Goal: Task Accomplishment & Management: Use online tool/utility

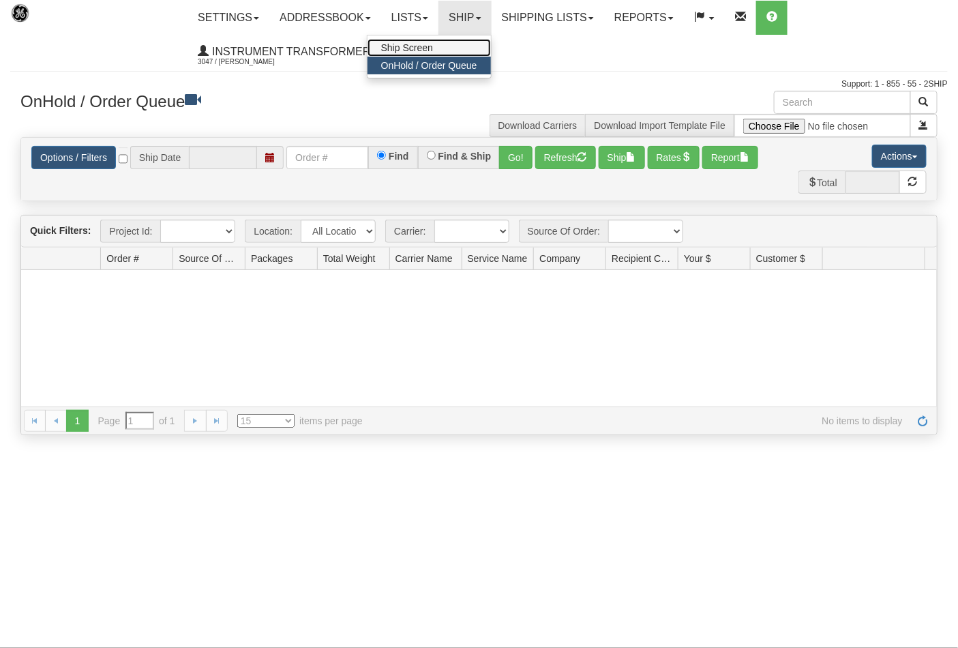
click at [428, 45] on span "Ship Screen" at bounding box center [407, 47] width 52 height 11
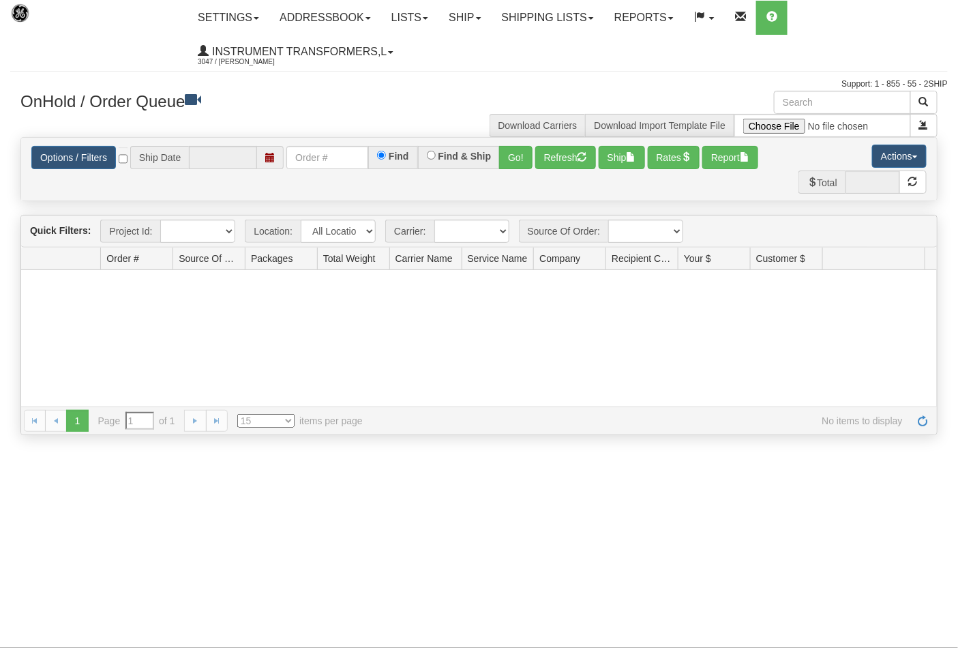
type input "[DATE]"
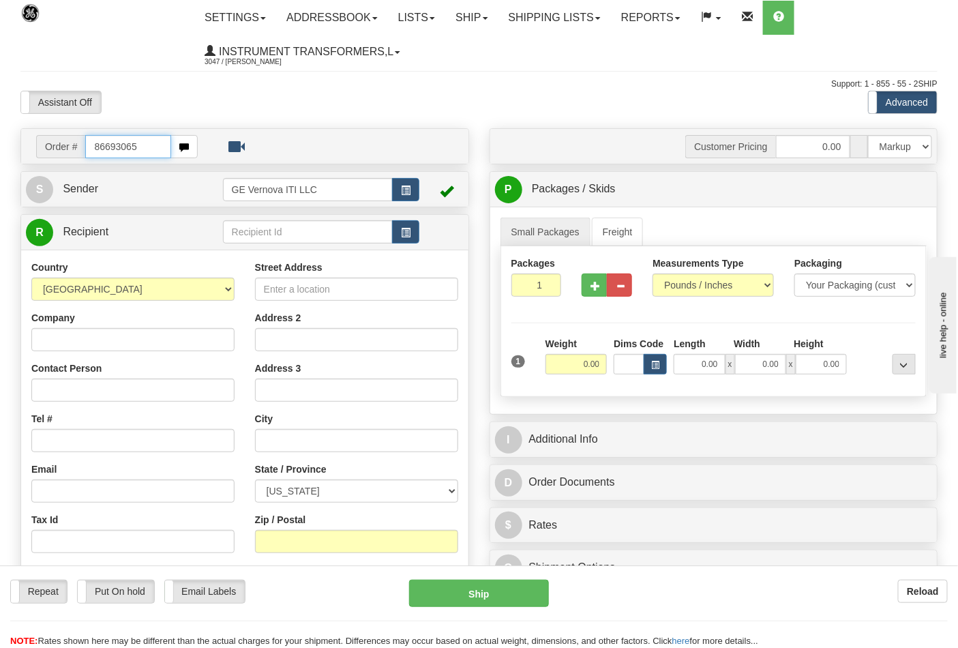
type input "86693065"
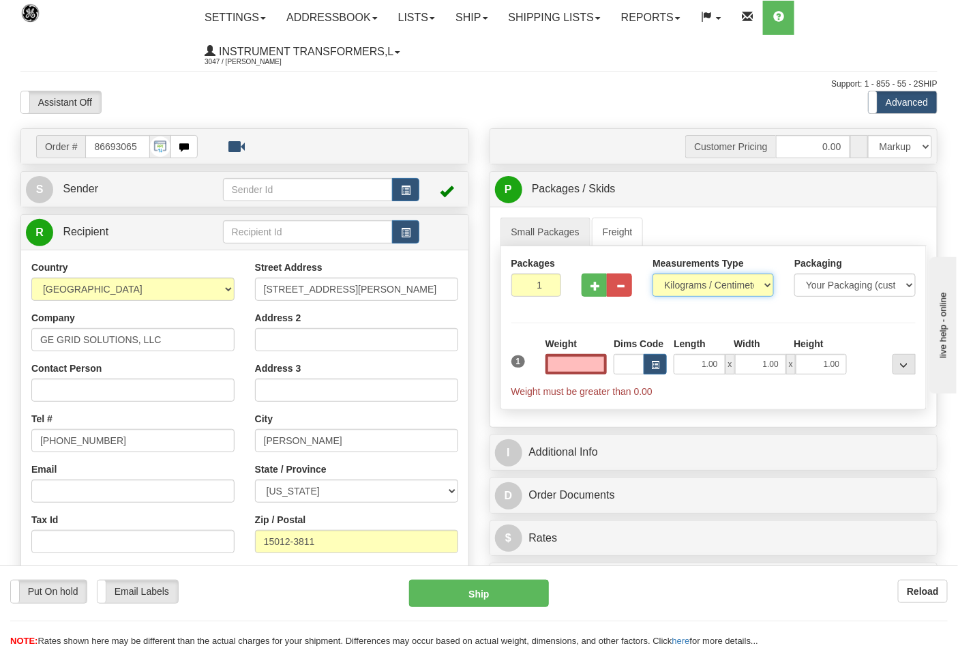
type input "0.00"
click at [686, 284] on select "Pounds / Inches Kilograms / Centimeters" at bounding box center [713, 285] width 121 height 23
select select "0"
click at [653, 274] on select "Pounds / Inches Kilograms / Centimeters" at bounding box center [713, 285] width 121 height 23
click at [601, 369] on input "0.00" at bounding box center [577, 364] width 62 height 20
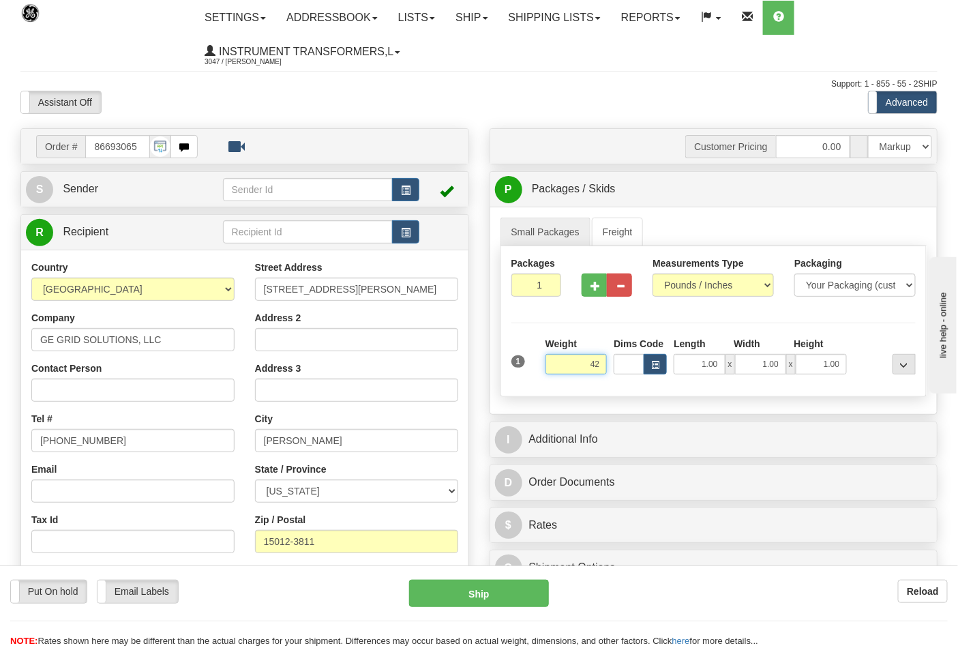
click button "Delete" at bounding box center [0, 0] width 0 height 0
type input "42.00"
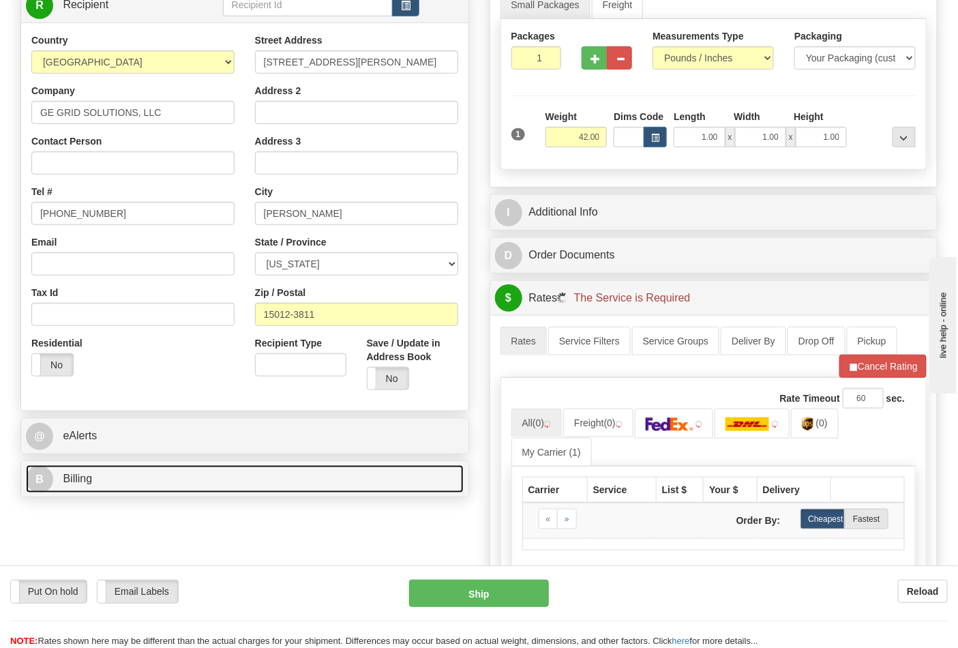
click at [171, 473] on link "B Billing" at bounding box center [245, 479] width 438 height 28
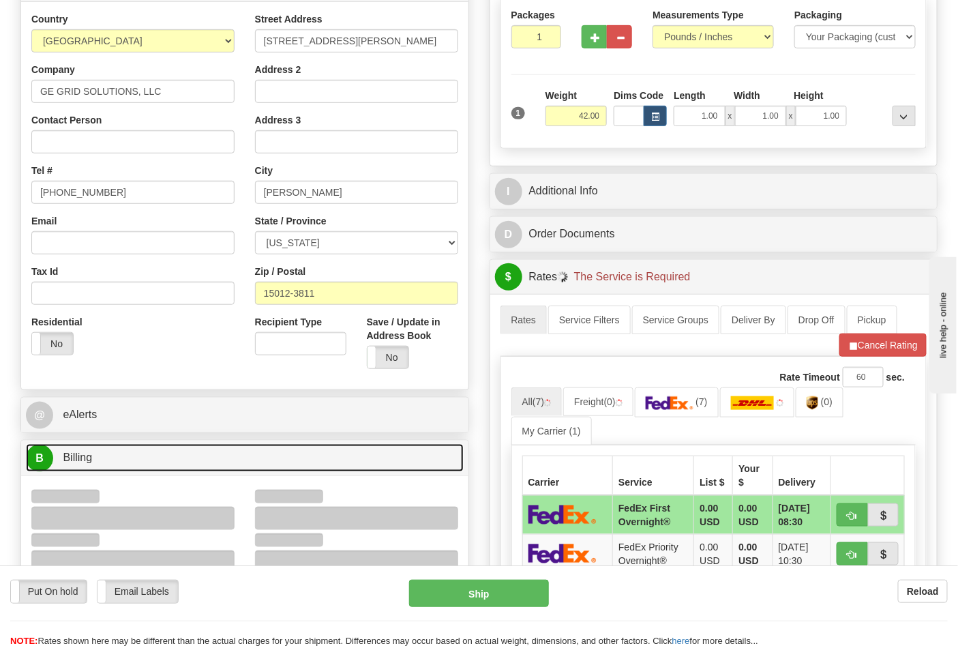
scroll to position [454, 0]
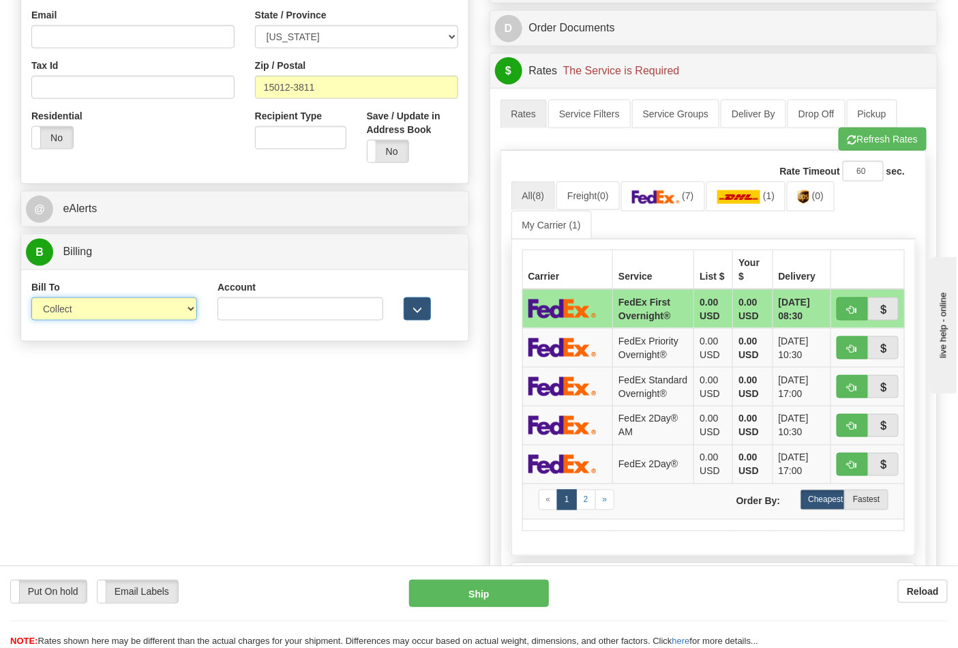
click at [107, 319] on select "Sender Recipient Third Party Collect" at bounding box center [114, 308] width 166 height 23
select select "2"
click at [31, 299] on select "Sender Recipient Third Party Collect" at bounding box center [114, 308] width 166 height 23
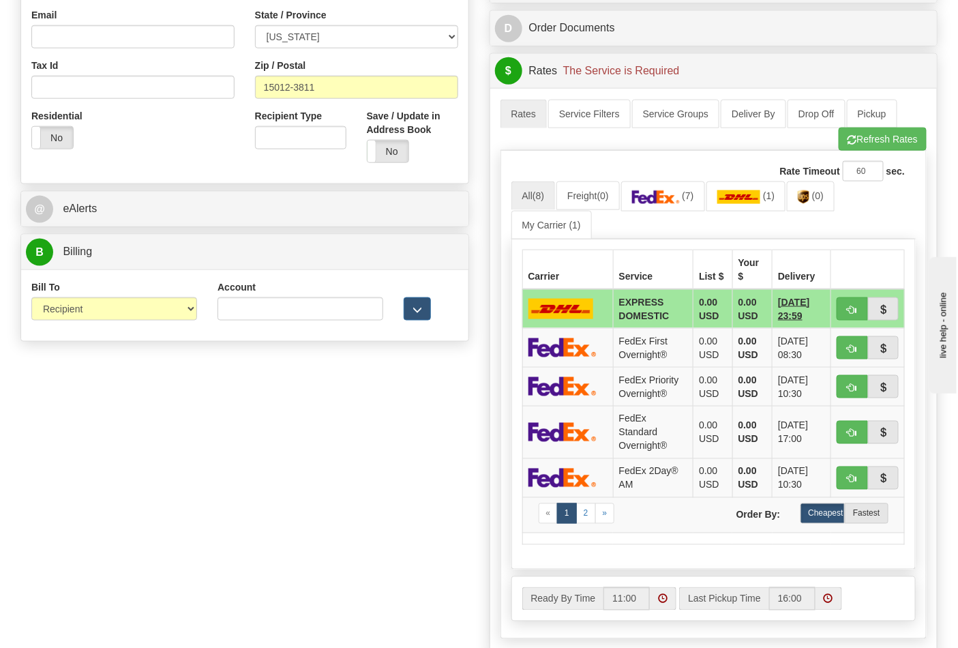
click at [254, 297] on div "Account" at bounding box center [301, 300] width 166 height 40
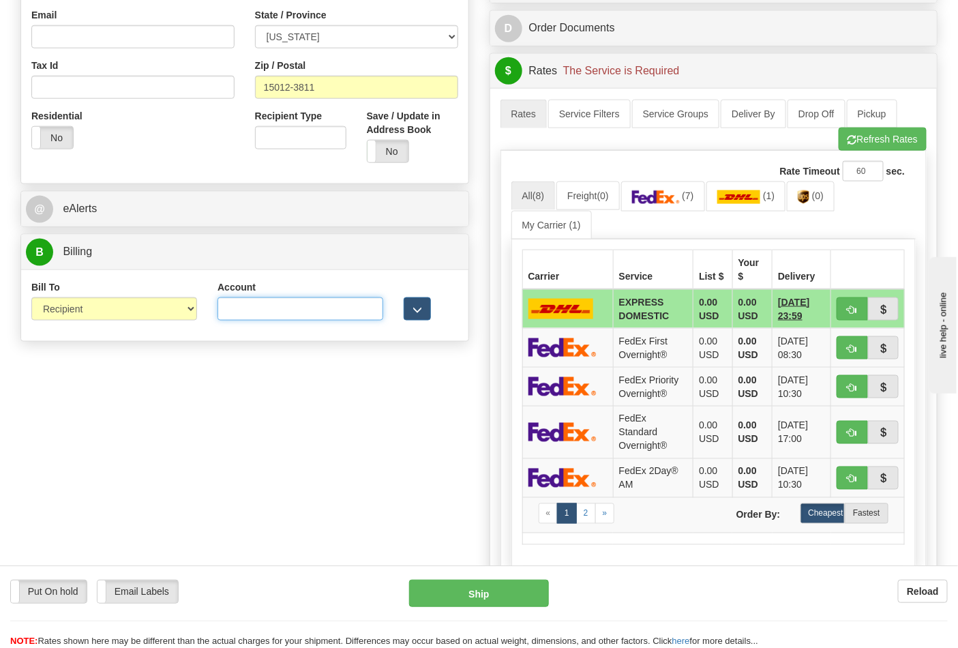
click at [264, 312] on input "Account" at bounding box center [301, 308] width 166 height 23
type input "712304588"
click at [705, 205] on link "(7)" at bounding box center [663, 195] width 84 height 29
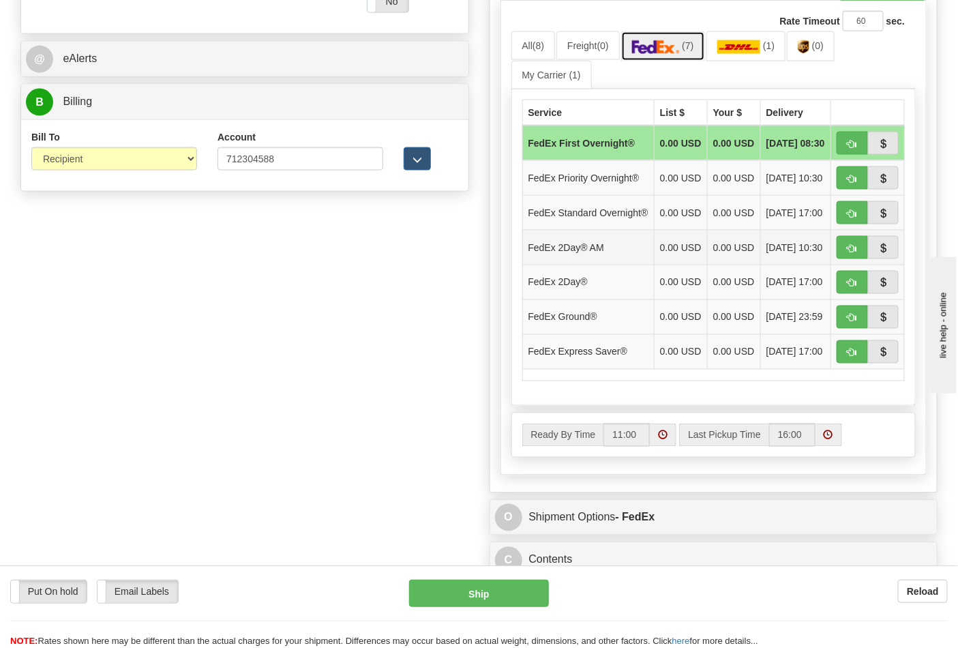
scroll to position [606, 0]
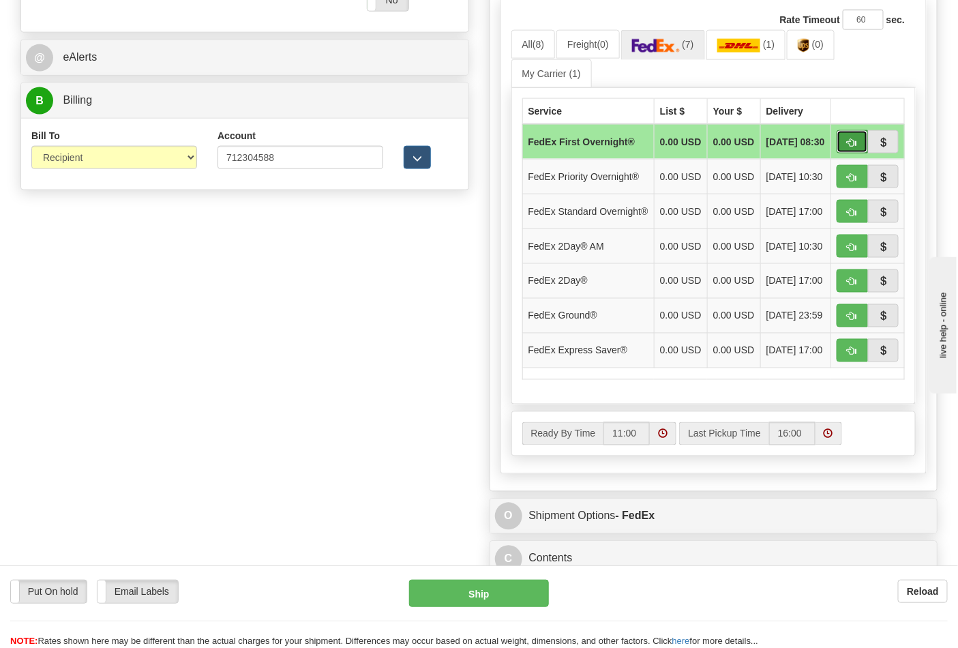
click at [853, 145] on span "button" at bounding box center [853, 142] width 10 height 9
type input "06"
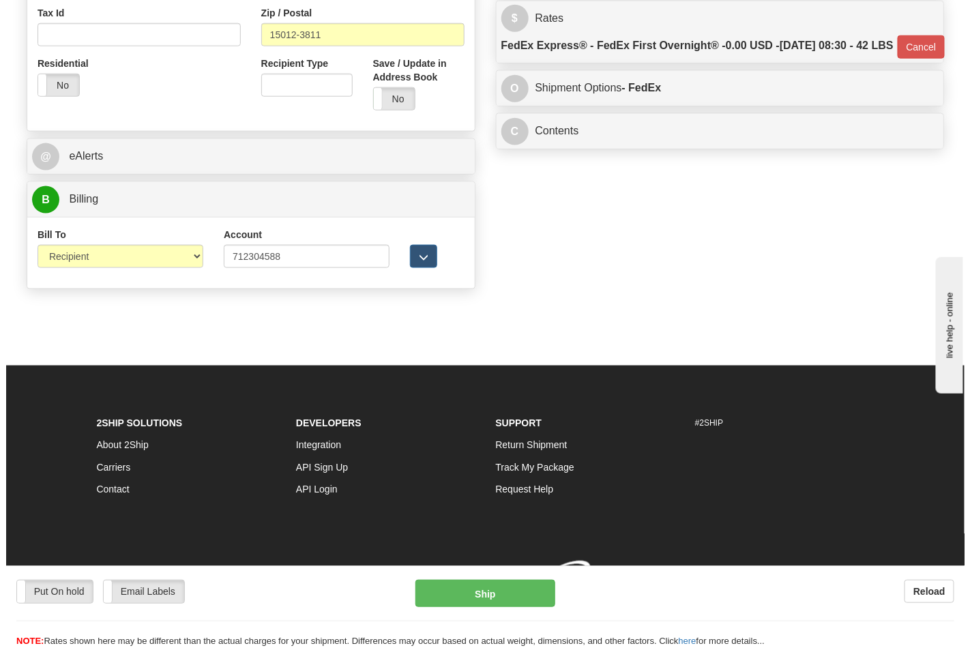
scroll to position [529, 0]
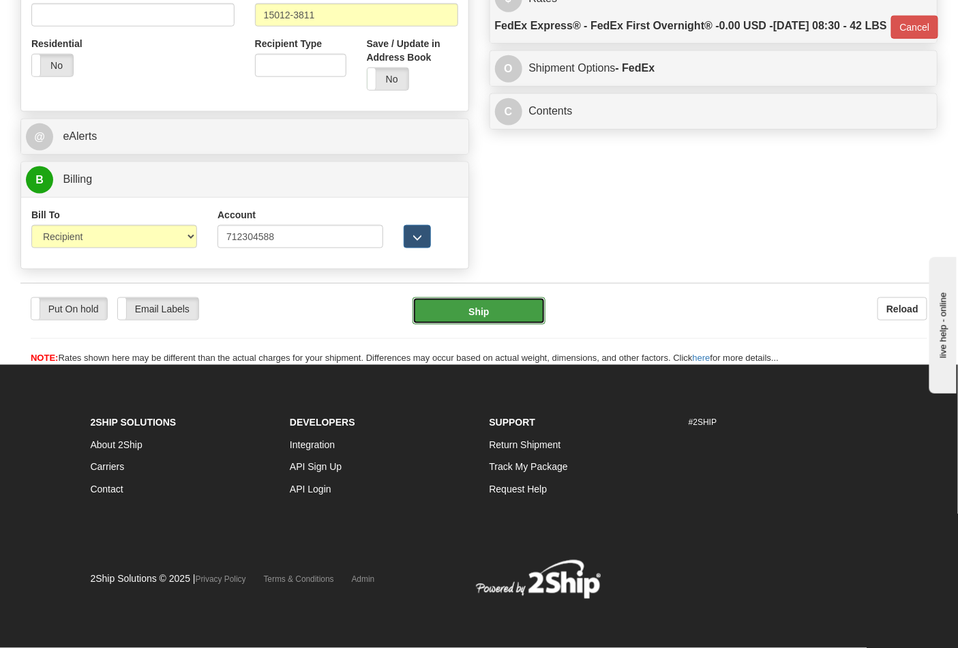
click at [501, 312] on button "Ship" at bounding box center [479, 310] width 132 height 27
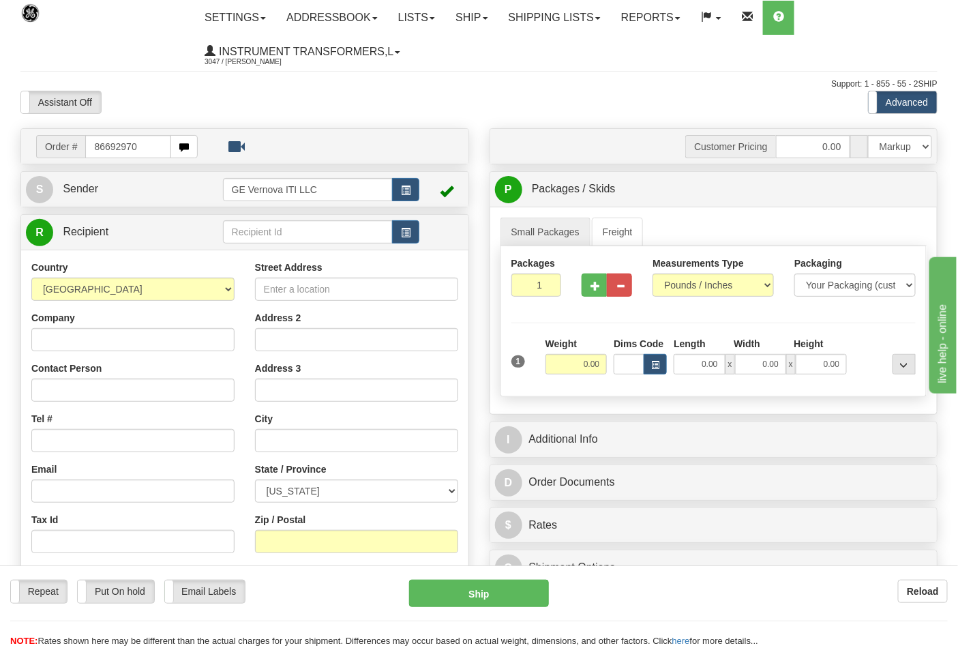
type input "86692970"
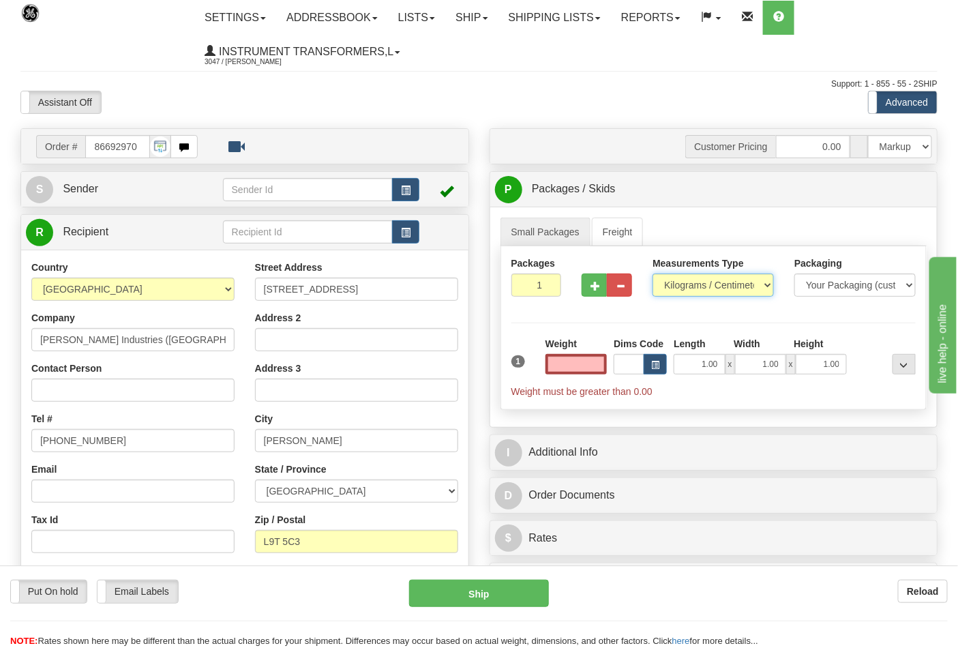
type input "0.00"
click at [687, 295] on select "Pounds / Inches Kilograms / Centimeters" at bounding box center [713, 285] width 121 height 23
select select "0"
click at [653, 274] on select "Pounds / Inches Kilograms / Centimeters" at bounding box center [713, 285] width 121 height 23
click at [603, 369] on input "0.00" at bounding box center [577, 364] width 62 height 20
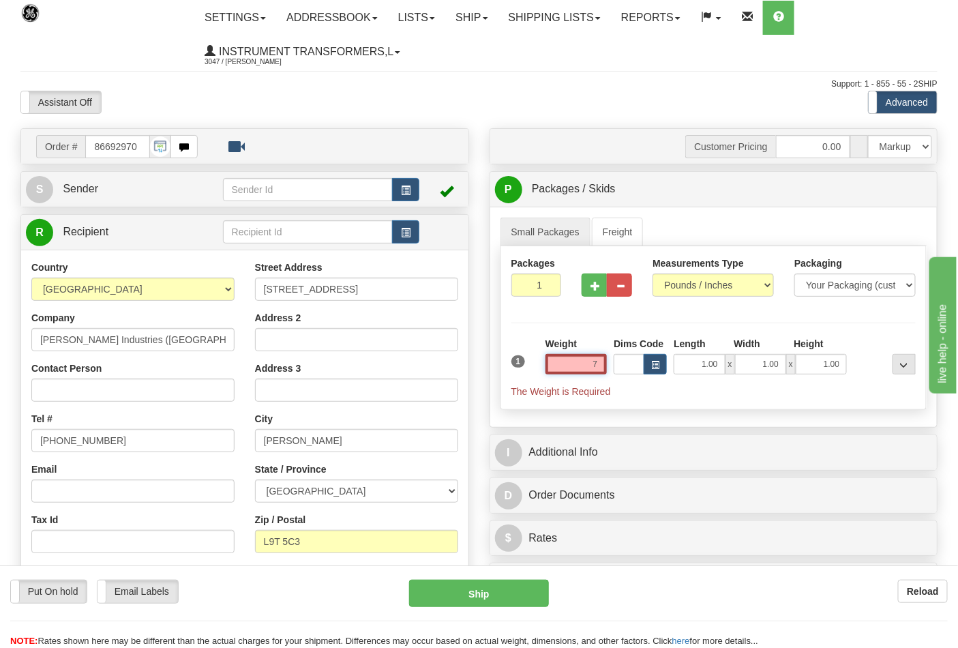
click button "Delete" at bounding box center [0, 0] width 0 height 0
type input "7.00"
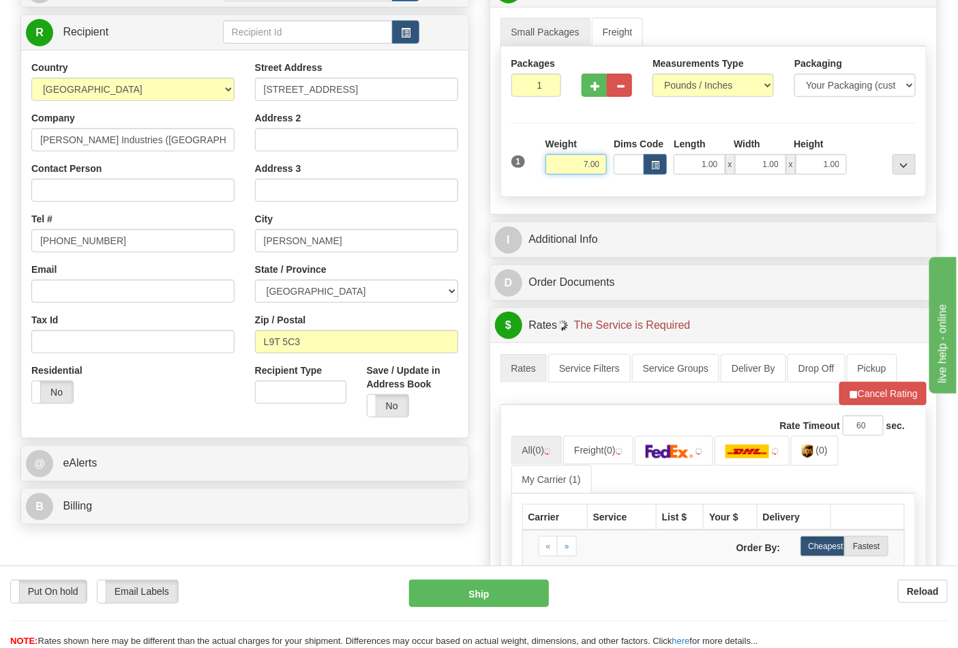
scroll to position [227, 0]
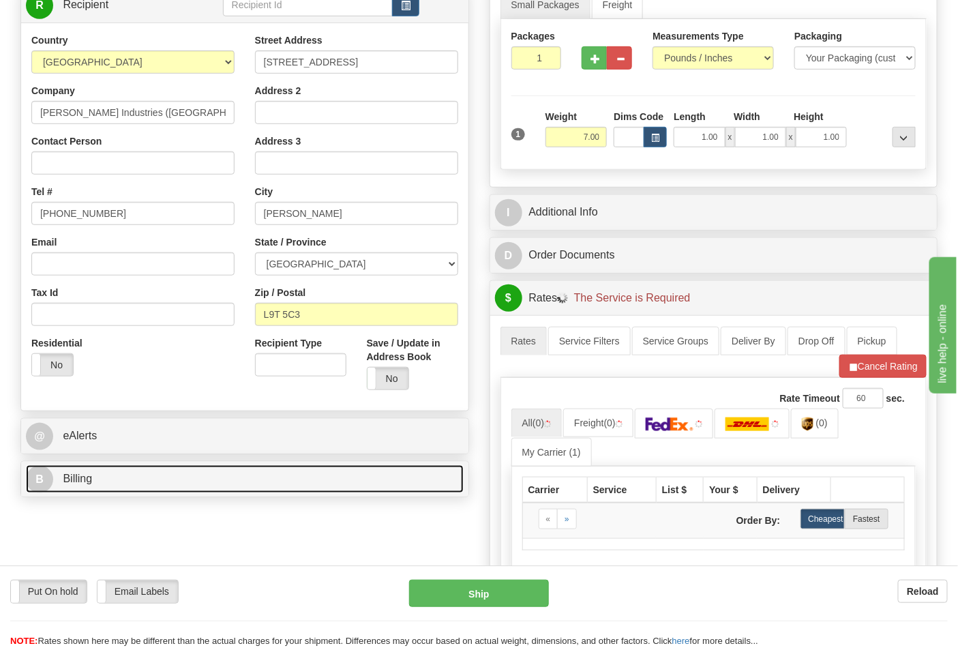
click at [146, 482] on link "B Billing" at bounding box center [245, 479] width 438 height 28
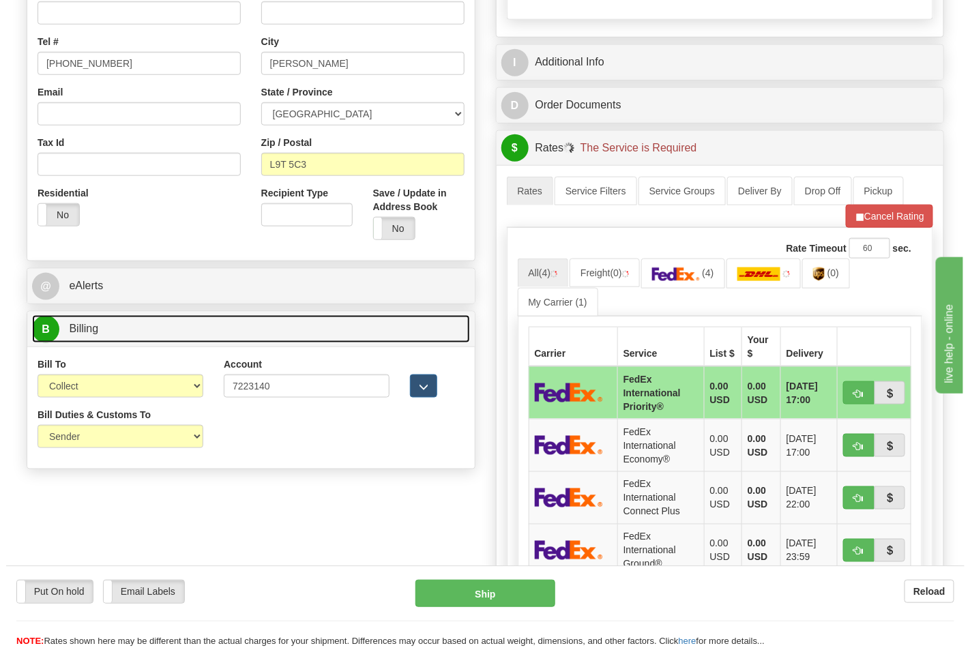
scroll to position [379, 0]
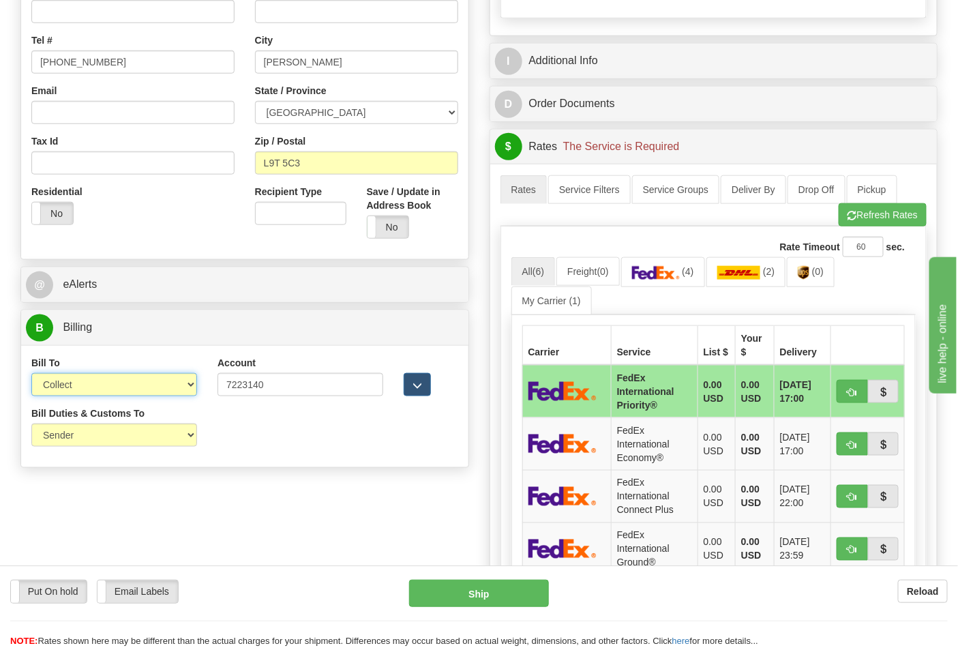
click at [85, 392] on select "Sender Recipient Third Party Collect" at bounding box center [114, 384] width 166 height 23
select select "2"
click at [31, 375] on select "Sender Recipient Third Party Collect" at bounding box center [114, 384] width 166 height 23
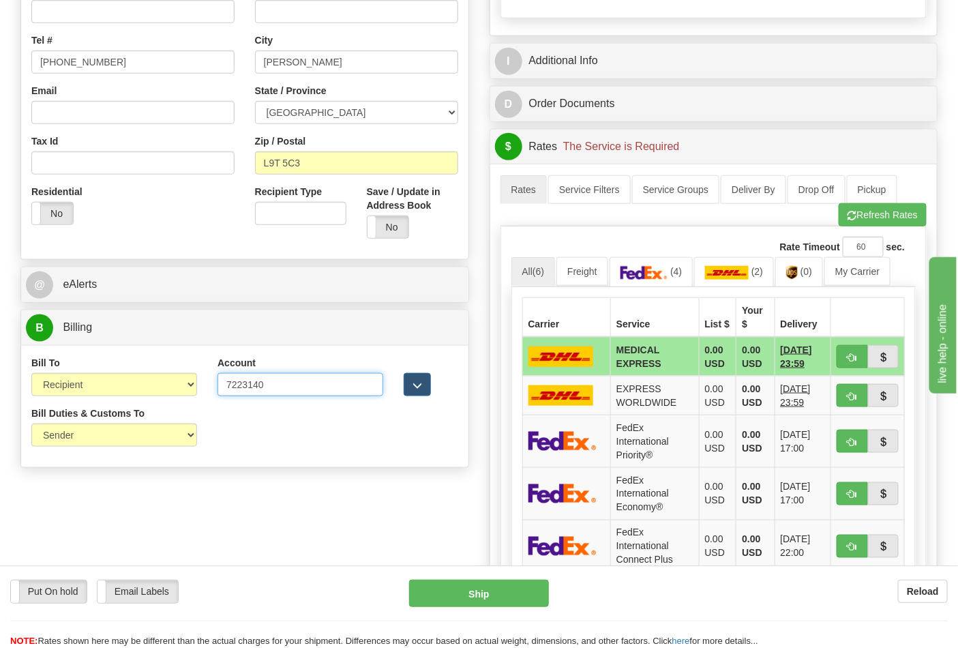
drag, startPoint x: 283, startPoint y: 393, endPoint x: 162, endPoint y: 393, distance: 120.7
click at [162, 393] on div "Bill To Sender Recipient Third Party Collect Account 7223140 3rd Party Account …" at bounding box center [245, 381] width 448 height 50
paste input "103538629"
type input "103538629"
click at [650, 274] on img at bounding box center [645, 273] width 48 height 14
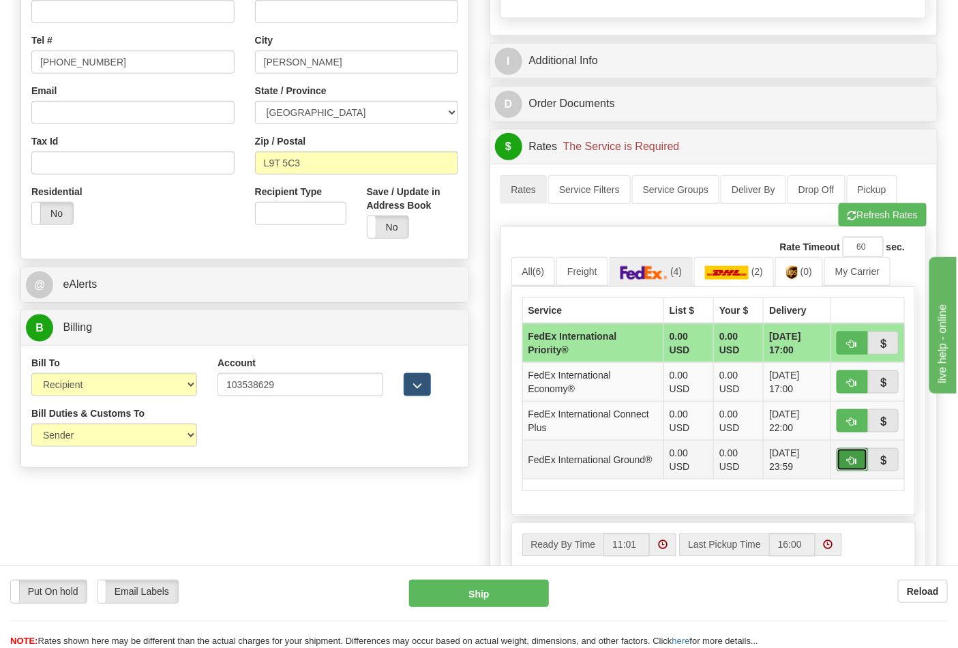
click at [853, 456] on span "button" at bounding box center [853, 460] width 10 height 9
type input "92"
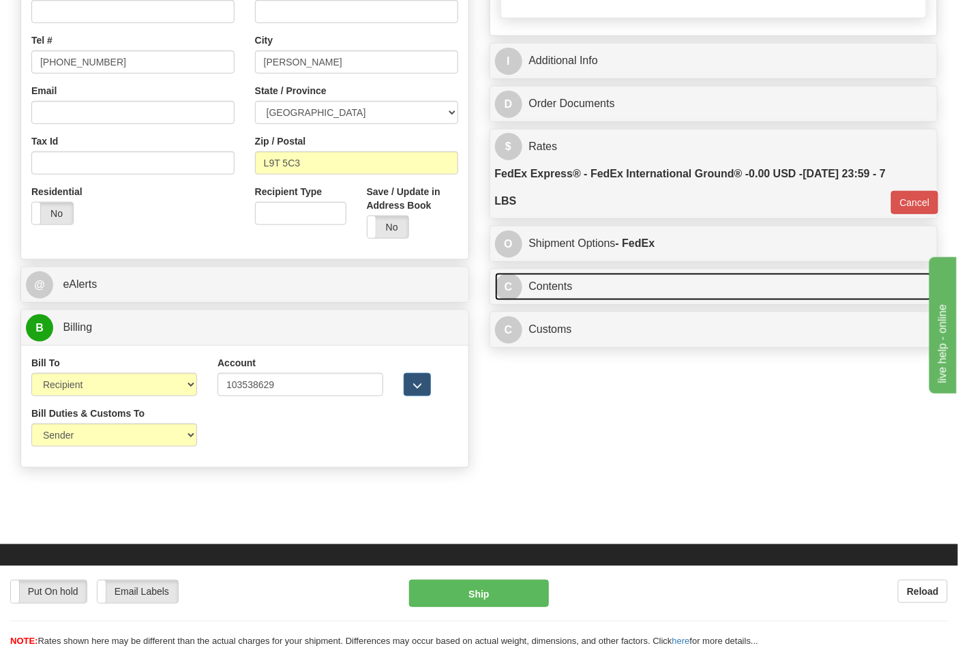
drag, startPoint x: 655, startPoint y: 289, endPoint x: 813, endPoint y: 309, distance: 159.6
click at [656, 288] on link "C Contents" at bounding box center [714, 287] width 438 height 28
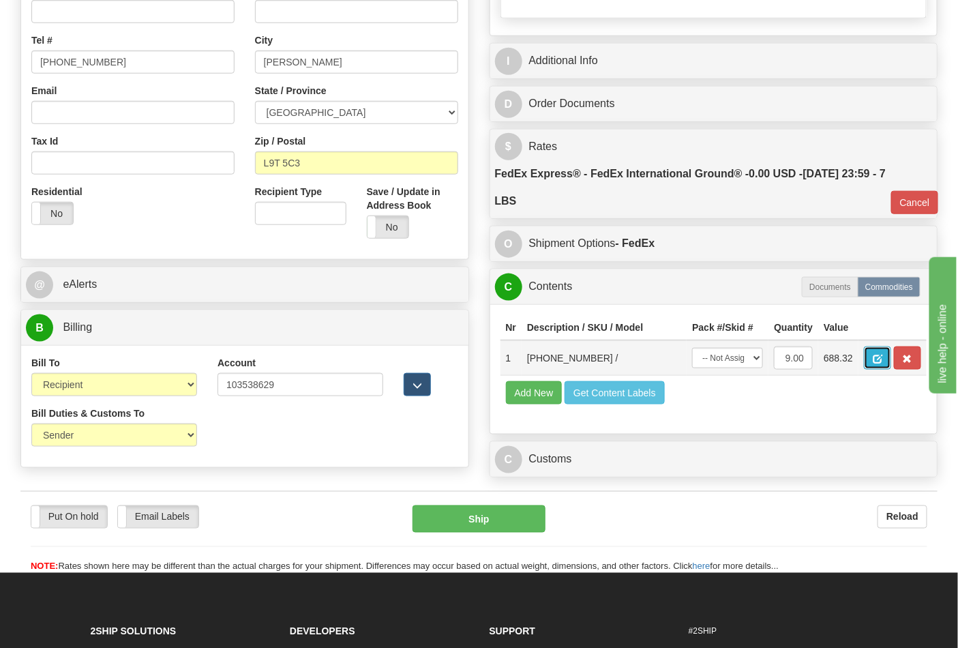
click at [883, 356] on span "button" at bounding box center [878, 359] width 10 height 9
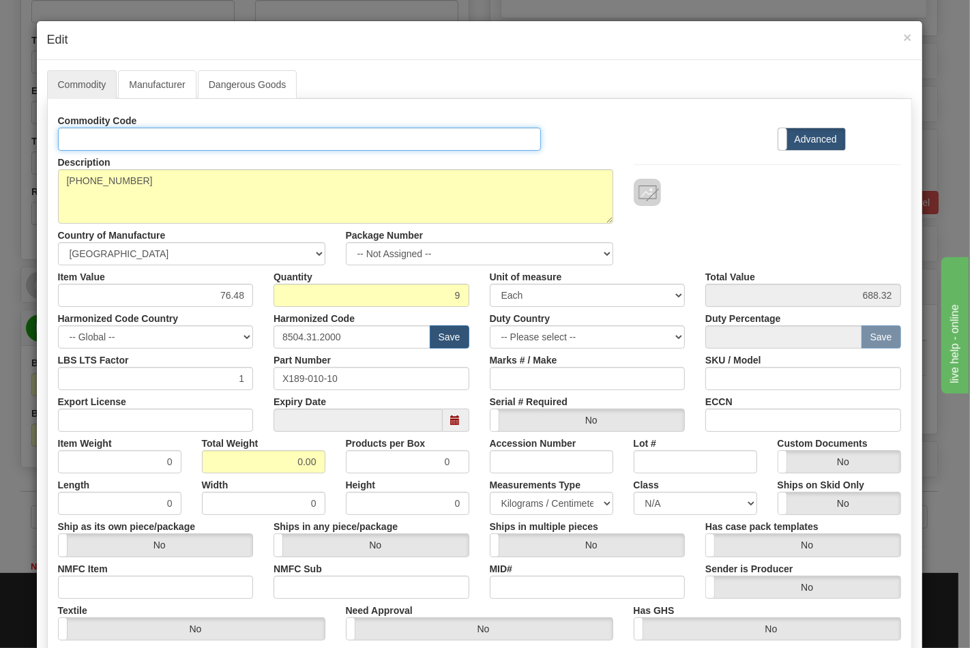
click at [276, 144] on input "Id" at bounding box center [300, 139] width 484 height 23
type input "TRANSFORMERS"
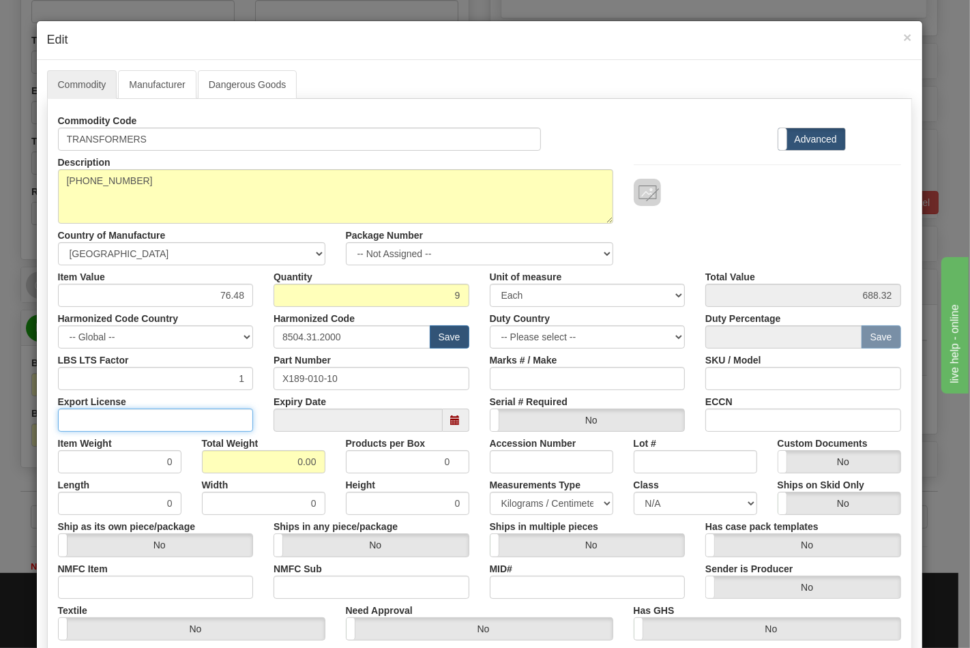
drag, startPoint x: 187, startPoint y: 416, endPoint x: 187, endPoint y: 424, distance: 7.5
click at [187, 416] on input "Export License" at bounding box center [156, 420] width 196 height 23
type input "N/A"
drag, startPoint x: 284, startPoint y: 462, endPoint x: 337, endPoint y: 458, distance: 52.7
click at [339, 462] on div "Item Weight 0 Total Weight 0.00 Products per Box 0 Accession Number Lot # Custo…" at bounding box center [480, 453] width 864 height 42
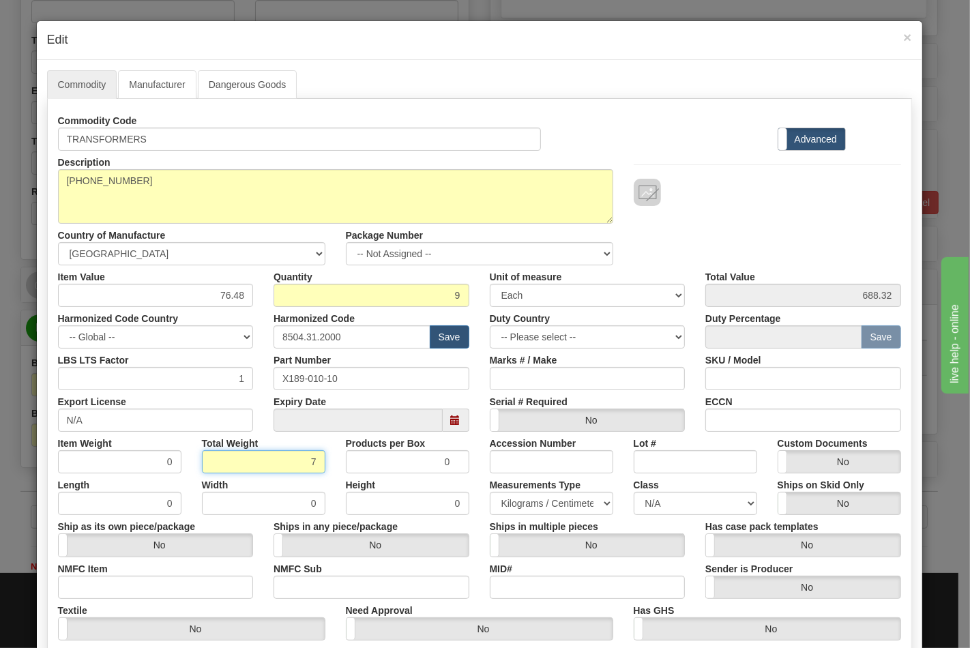
type input "7"
type input "0.7778"
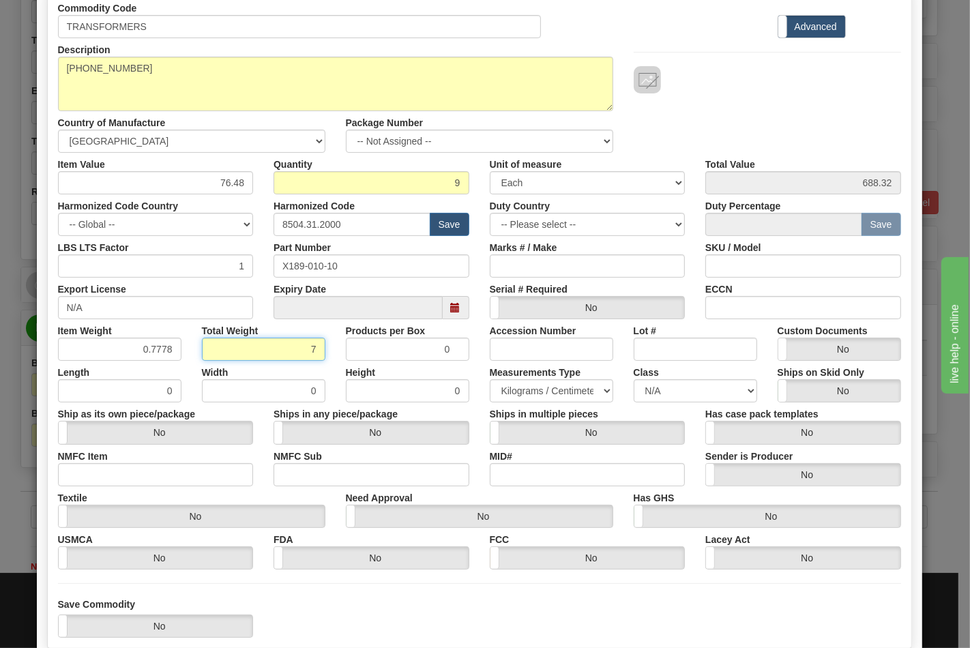
scroll to position [196, 0]
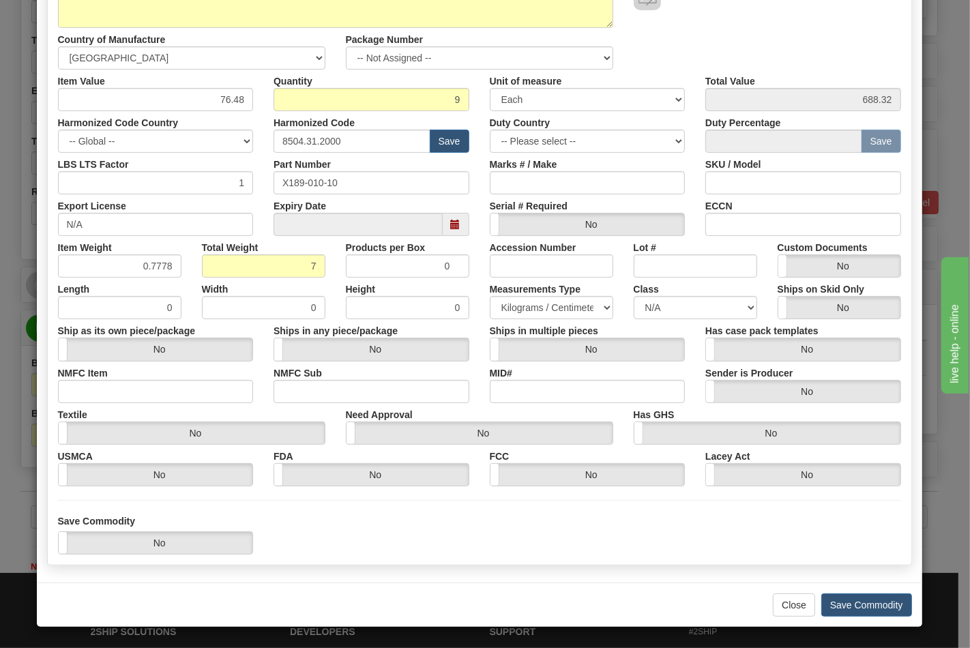
click at [103, 374] on div "NMFC Item" at bounding box center [156, 383] width 216 height 42
click at [115, 393] on input "NMFC Item" at bounding box center [156, 391] width 196 height 23
type input "63170"
click at [282, 392] on input "NMFC Sub" at bounding box center [372, 391] width 196 height 23
type input "4"
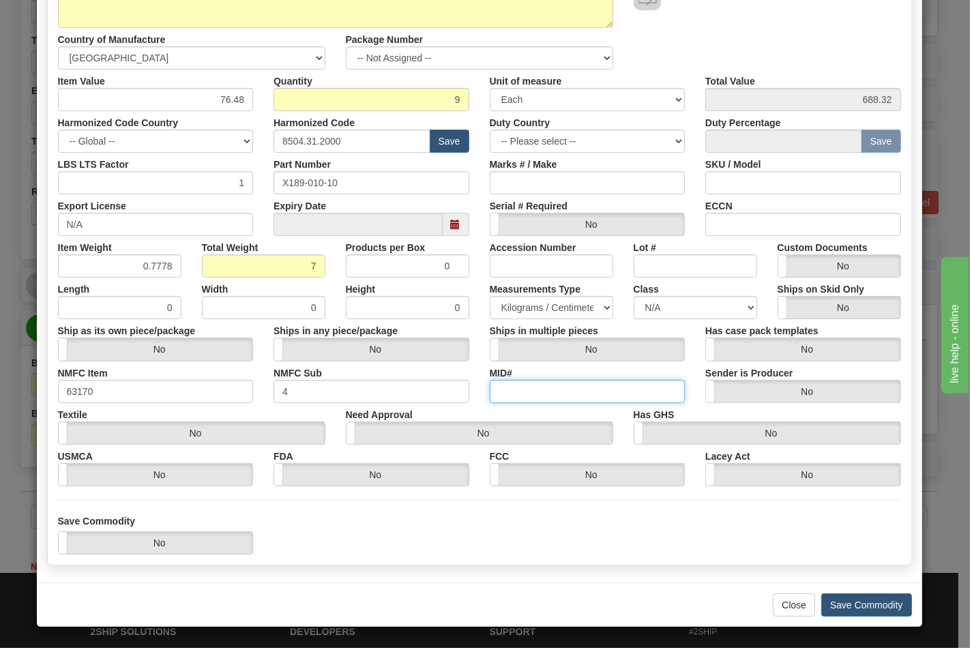
click at [495, 392] on input "MID#" at bounding box center [588, 391] width 196 height 23
click at [663, 314] on select "N/A 50.0 55.0 60.0 65.0 70.0 85.0 92.5 100.0 125.0 175.0 250.0 300.0 400.0" at bounding box center [695, 307] width 123 height 23
select select "70.0"
click at [634, 296] on select "N/A 50.0 55.0 60.0 65.0 70.0 85.0 92.5 100.0 125.0 175.0 250.0 300.0 400.0" at bounding box center [695, 307] width 123 height 23
click at [741, 229] on input "ECCN" at bounding box center [803, 224] width 196 height 23
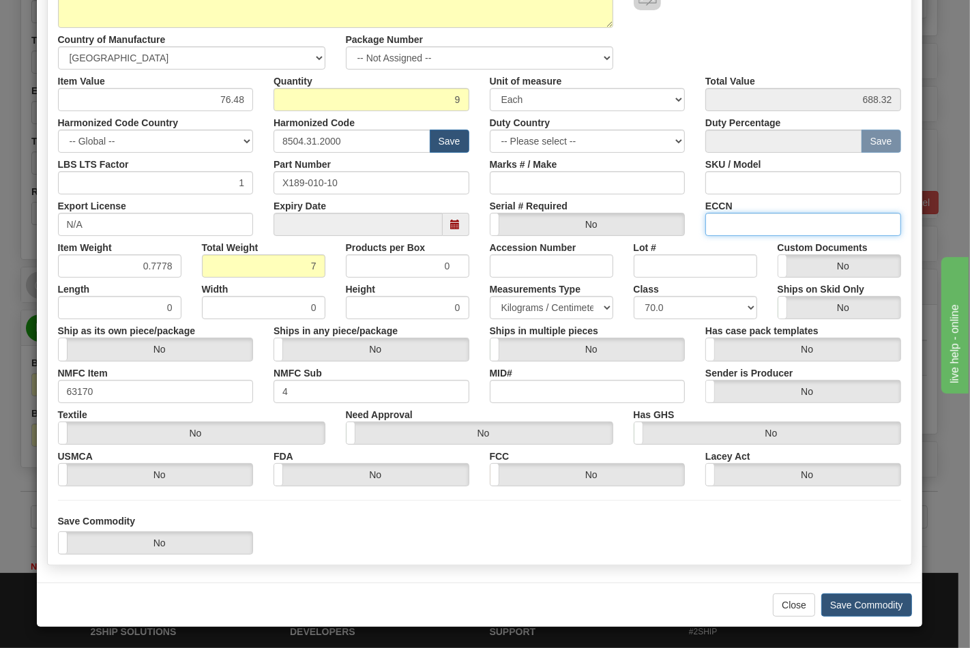
type input "EAR99"
drag, startPoint x: 842, startPoint y: 605, endPoint x: 830, endPoint y: 598, distance: 13.5
click at [843, 605] on button "Save Commodity" at bounding box center [866, 605] width 91 height 23
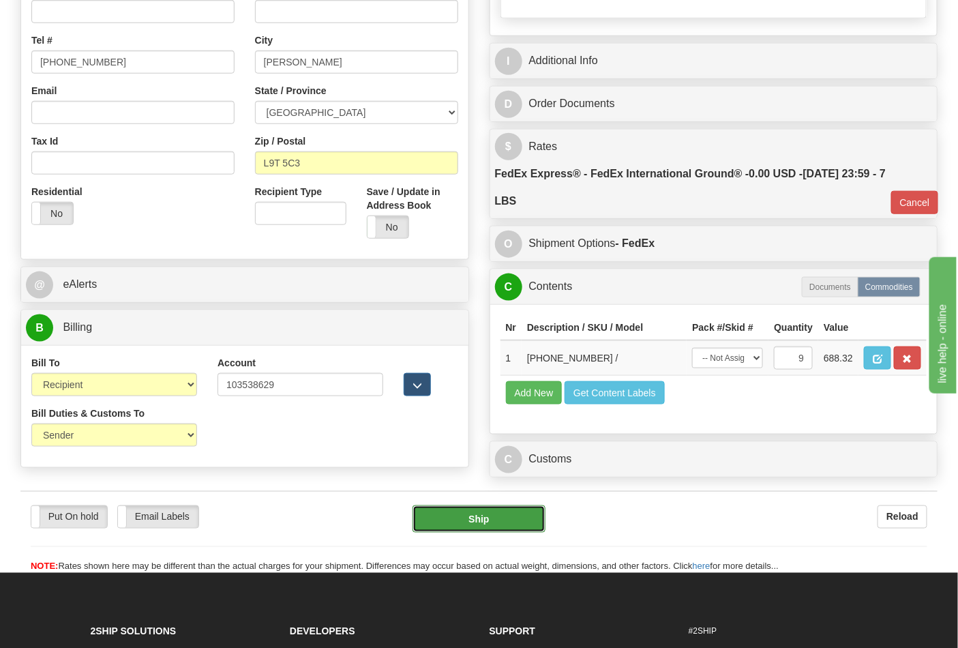
click at [502, 533] on button "Ship" at bounding box center [479, 519] width 132 height 27
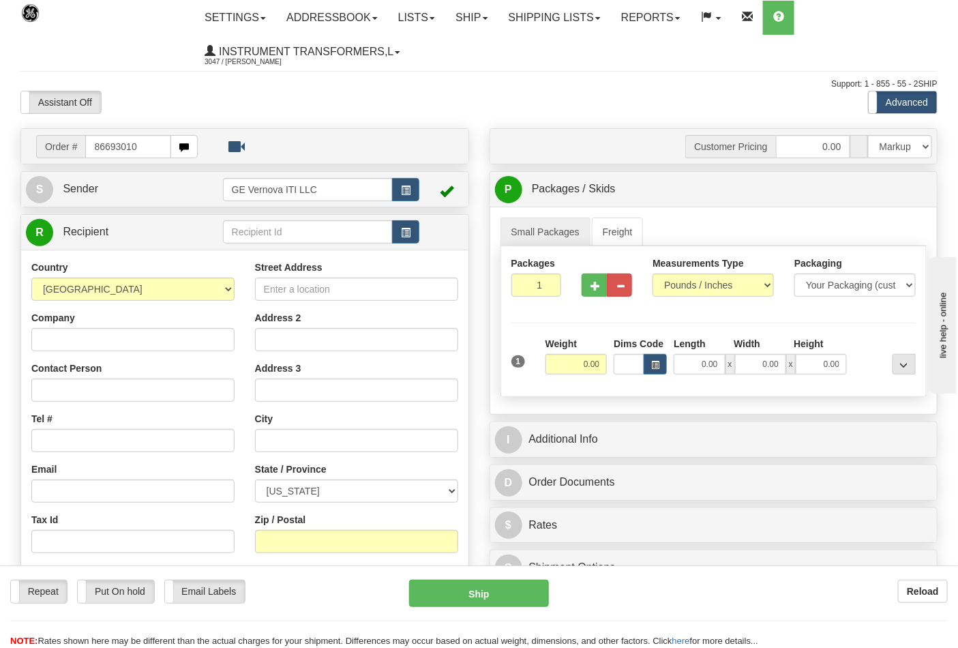
type input "86693010"
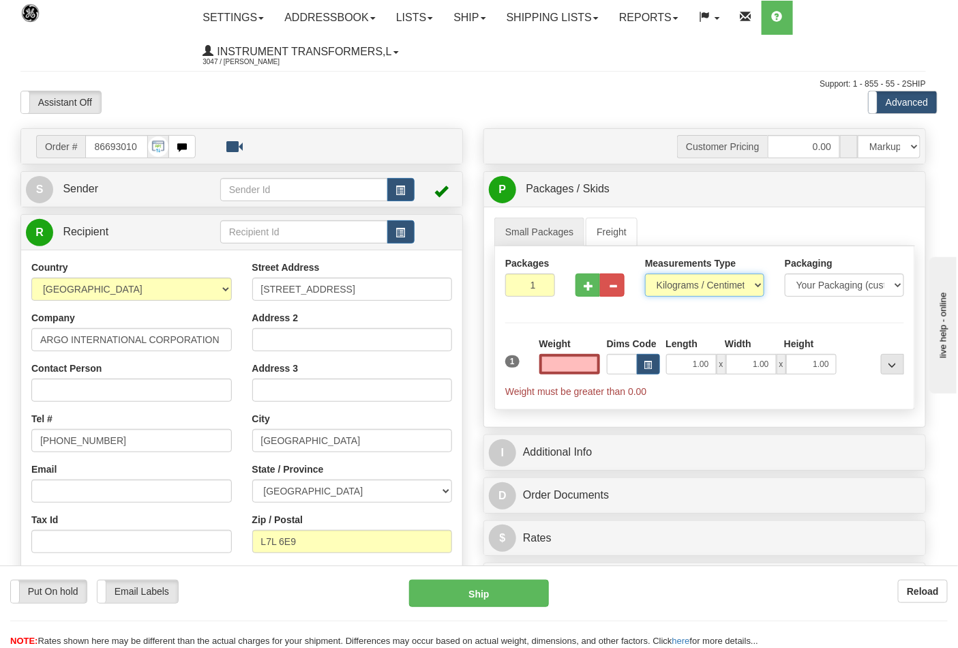
type input "0.00"
click at [684, 283] on select "Pounds / Inches Kilograms / Centimeters" at bounding box center [704, 285] width 119 height 23
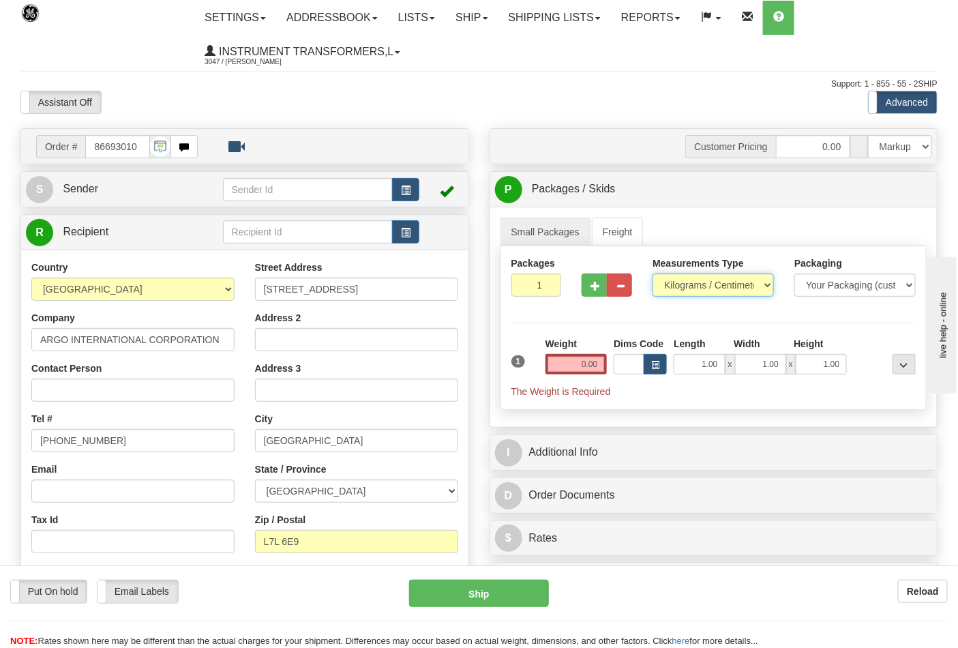
select select "0"
click at [653, 274] on select "Pounds / Inches Kilograms / Centimeters" at bounding box center [713, 285] width 121 height 23
drag, startPoint x: 609, startPoint y: 360, endPoint x: 601, endPoint y: 364, distance: 8.5
click at [607, 360] on div "Weight 0.00" at bounding box center [576, 361] width 69 height 48
click at [598, 367] on input "0.00" at bounding box center [577, 364] width 62 height 20
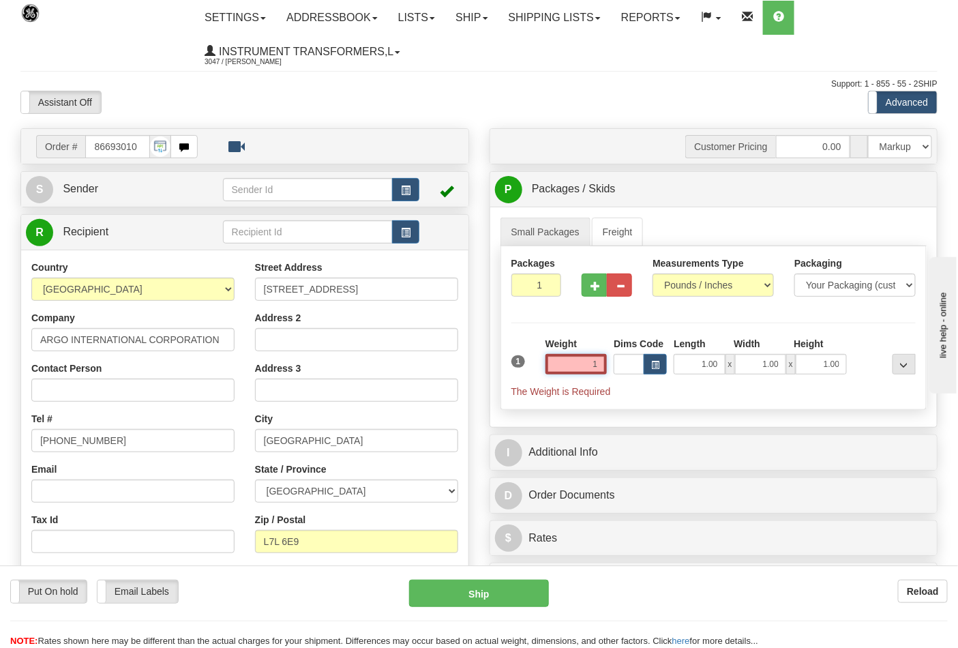
click button "Delete" at bounding box center [0, 0] width 0 height 0
type input "1.00"
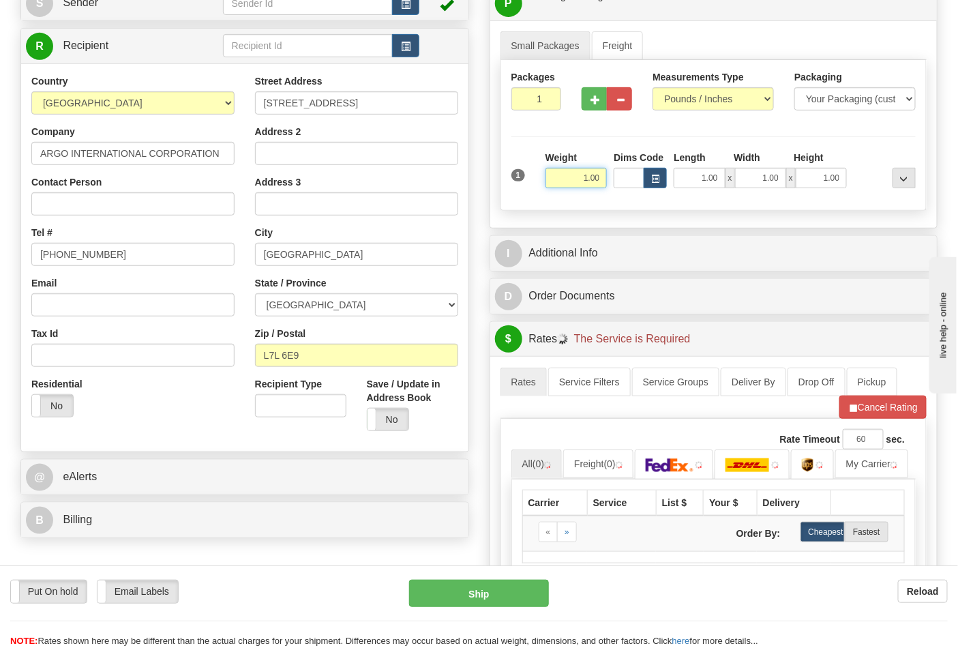
scroll to position [303, 0]
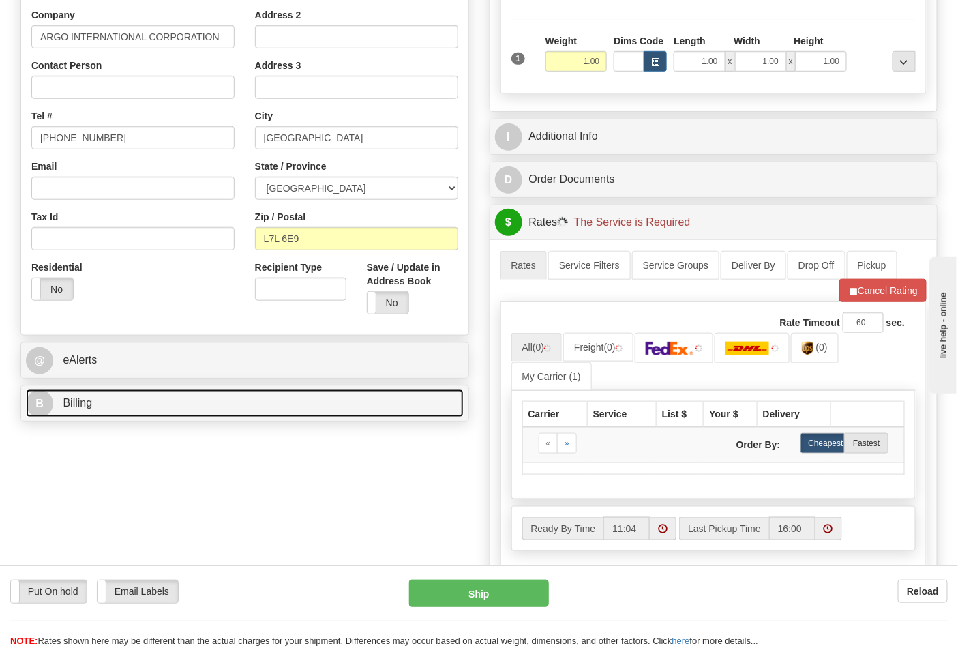
click at [139, 398] on link "B Billing" at bounding box center [245, 404] width 438 height 28
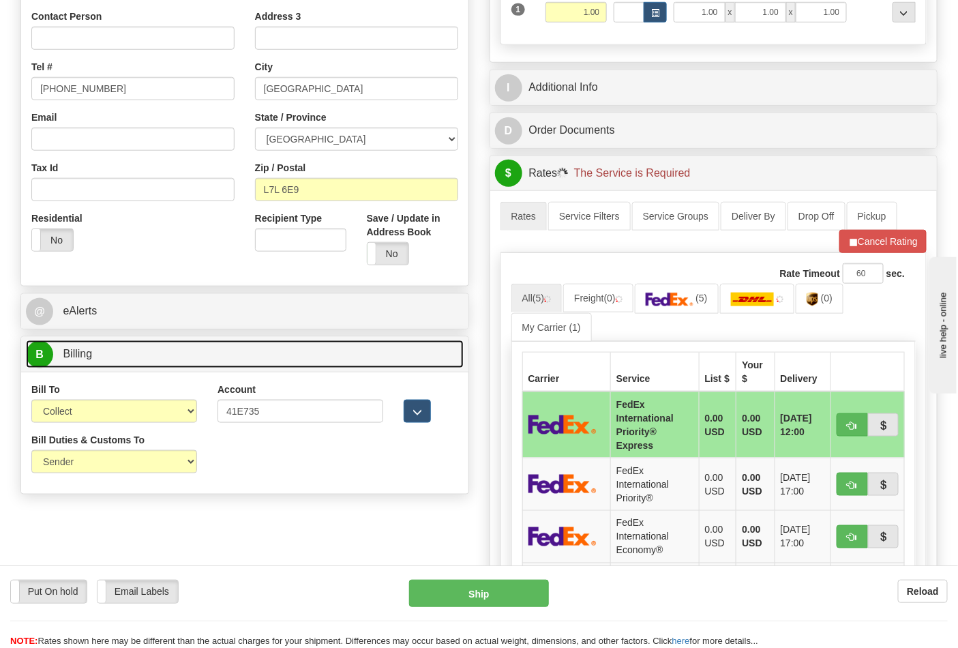
scroll to position [379, 0]
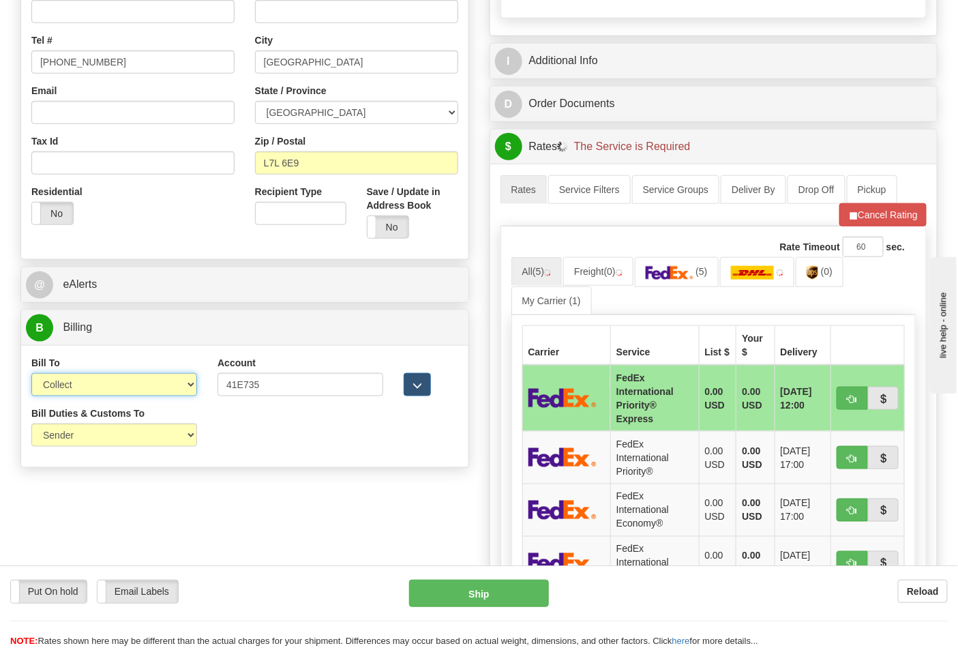
drag, startPoint x: 91, startPoint y: 386, endPoint x: 85, endPoint y: 397, distance: 12.2
click at [91, 386] on select "Sender Recipient Third Party Collect" at bounding box center [114, 384] width 166 height 23
select select "2"
click at [31, 375] on select "Sender Recipient Third Party Collect" at bounding box center [114, 384] width 166 height 23
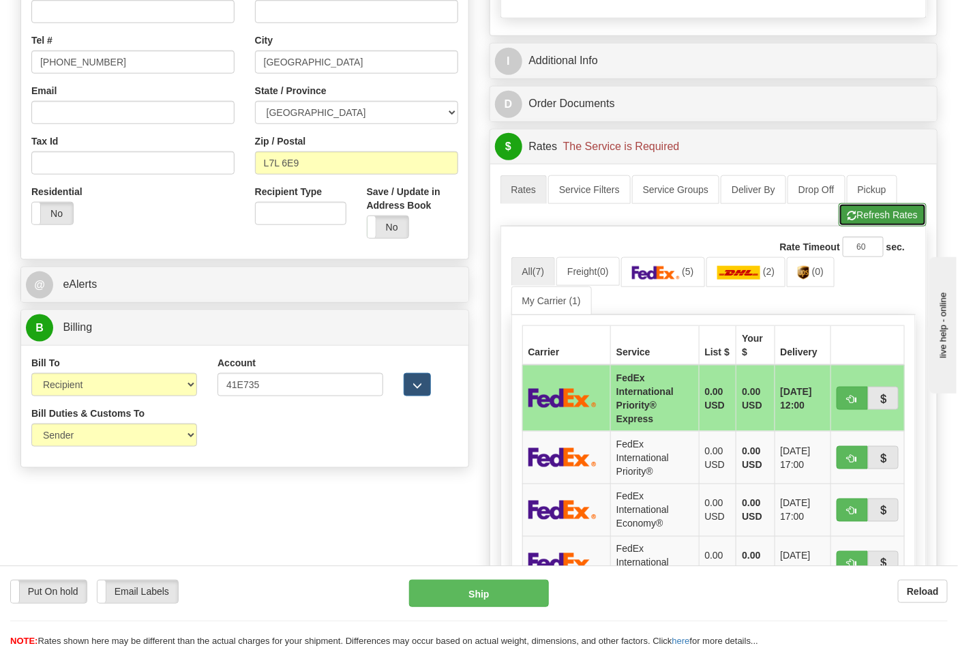
click at [857, 226] on button "Refresh Rates" at bounding box center [883, 214] width 88 height 23
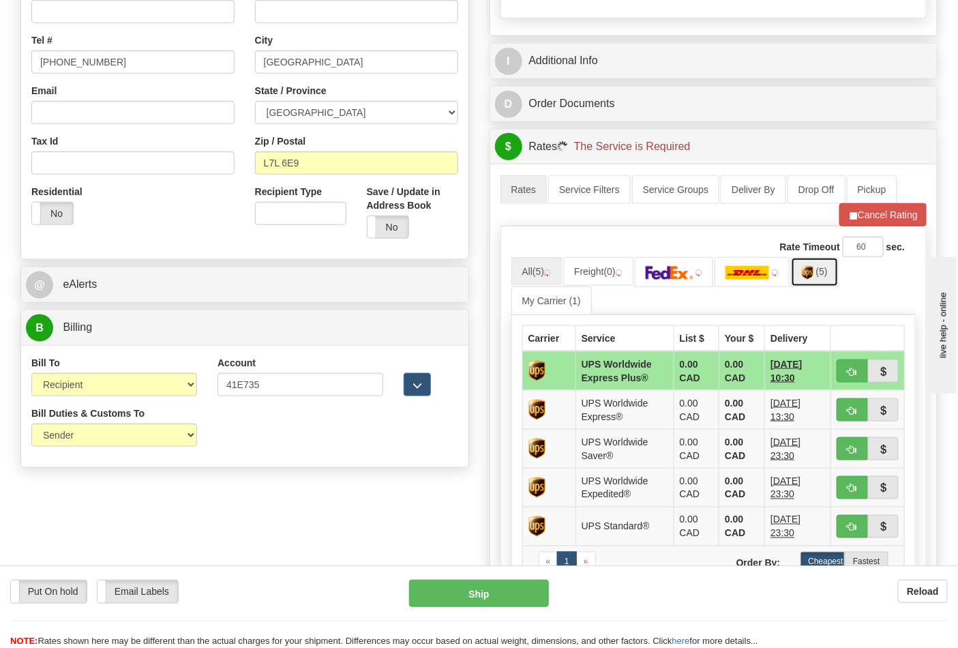
click at [823, 278] on link "(5)" at bounding box center [815, 271] width 48 height 29
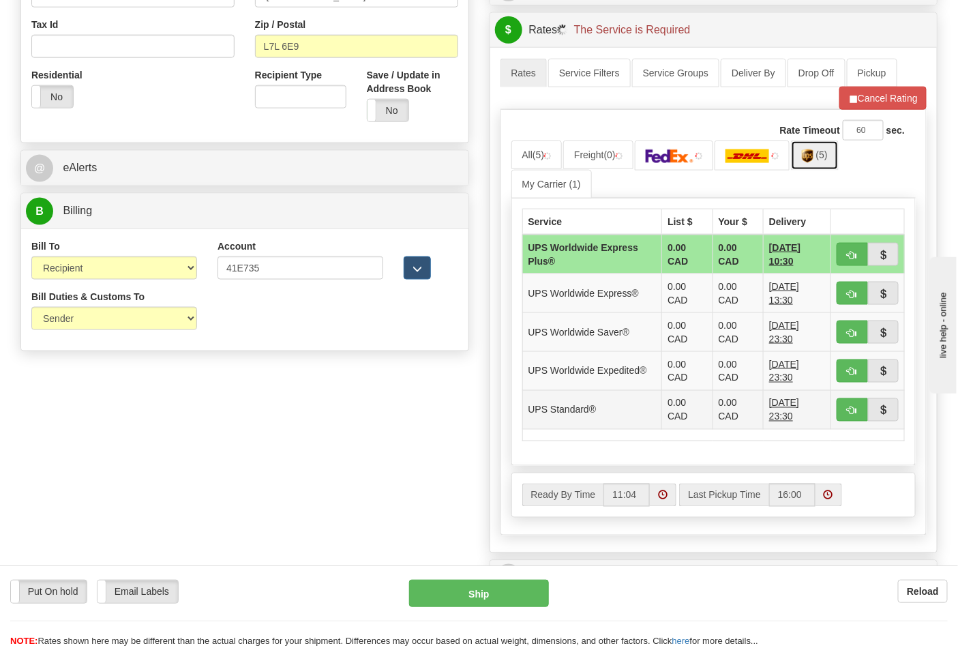
scroll to position [606, 0]
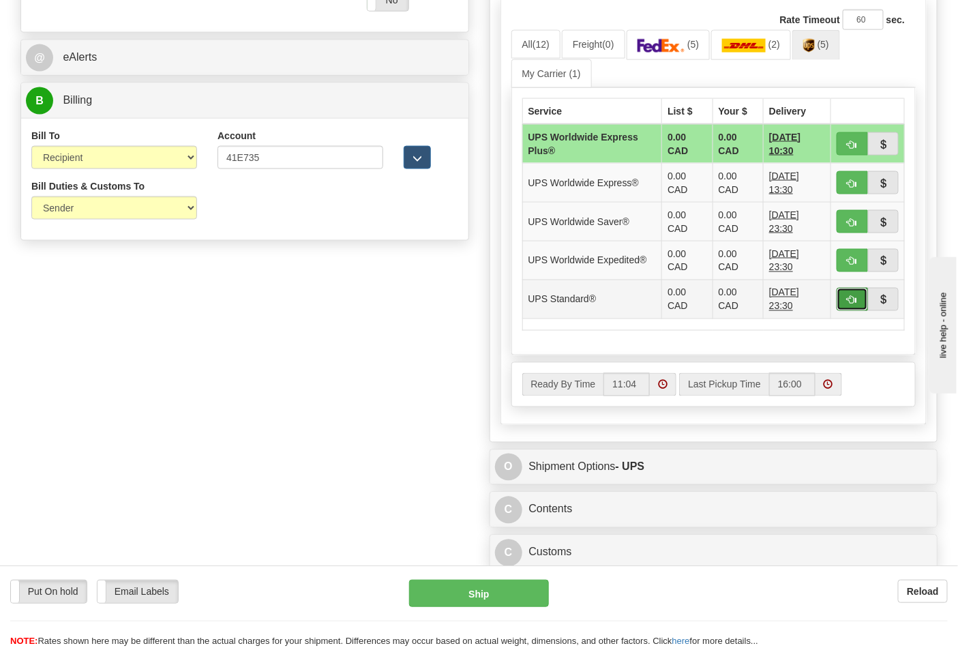
click at [848, 301] on span "button" at bounding box center [853, 300] width 10 height 9
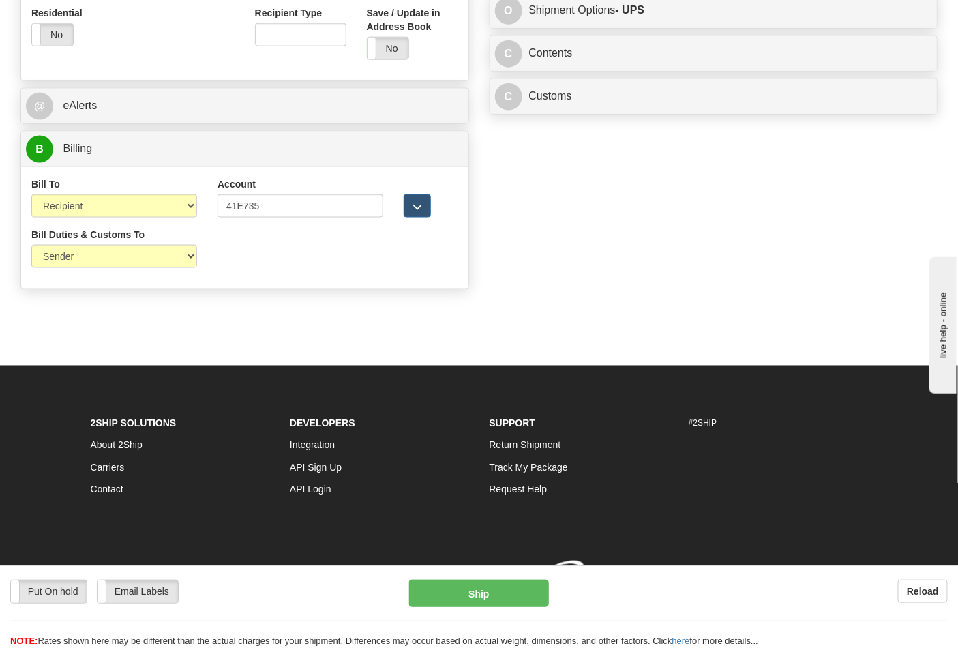
type input "11"
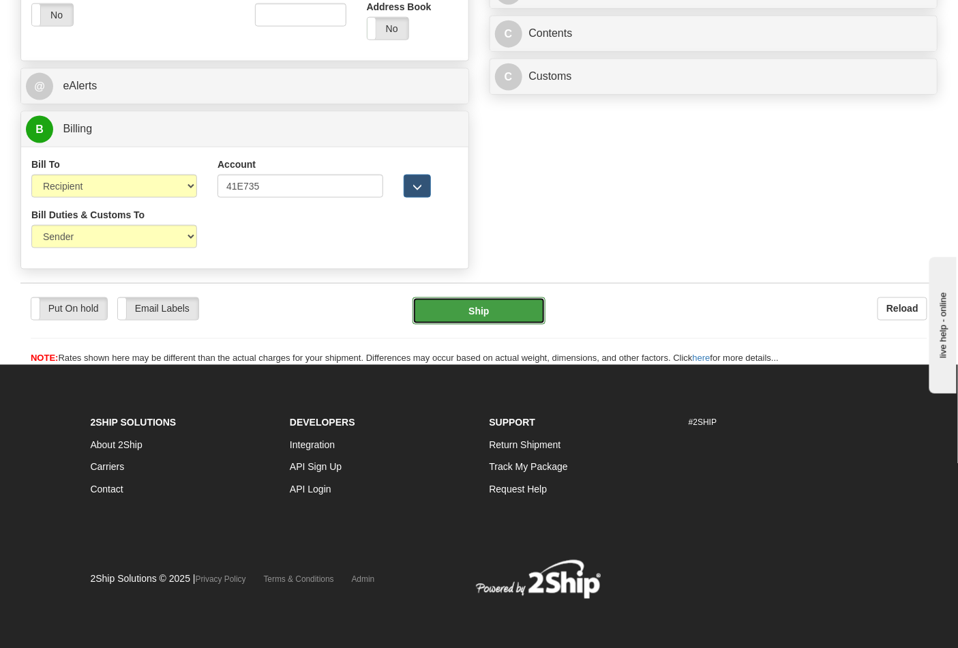
click at [485, 304] on button "Ship" at bounding box center [479, 310] width 132 height 27
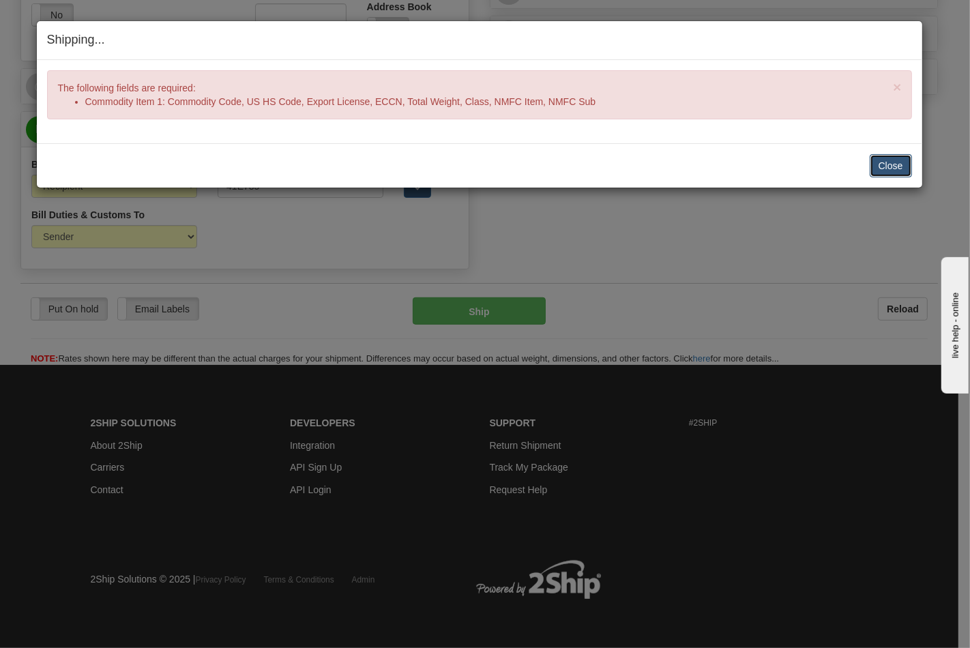
drag, startPoint x: 897, startPoint y: 160, endPoint x: 890, endPoint y: 164, distance: 8.3
click at [896, 162] on button "Close" at bounding box center [891, 165] width 42 height 23
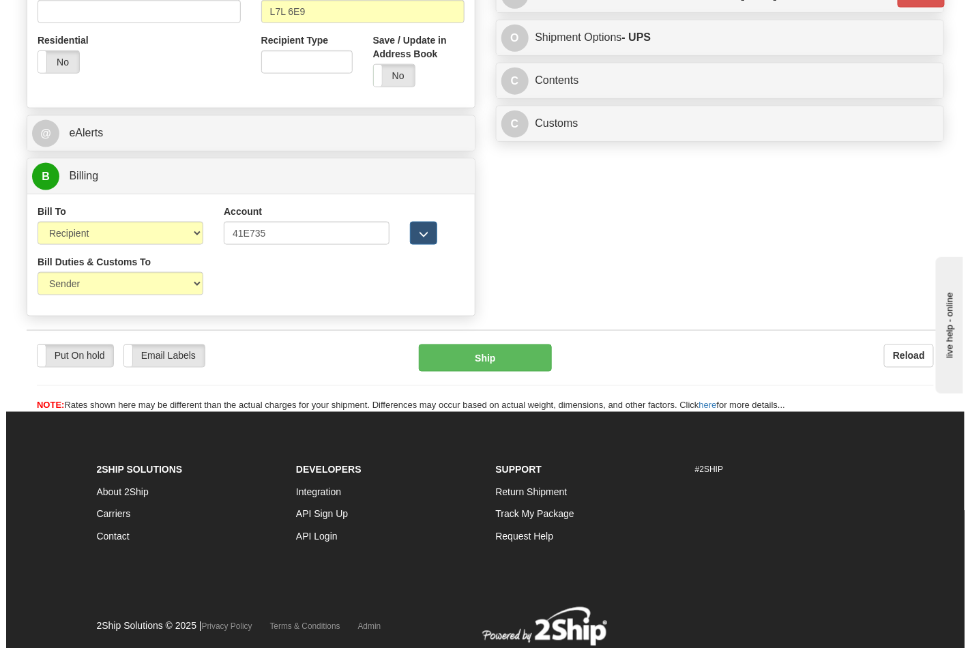
scroll to position [503, 0]
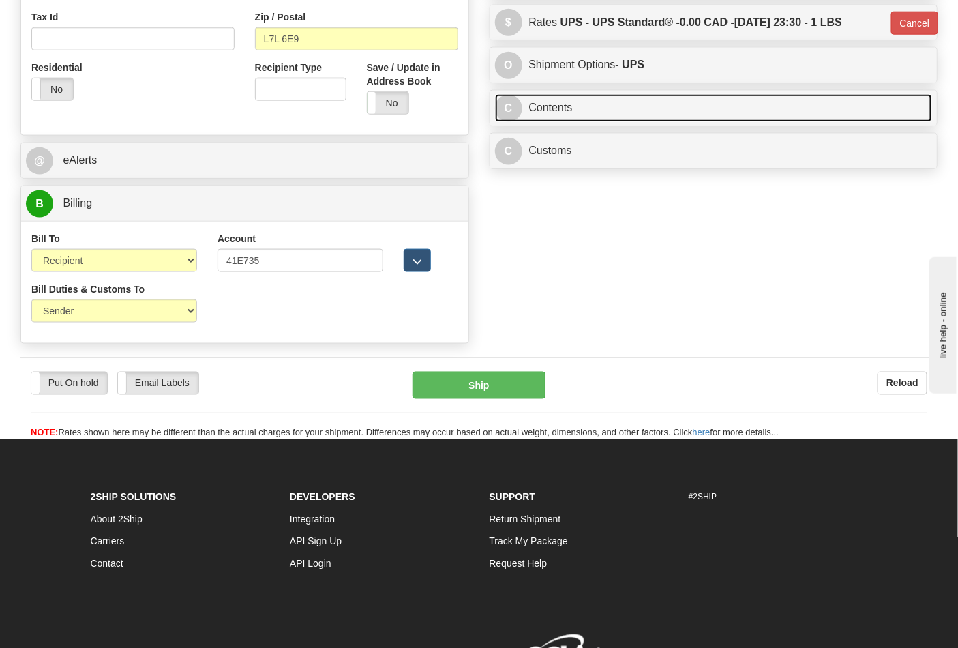
click at [673, 122] on link "C Contents" at bounding box center [714, 108] width 438 height 28
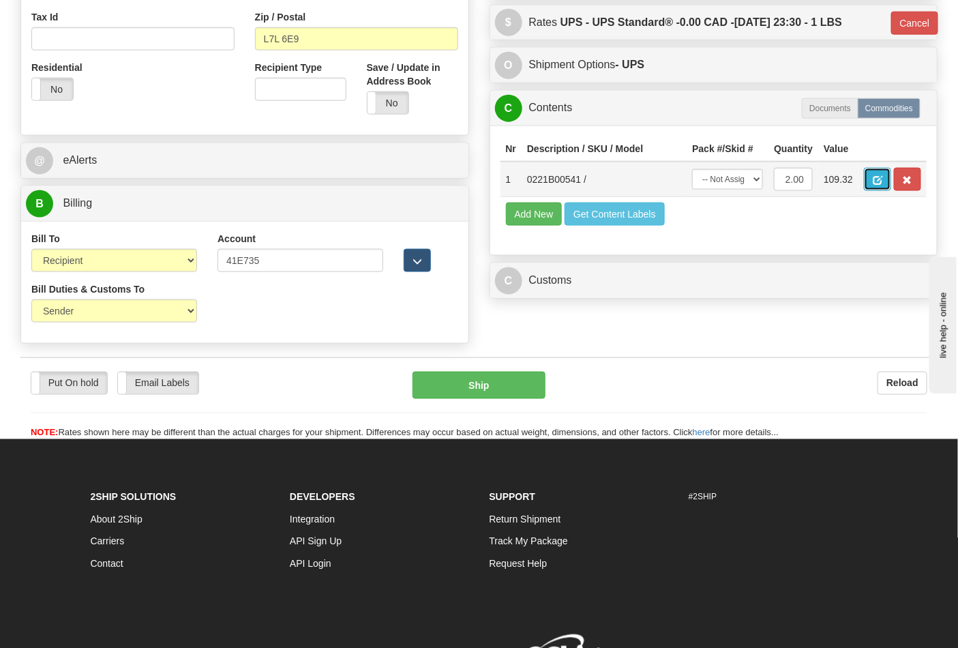
click at [883, 183] on span "button" at bounding box center [878, 180] width 10 height 9
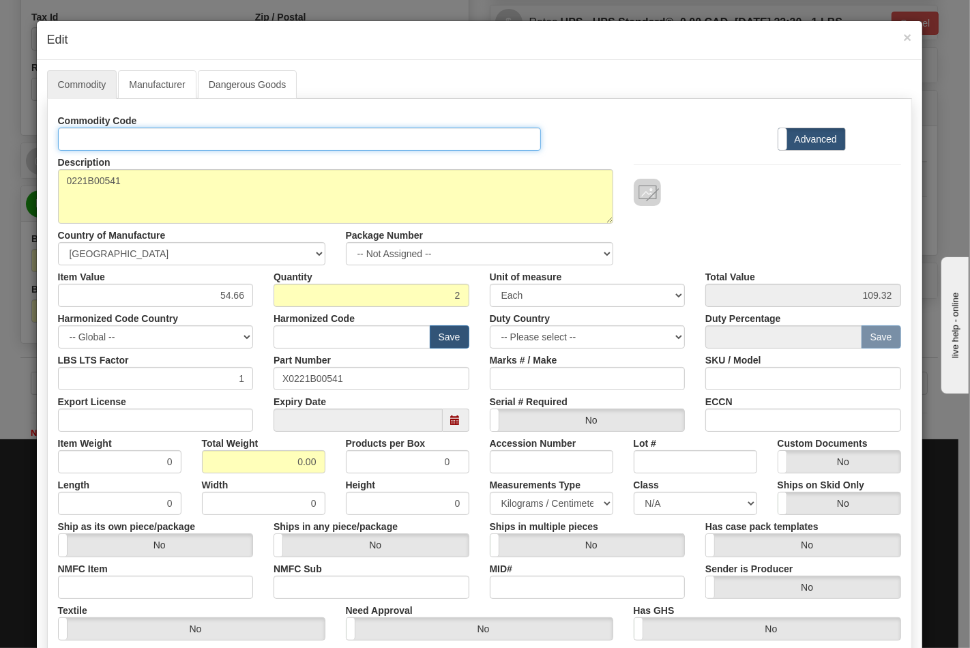
click at [202, 140] on input "Id" at bounding box center [300, 139] width 484 height 23
type input "TRANSFORMERS"
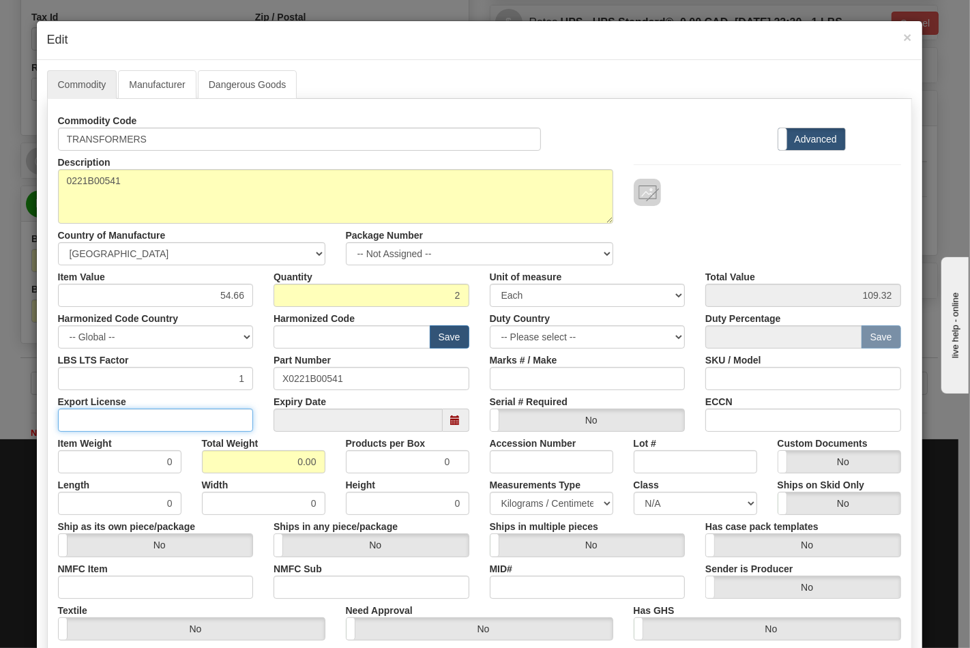
click at [205, 421] on input "Export License" at bounding box center [156, 420] width 196 height 23
type input "1"
click at [178, 431] on input "Export License" at bounding box center [156, 420] width 196 height 23
type input "N/A"
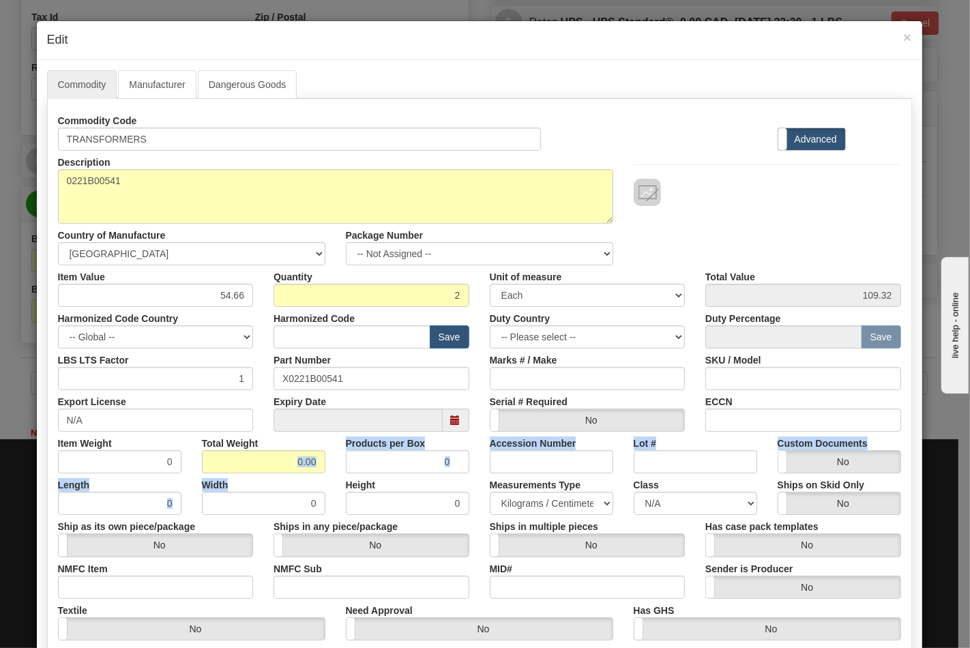
drag, startPoint x: 289, startPoint y: 471, endPoint x: 321, endPoint y: 468, distance: 32.2
click at [321, 468] on div "Commodity Code TRANSFORMERS Standard Advanced Description 0221B00541 Country of…" at bounding box center [479, 395] width 843 height 573
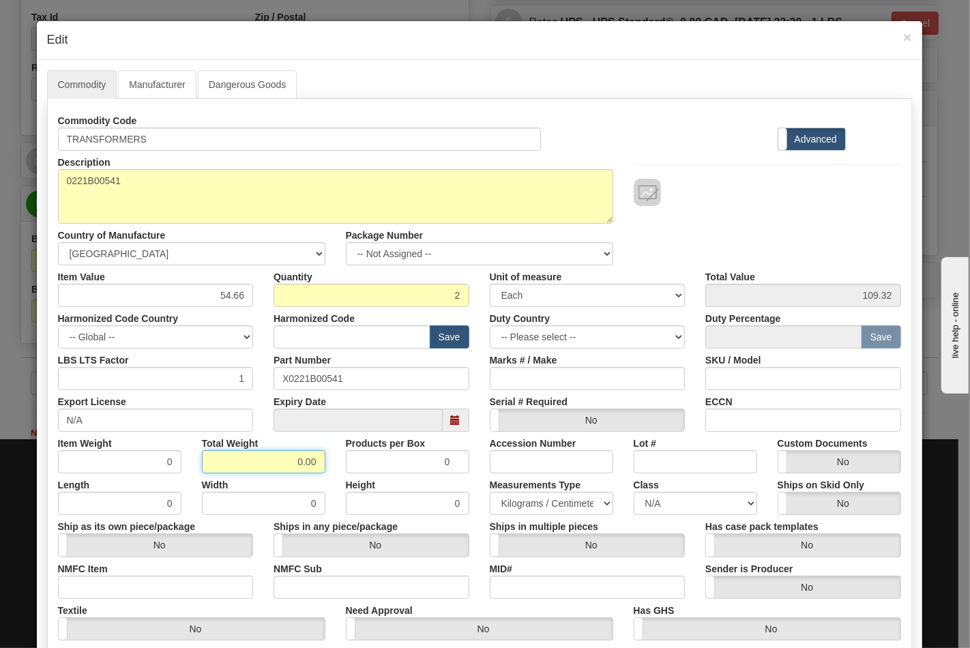
click at [294, 459] on input "0.00" at bounding box center [263, 461] width 123 height 23
drag, startPoint x: 287, startPoint y: 461, endPoint x: 322, endPoint y: 465, distance: 35.7
click at [322, 465] on div "Total Weight 0.00" at bounding box center [264, 453] width 144 height 42
type input "1"
type input "0.5000"
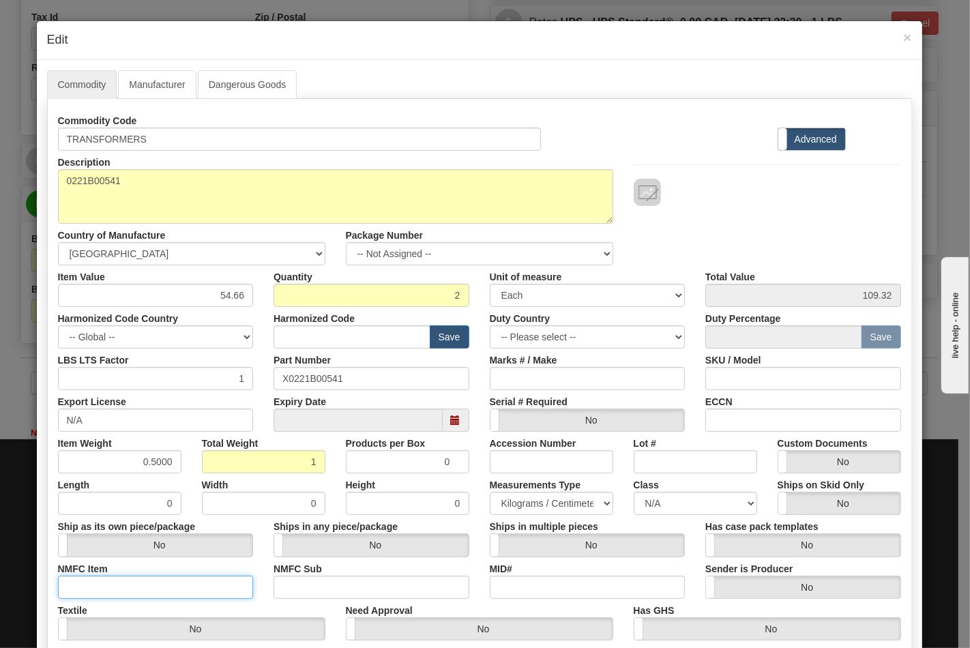
click at [154, 577] on input "NMFC Item" at bounding box center [156, 587] width 196 height 23
type input "63170"
click at [348, 581] on input "NMFC Sub" at bounding box center [372, 587] width 196 height 23
type input "4"
click at [649, 506] on select "N/A 50.0 55.0 60.0 65.0 70.0 85.0 92.5 100.0 125.0 175.0 250.0 300.0 400.0" at bounding box center [695, 503] width 123 height 23
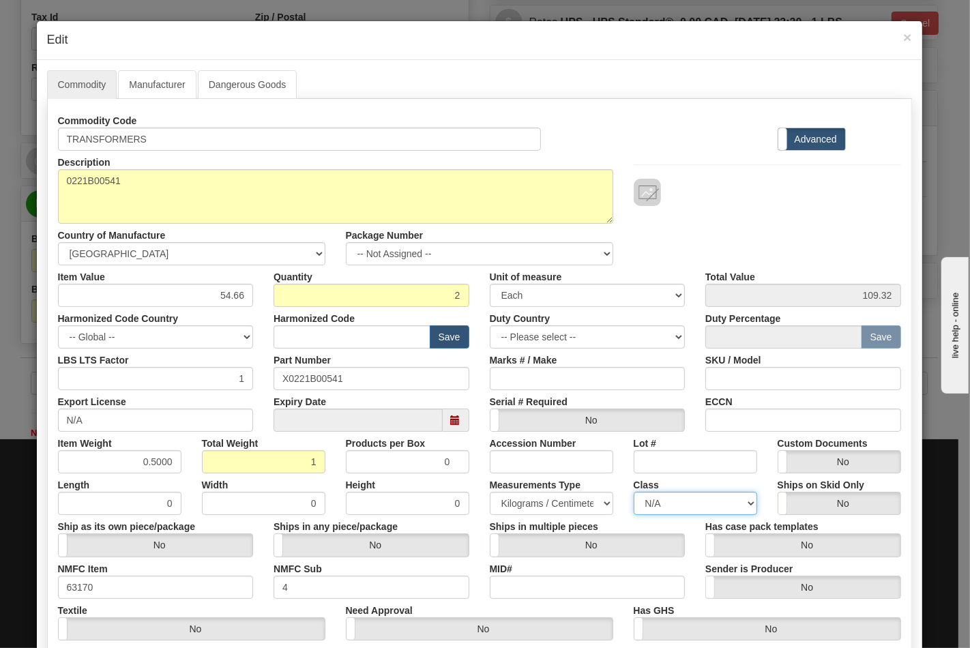
select select "70.0"
click at [634, 492] on select "N/A 50.0 55.0 60.0 65.0 70.0 85.0 92.5 100.0 125.0 175.0 250.0 300.0 400.0" at bounding box center [695, 503] width 123 height 23
click at [755, 411] on input "ECCN" at bounding box center [803, 420] width 196 height 23
type input "EAR99"
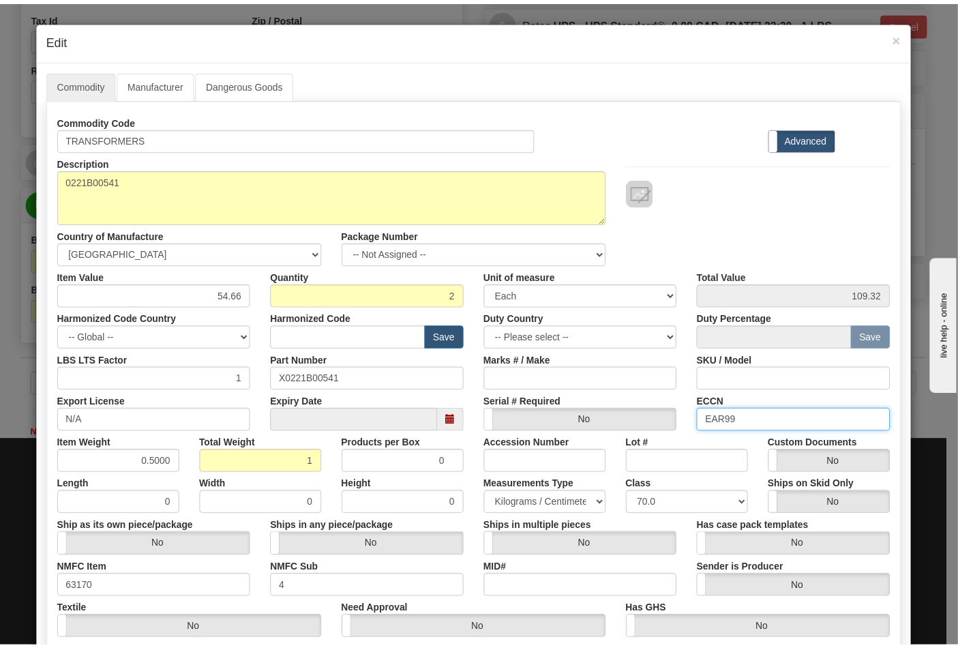
scroll to position [196, 0]
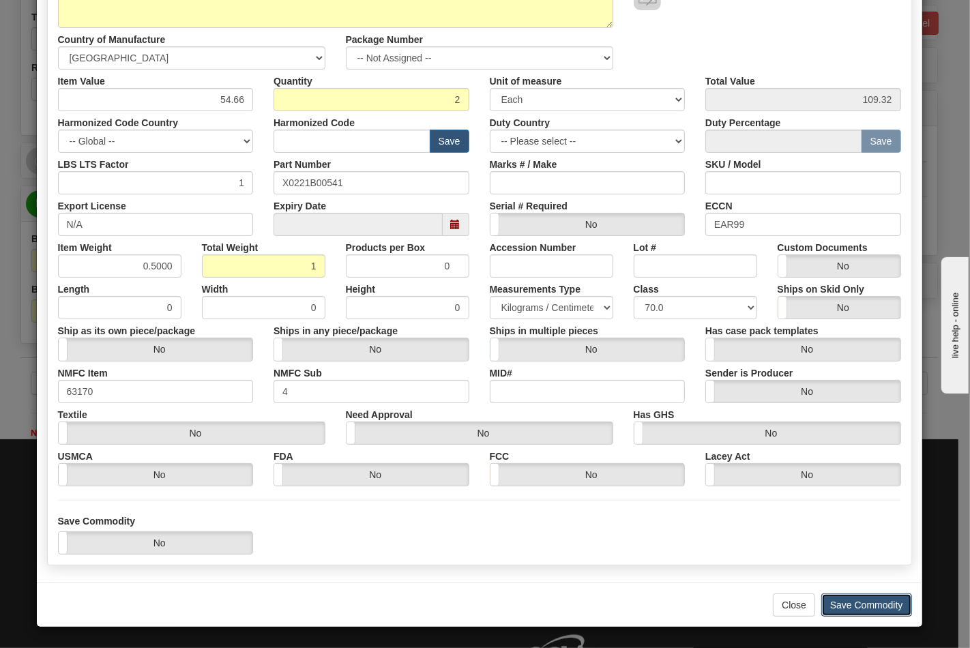
click at [871, 599] on button "Save Commodity" at bounding box center [866, 605] width 91 height 23
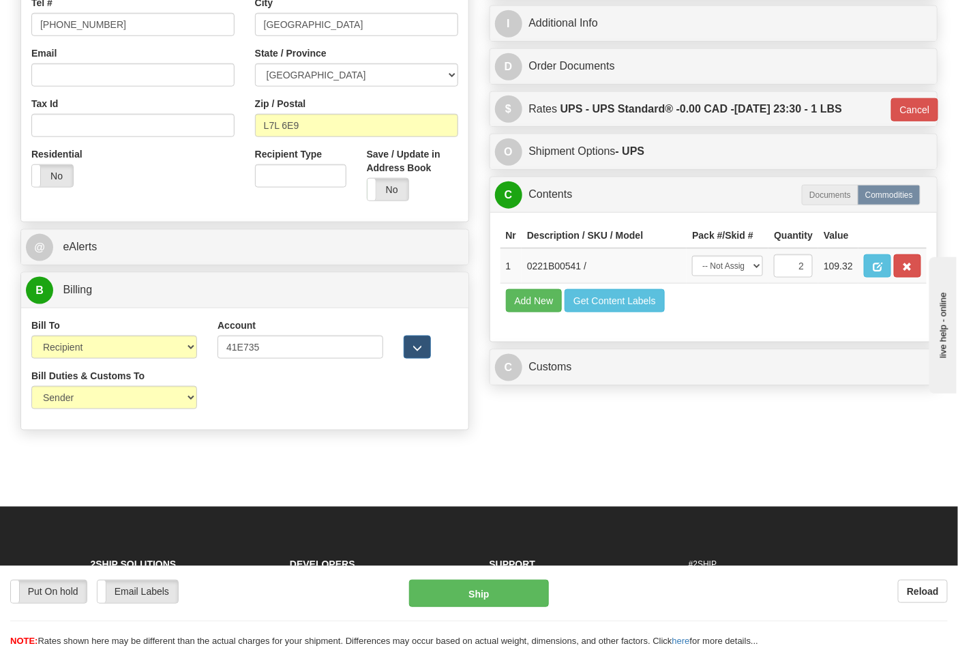
scroll to position [200, 0]
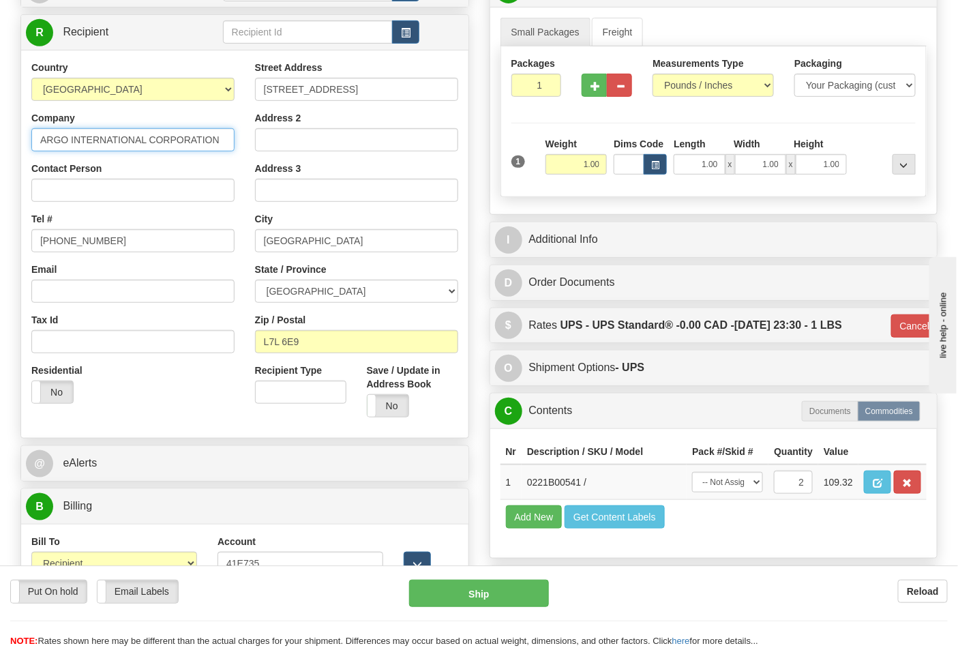
drag, startPoint x: 39, startPoint y: 138, endPoint x: 262, endPoint y: 141, distance: 223.1
click at [262, 141] on div "Country AFGHANISTAN ALAND ISLANDS ALBANIA ALGERIA AMERICAN SAMOA ANDORRA ANGOLA…" at bounding box center [245, 244] width 448 height 367
click at [151, 194] on input "Contact Person" at bounding box center [132, 190] width 203 height 23
paste input "ARGO INTERNATIONAL CORPORATION"
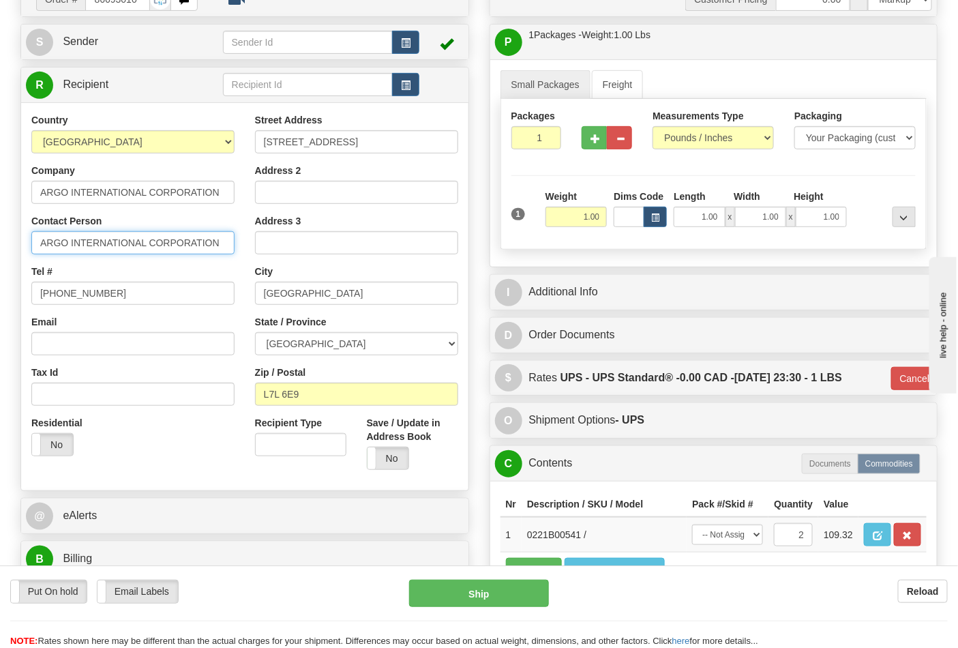
scroll to position [48, 0]
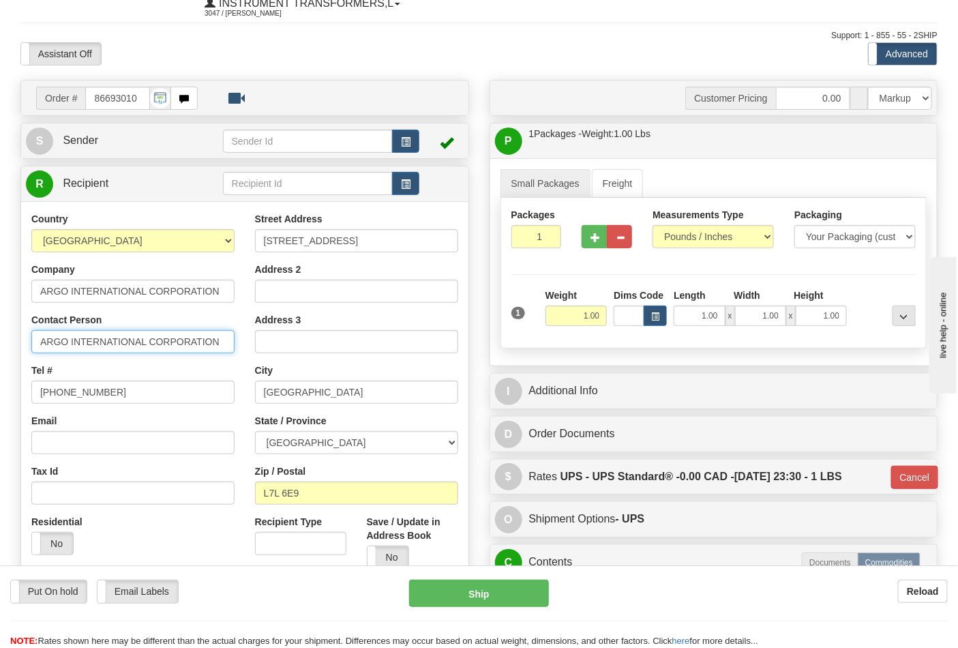
type input "ARGO INTERNATIONAL CORPORATION"
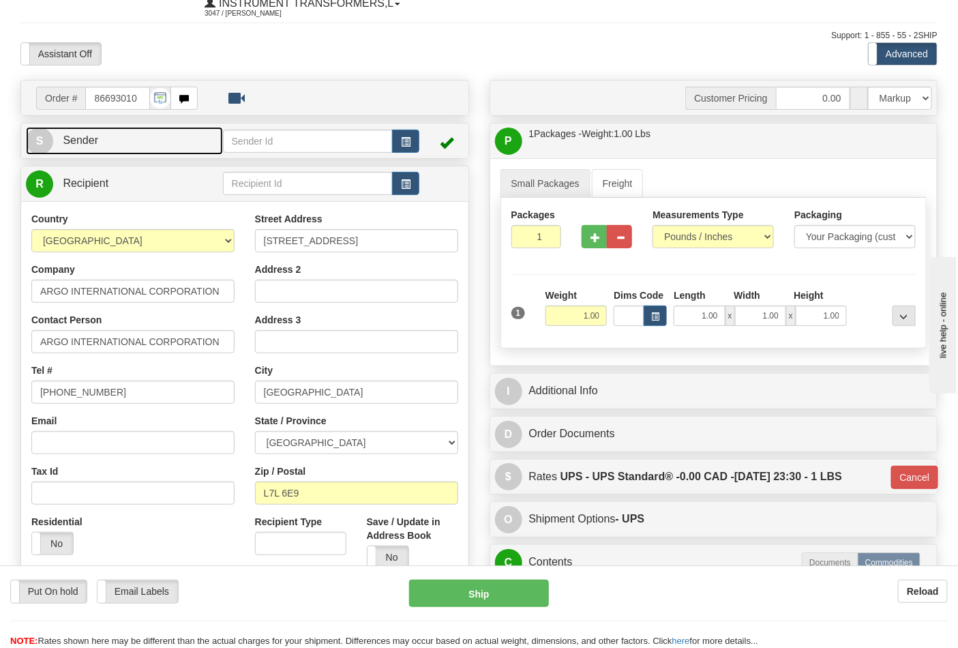
click at [123, 138] on link "S Sender" at bounding box center [124, 141] width 197 height 28
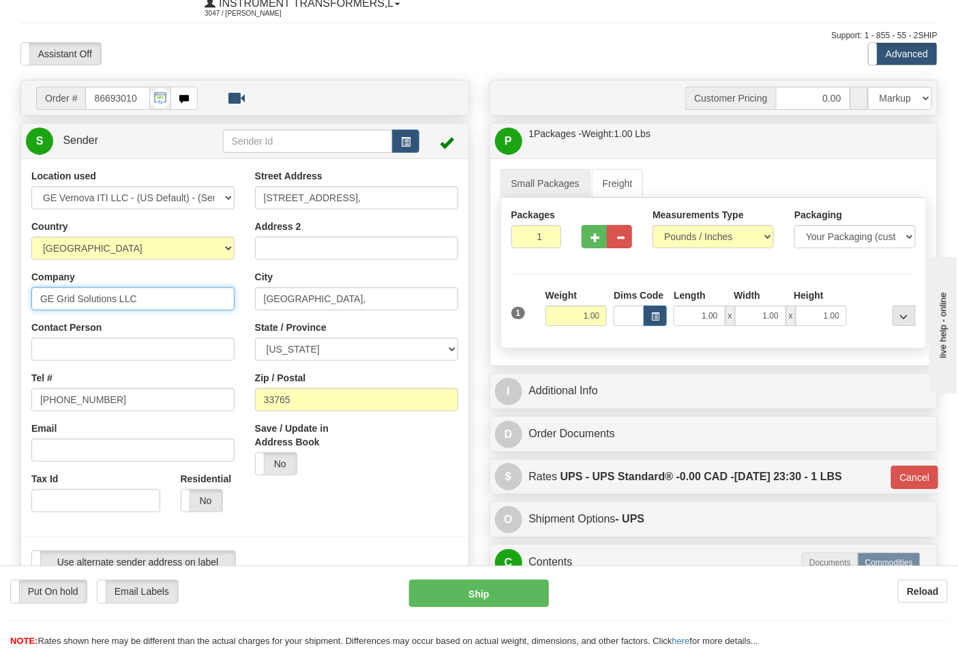
drag, startPoint x: 161, startPoint y: 297, endPoint x: 0, endPoint y: 295, distance: 161.0
click at [0, 295] on div "Toggle navigation Settings Shipping Preferences Fields Preferences New" at bounding box center [479, 631] width 958 height 1359
click at [45, 349] on input "Contact Person" at bounding box center [132, 349] width 203 height 23
paste input "GE Grid Solutions LLC"
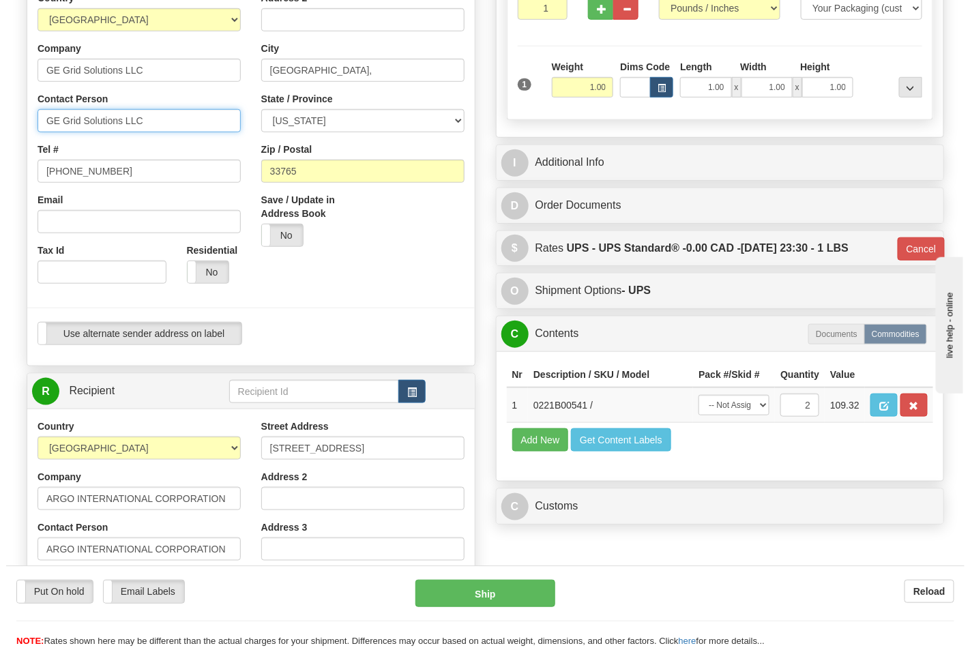
scroll to position [427, 0]
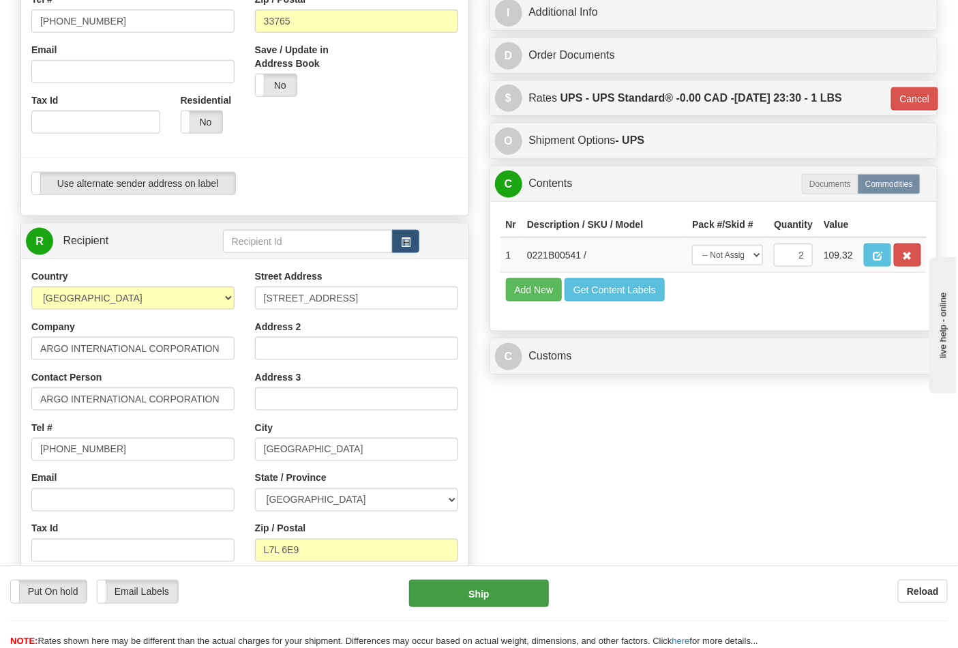
type input "GE Grid Solutions LLC"
click at [499, 604] on button "Ship" at bounding box center [478, 593] width 139 height 27
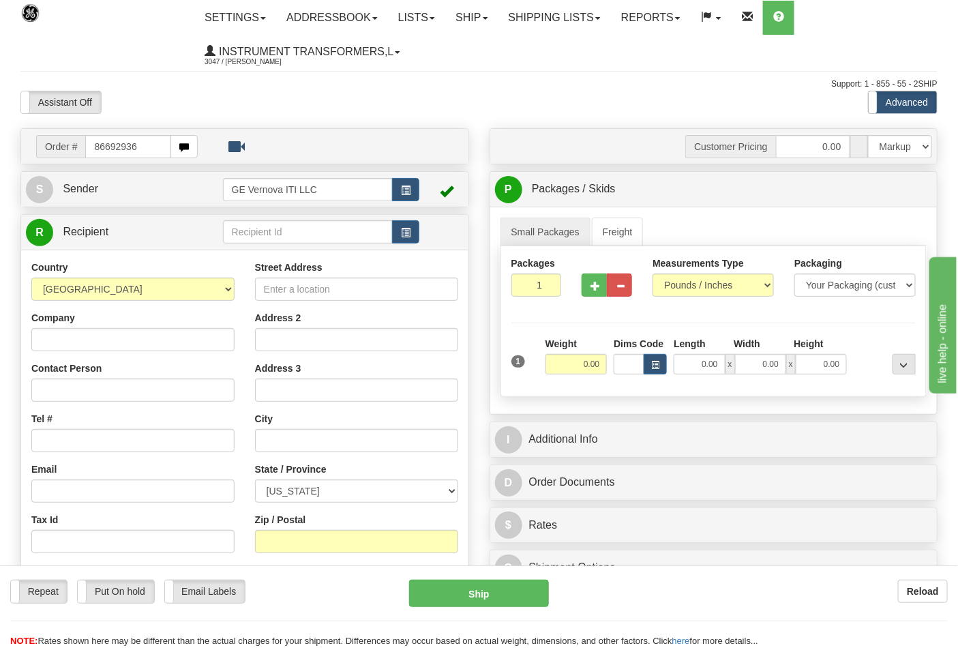
type input "86692936"
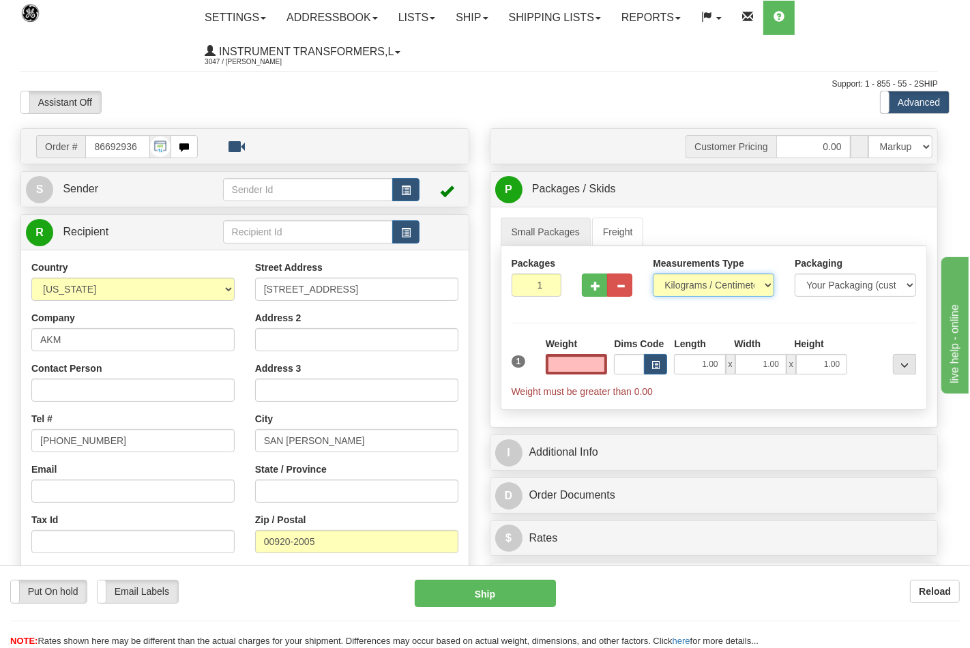
type input "0.00"
click at [675, 289] on select "Pounds / Inches Kilograms / Centimeters" at bounding box center [713, 285] width 121 height 23
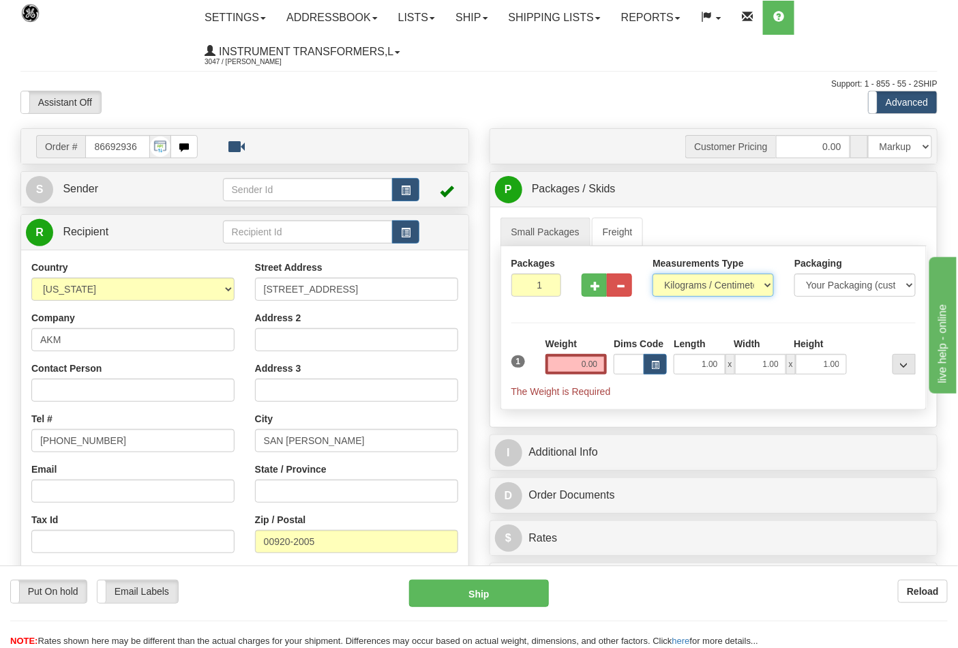
select select "0"
click at [653, 274] on select "Pounds / Inches Kilograms / Centimeters" at bounding box center [713, 285] width 121 height 23
click at [607, 364] on input "0.00" at bounding box center [577, 364] width 62 height 20
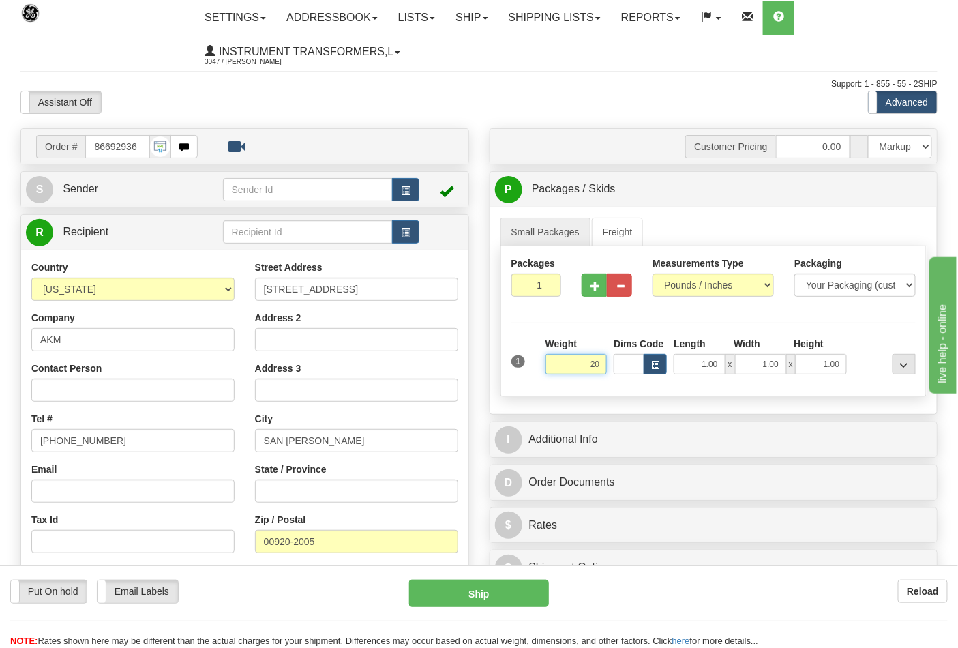
click button "Delete" at bounding box center [0, 0] width 0 height 0
type input "20.00"
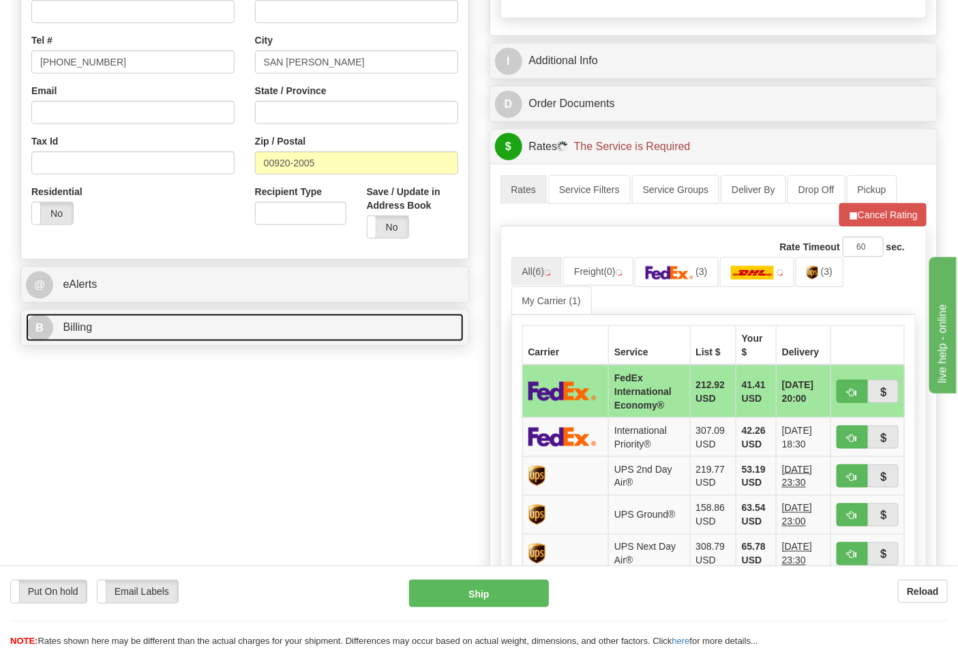
click at [98, 325] on link "B Billing" at bounding box center [245, 328] width 438 height 28
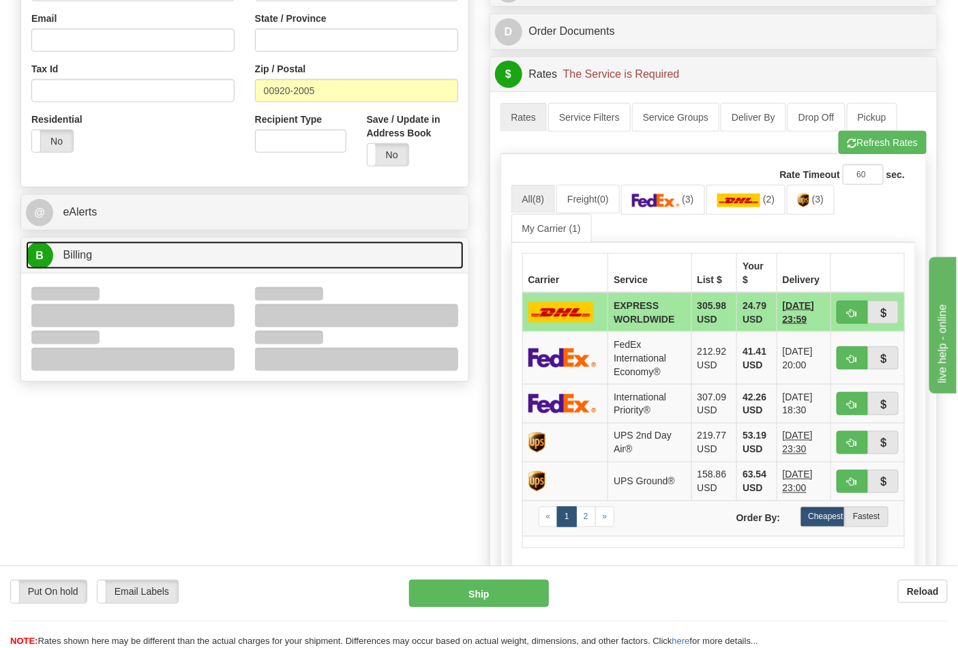
scroll to position [454, 0]
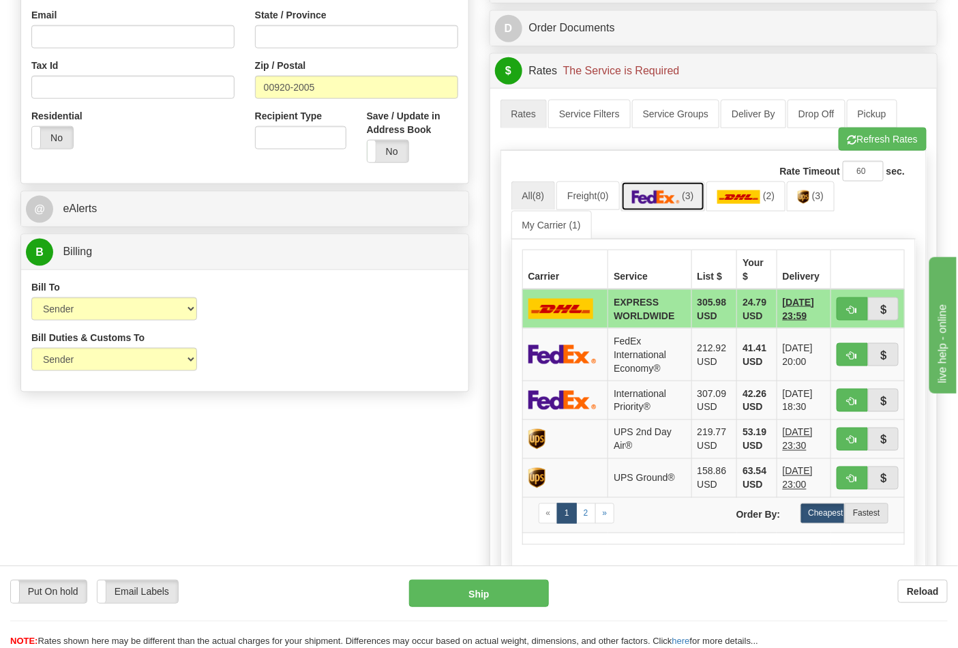
click at [673, 200] on img at bounding box center [656, 197] width 48 height 14
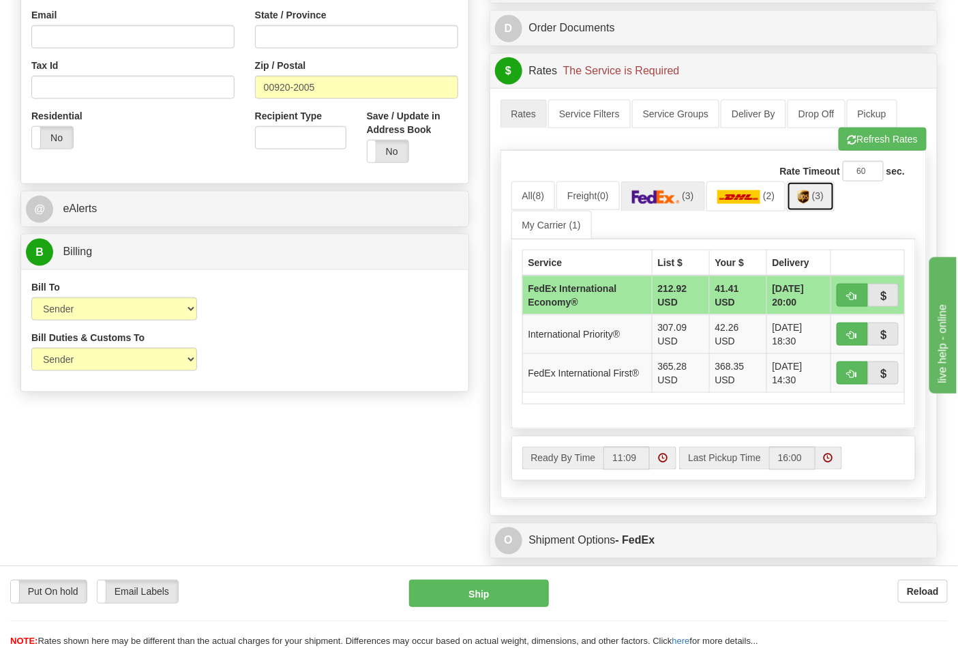
click at [824, 196] on span "(3)" at bounding box center [818, 195] width 12 height 11
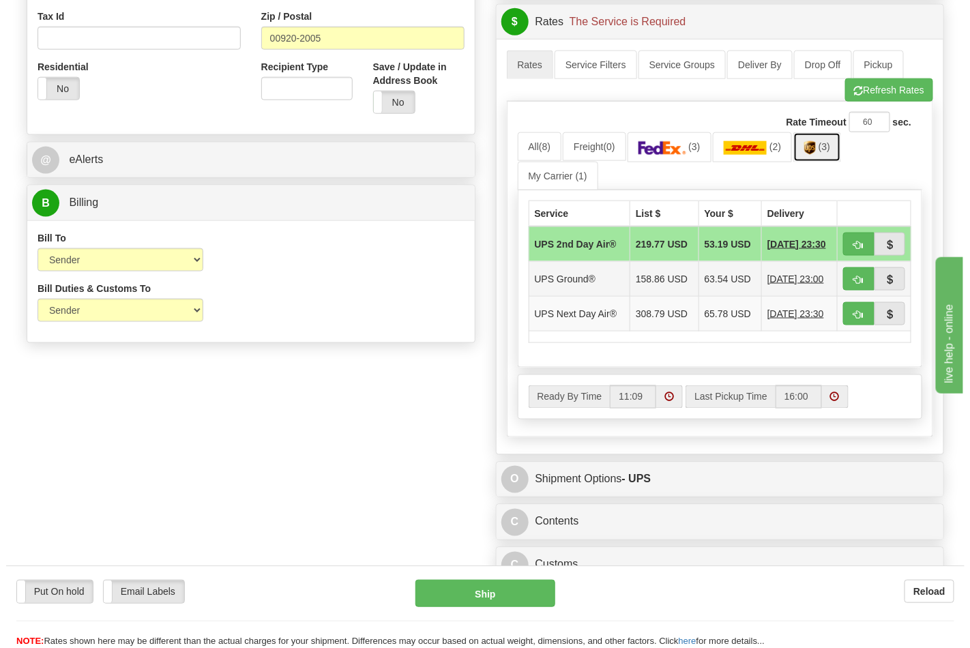
scroll to position [530, 0]
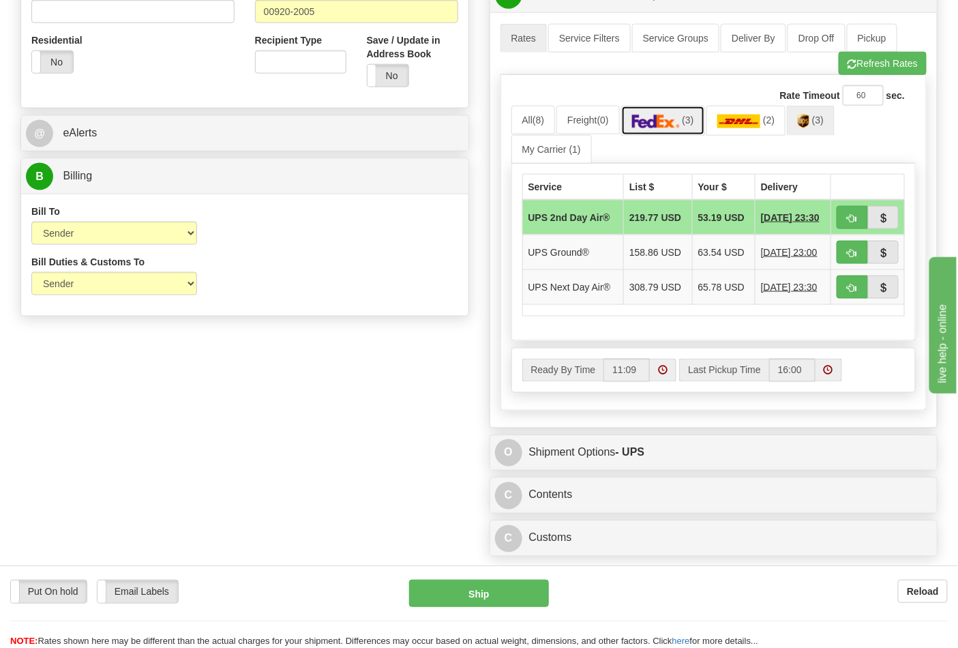
click at [648, 126] on img at bounding box center [656, 122] width 48 height 14
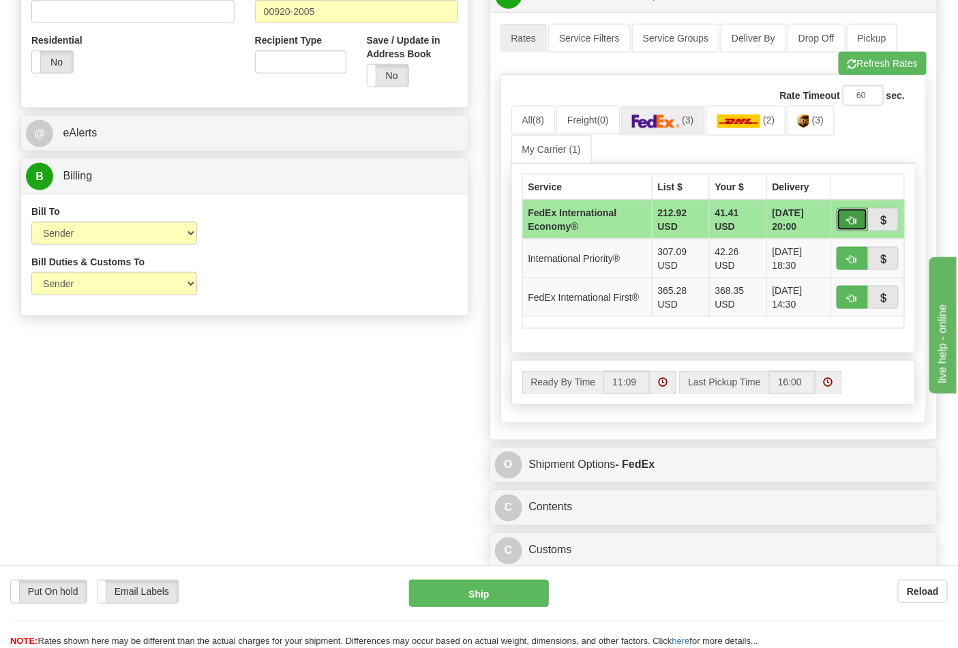
drag, startPoint x: 862, startPoint y: 224, endPoint x: 850, endPoint y: 223, distance: 12.3
click at [862, 223] on button "button" at bounding box center [852, 219] width 31 height 23
type input "03"
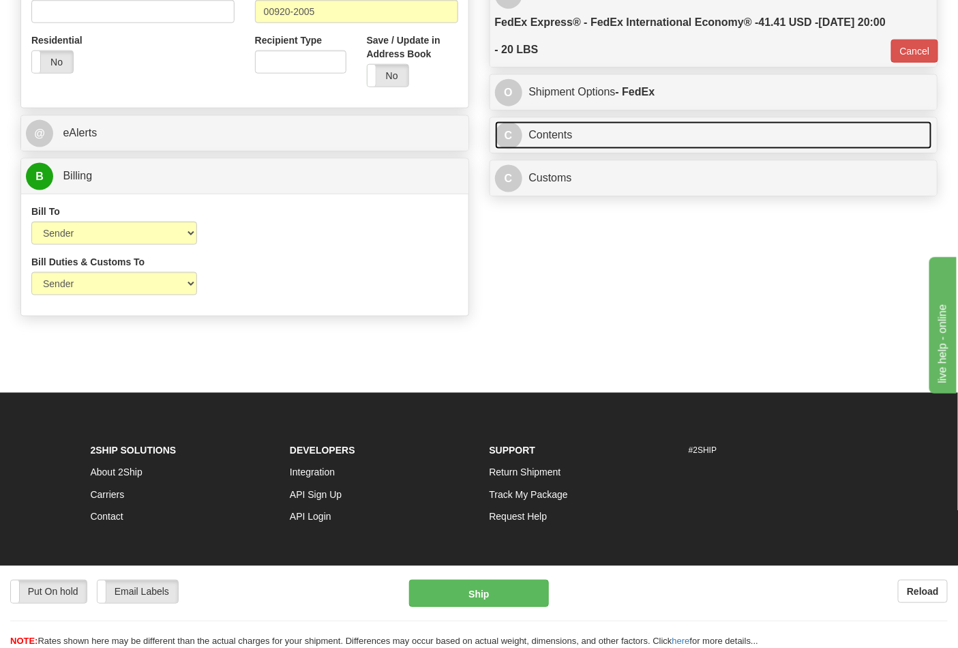
click at [633, 132] on link "C Contents" at bounding box center [714, 135] width 438 height 28
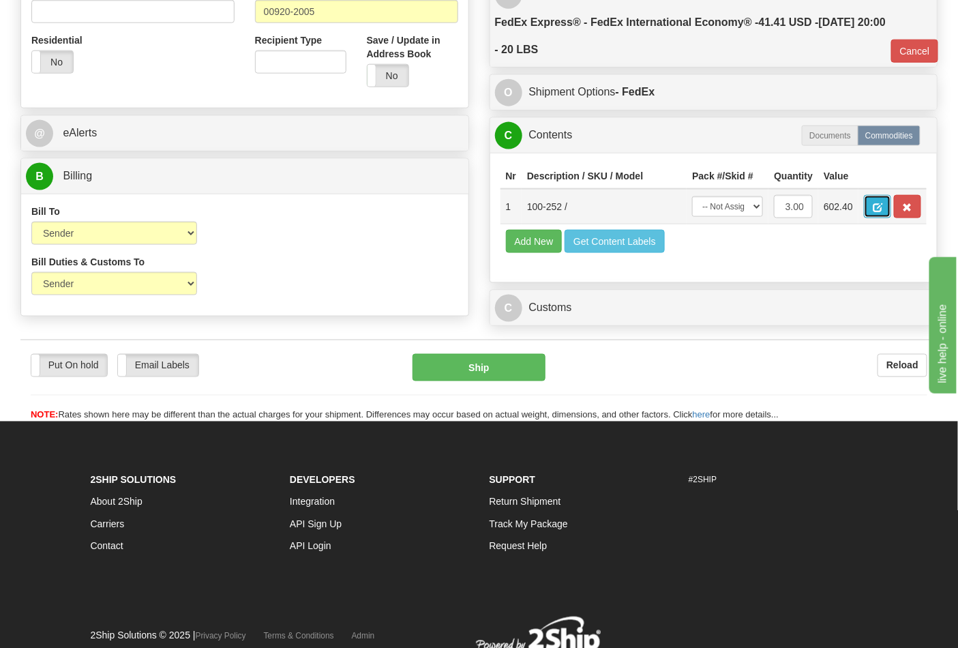
click at [892, 207] on button "button" at bounding box center [877, 206] width 27 height 23
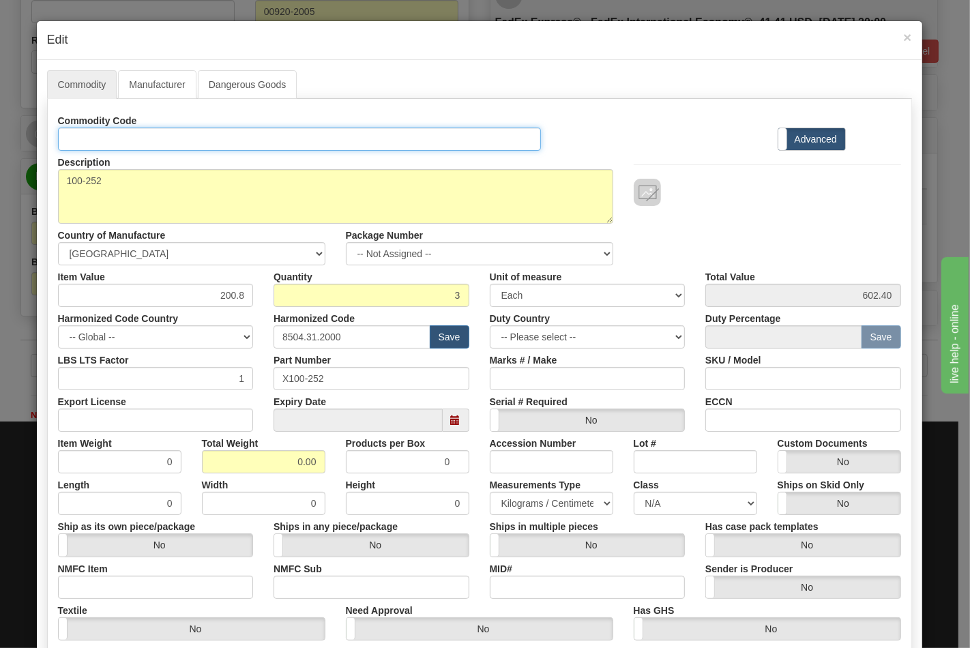
click at [157, 136] on input "Id" at bounding box center [300, 139] width 484 height 23
type input "TRANSFORMERS"
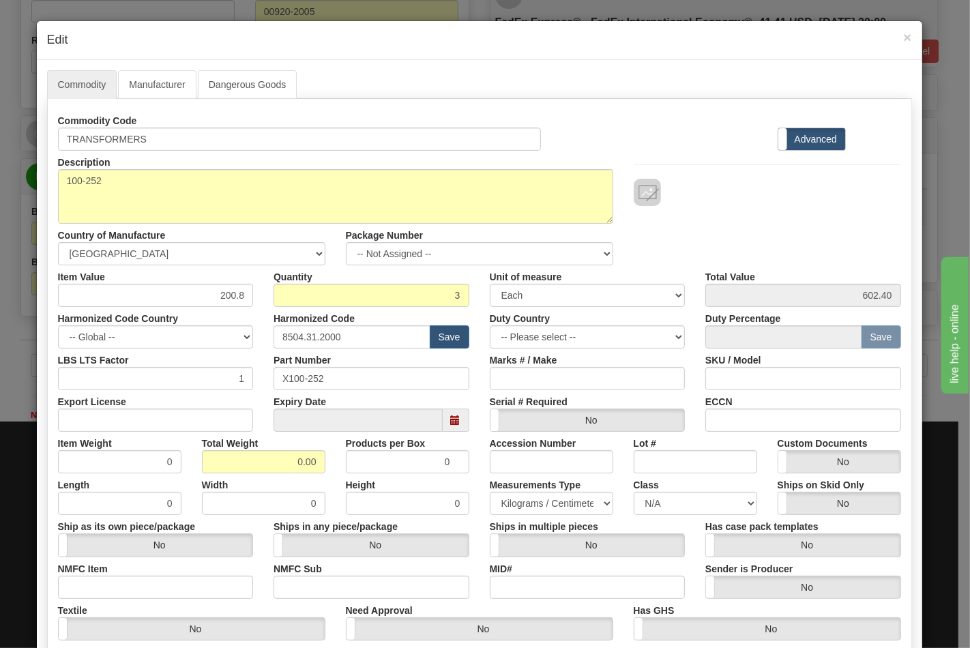
drag, startPoint x: 196, startPoint y: 434, endPoint x: 196, endPoint y: 425, distance: 8.9
click at [202, 432] on label "Total Weight" at bounding box center [230, 441] width 57 height 18
click at [202, 450] on input "0.00" at bounding box center [263, 461] width 123 height 23
click at [196, 425] on input "Export License" at bounding box center [156, 420] width 196 height 23
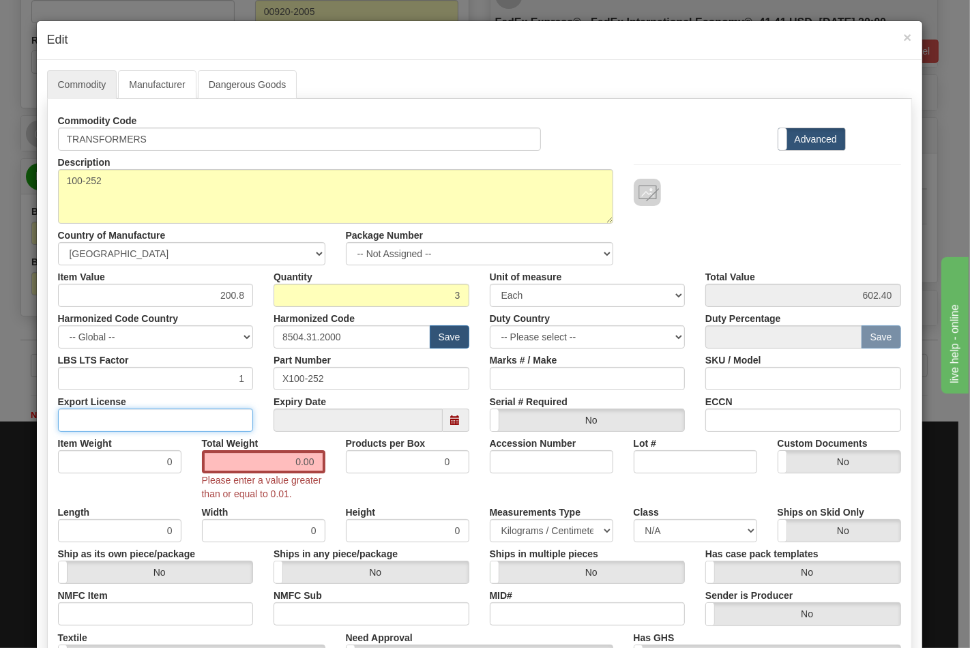
type input "N/A"
drag, startPoint x: 243, startPoint y: 458, endPoint x: 328, endPoint y: 464, distance: 85.5
click at [328, 463] on div "Total Weight 0.00 Please enter a value greater than or equal to 0.01." at bounding box center [264, 466] width 144 height 69
type input "20"
type input "6.6667"
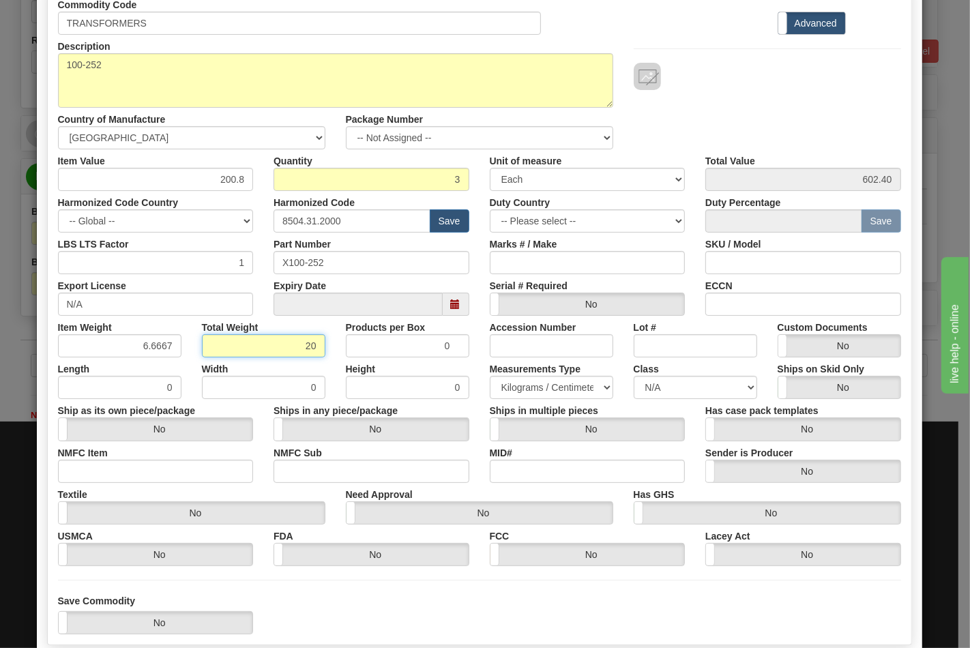
scroll to position [196, 0]
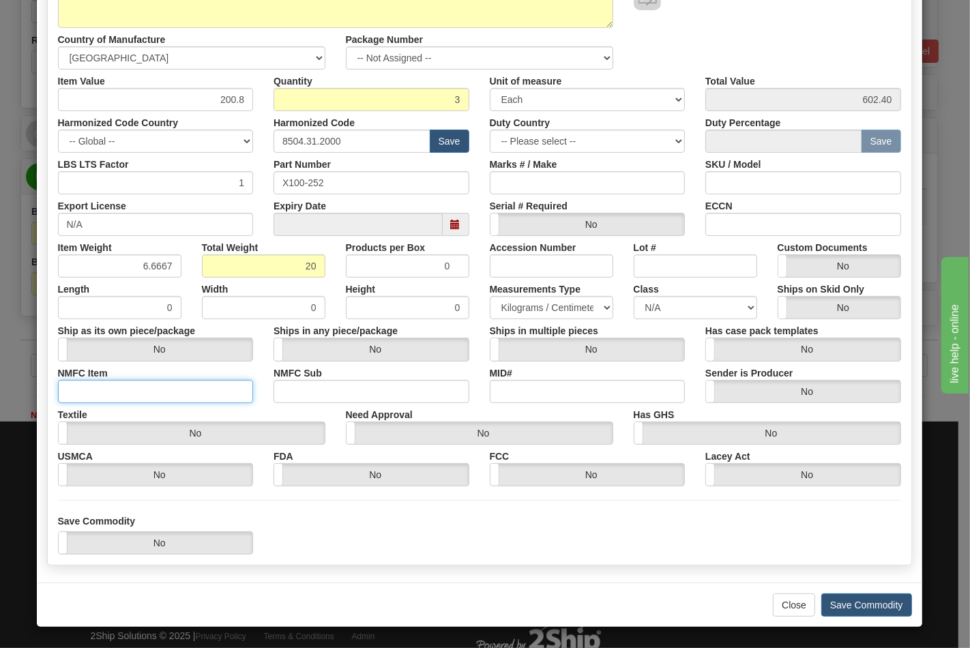
click at [153, 387] on input "NMFC Item" at bounding box center [156, 391] width 196 height 23
type input "63170"
click at [296, 392] on input "NMFC Sub" at bounding box center [372, 391] width 196 height 23
type input "4"
click at [642, 298] on select "N/A 50.0 55.0 60.0 65.0 70.0 85.0 92.5 100.0 125.0 175.0 250.0 300.0 400.0" at bounding box center [695, 307] width 123 height 23
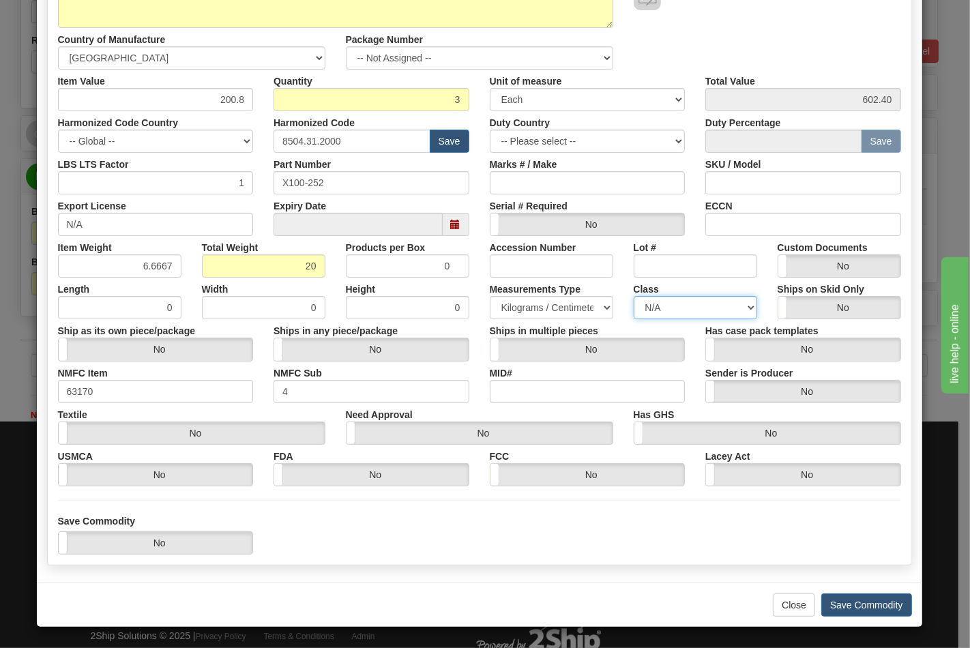
select select "70.0"
click at [634, 296] on select "N/A 50.0 55.0 60.0 65.0 70.0 85.0 92.5 100.0 125.0 175.0 250.0 300.0 400.0" at bounding box center [695, 307] width 123 height 23
click at [748, 241] on div "Lot #" at bounding box center [696, 257] width 144 height 42
click at [748, 216] on input "ECCN" at bounding box center [803, 224] width 196 height 23
type input "EAR99"
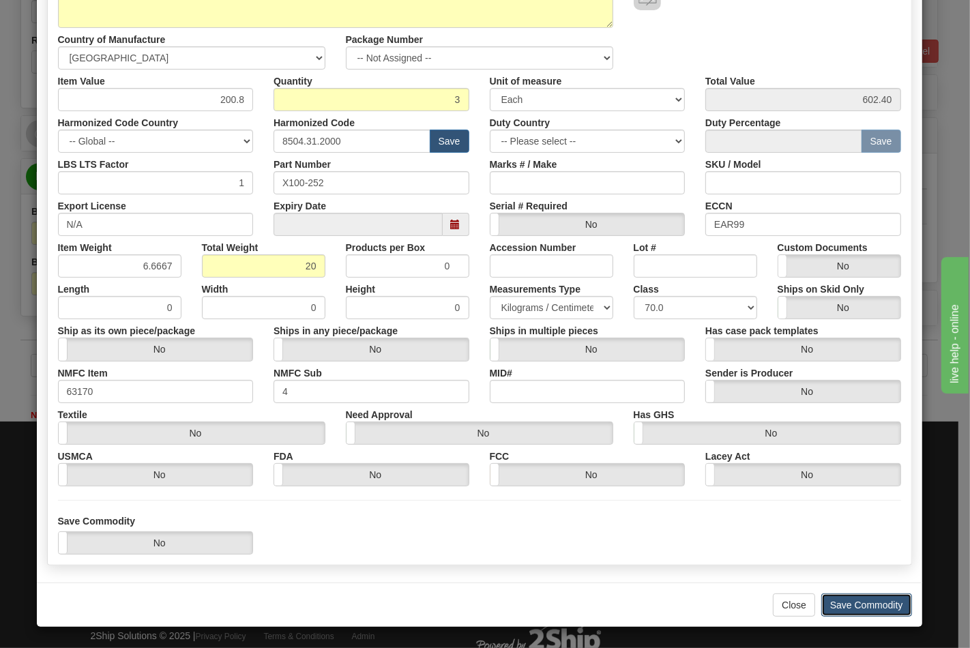
click at [853, 608] on button "Save Commodity" at bounding box center [866, 605] width 91 height 23
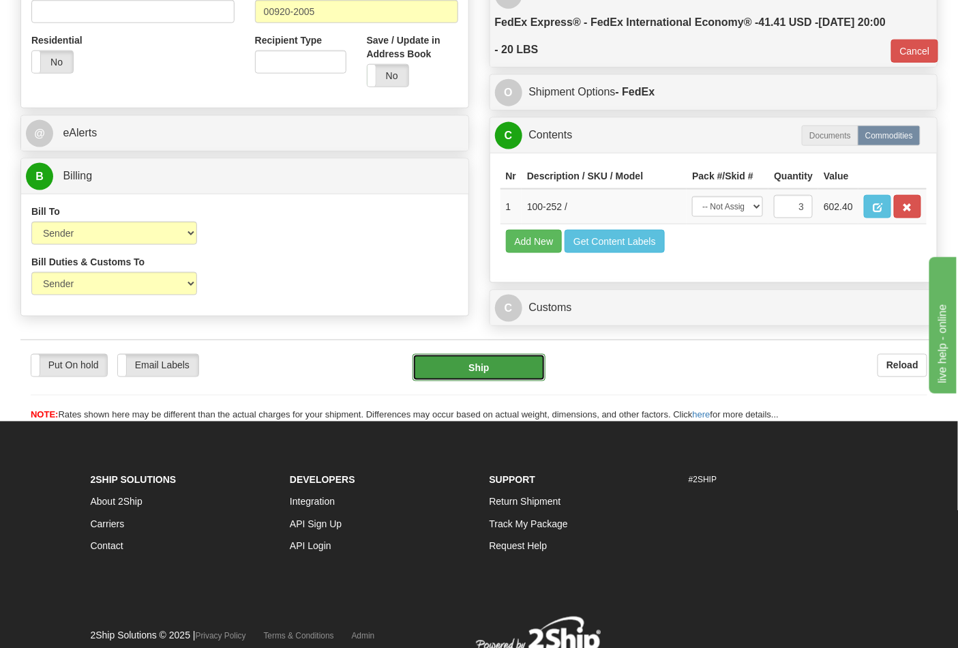
drag, startPoint x: 485, startPoint y: 385, endPoint x: 493, endPoint y: 389, distance: 9.2
click at [493, 381] on button "Ship" at bounding box center [479, 367] width 132 height 27
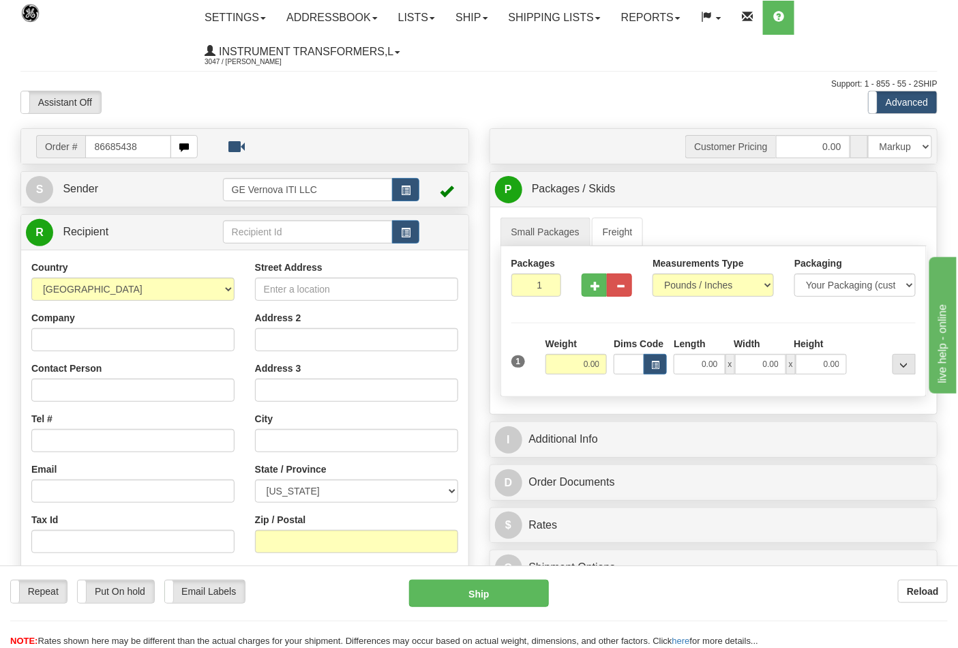
type input "86685438"
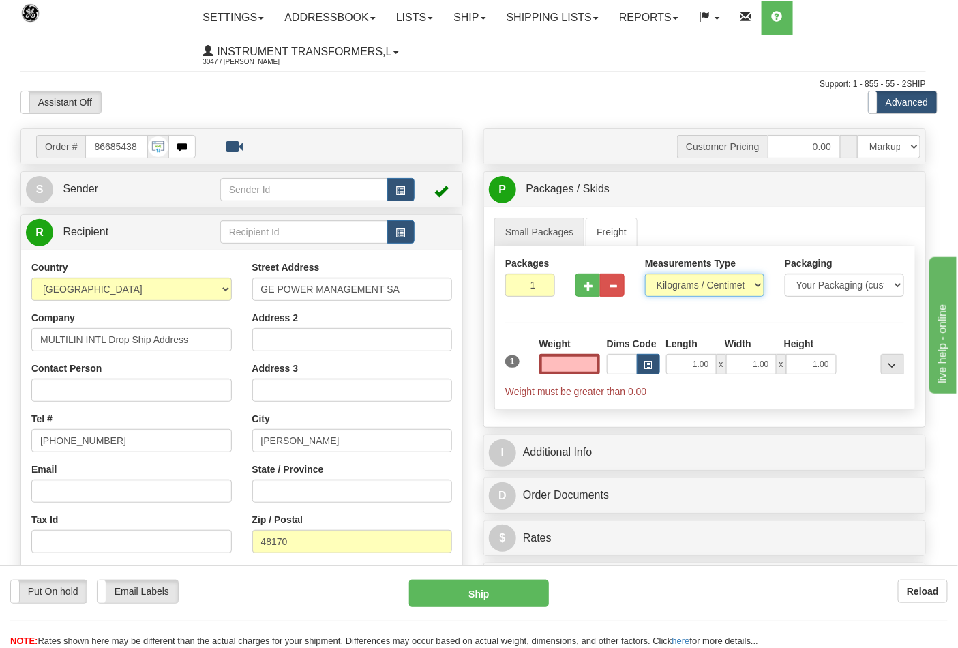
type input "0.00"
click at [682, 290] on select "Pounds / Inches Kilograms / Centimeters" at bounding box center [704, 285] width 119 height 23
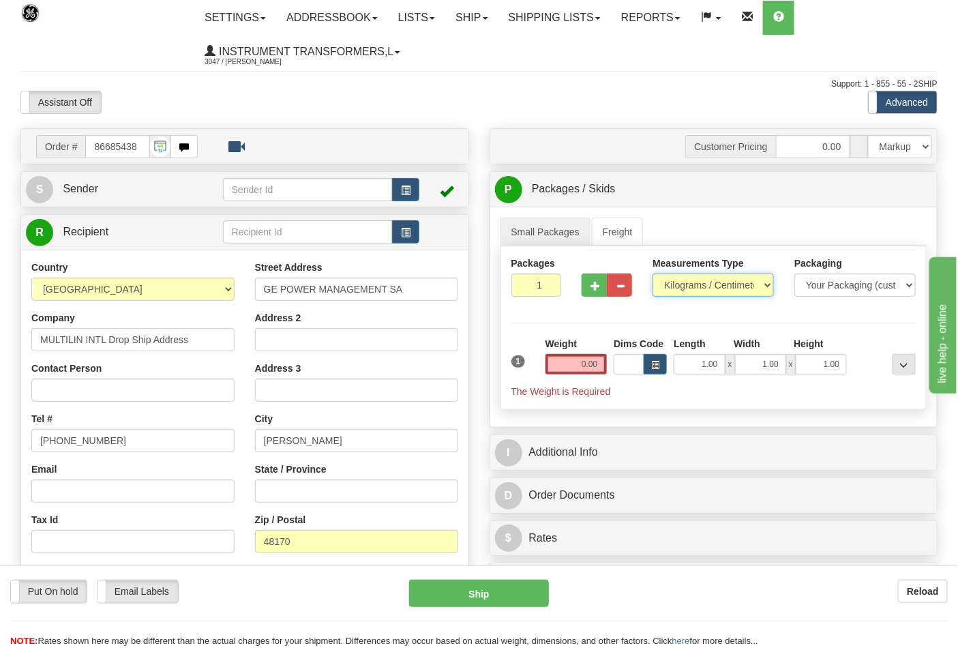
select select "0"
click at [653, 274] on select "Pounds / Inches Kilograms / Centimeters" at bounding box center [713, 285] width 121 height 23
click at [599, 362] on input "0.00" at bounding box center [577, 364] width 62 height 20
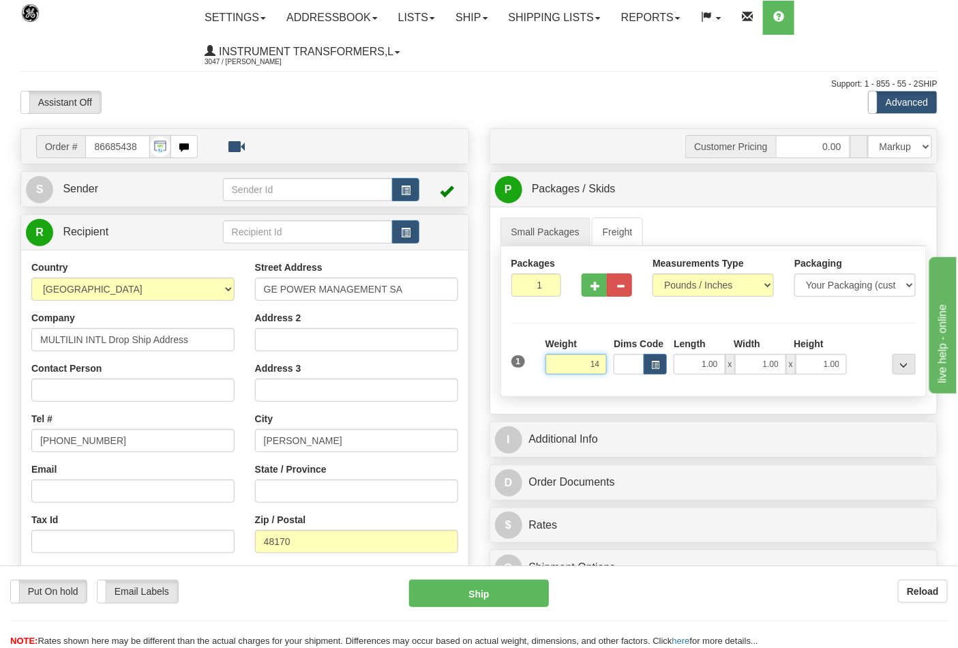
click button "Delete" at bounding box center [0, 0] width 0 height 0
type input "14.00"
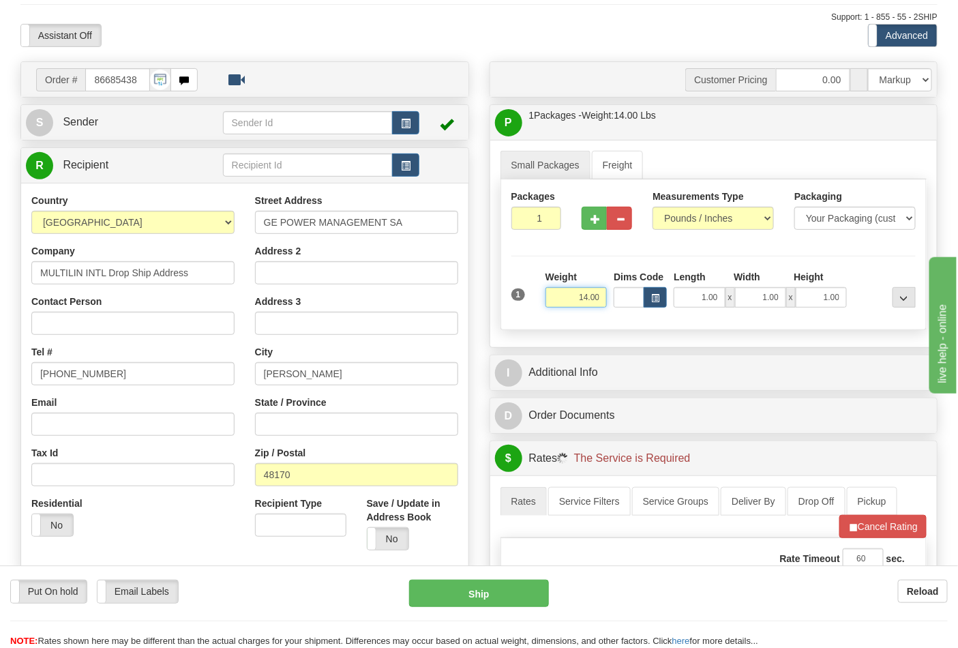
scroll to position [227, 0]
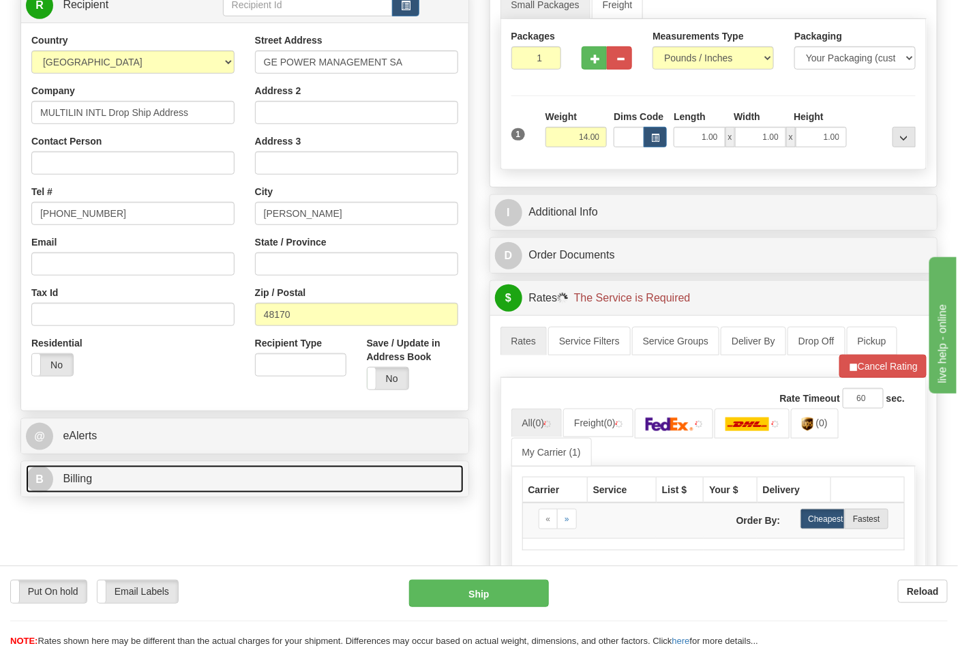
click at [157, 481] on link "B Billing" at bounding box center [245, 479] width 438 height 28
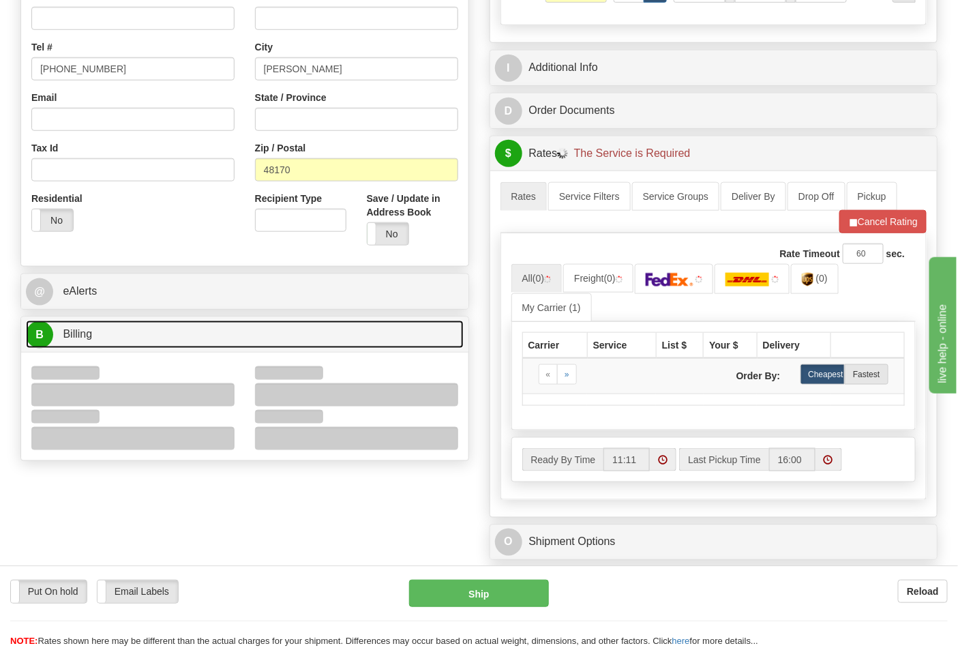
scroll to position [379, 0]
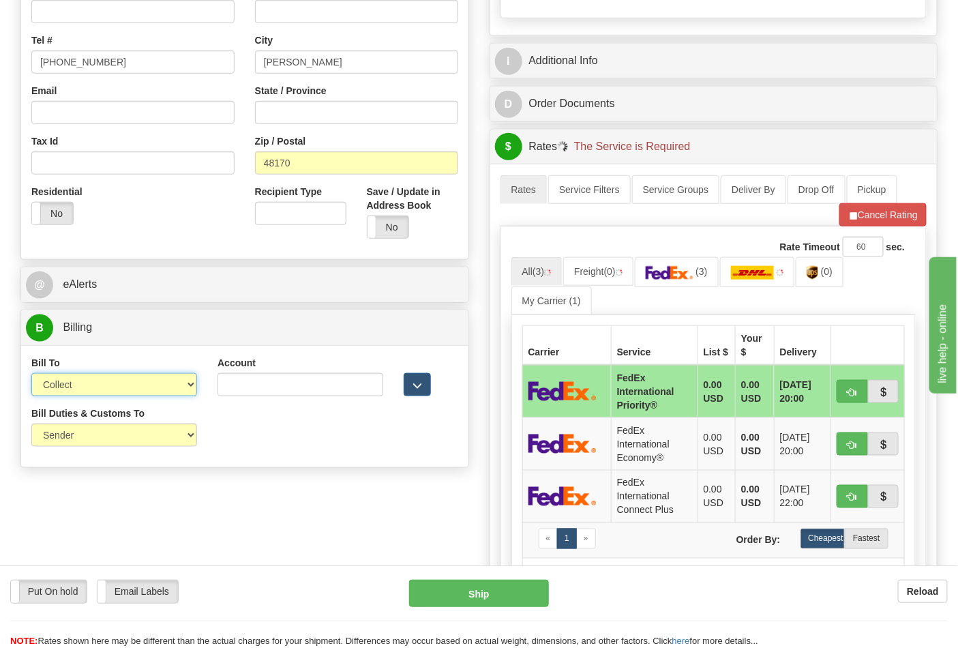
click at [93, 379] on select "Sender Recipient Third Party Collect" at bounding box center [114, 384] width 166 height 23
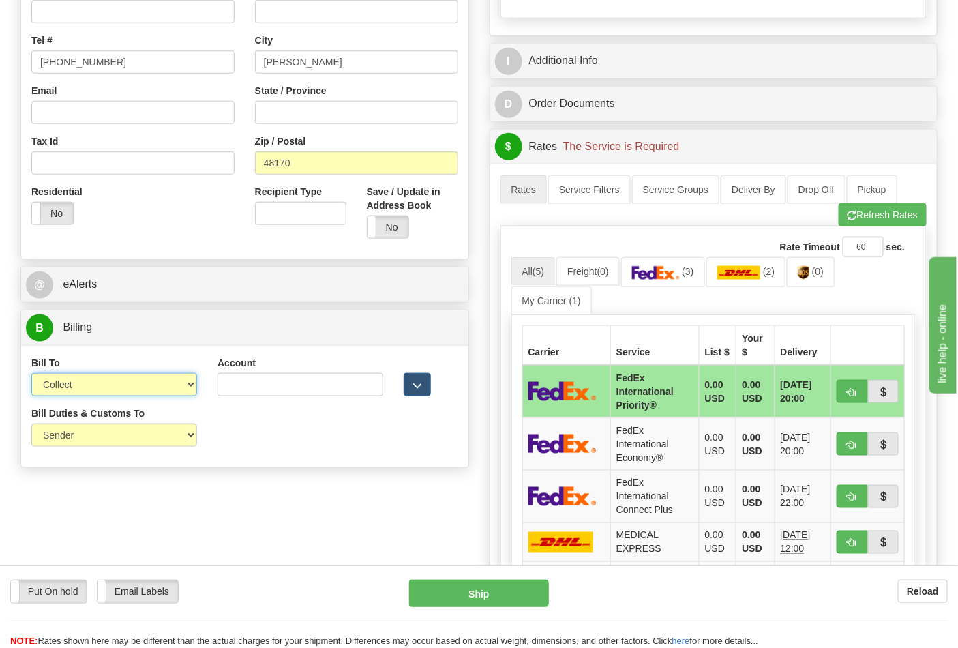
select select "2"
click at [31, 375] on select "Sender Recipient Third Party Collect" at bounding box center [114, 384] width 166 height 23
click at [260, 391] on input "Account" at bounding box center [301, 384] width 166 height 23
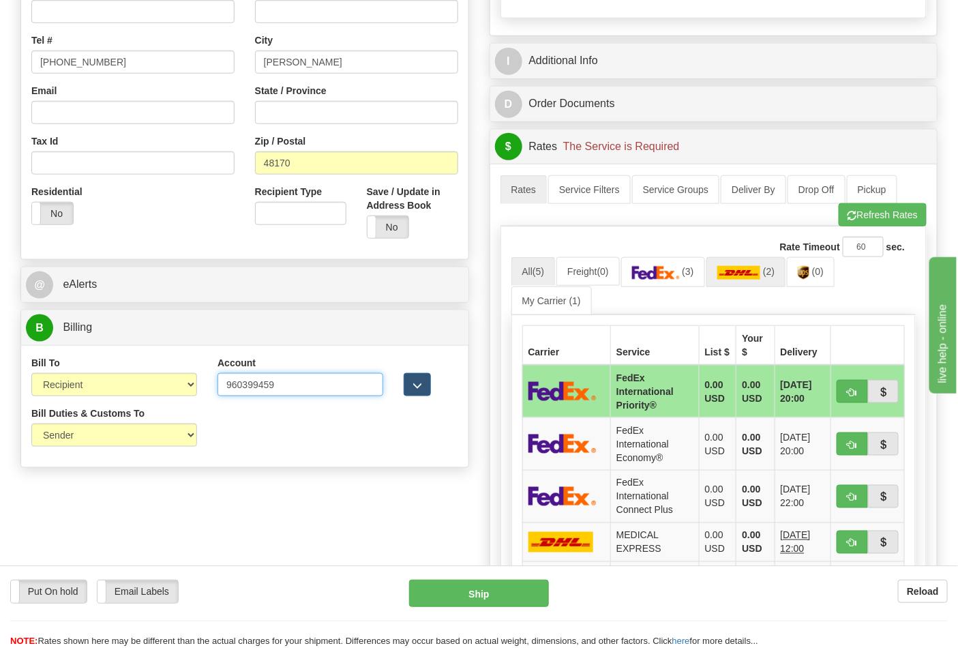
type input "960399459"
click at [753, 276] on img at bounding box center [740, 273] width 44 height 14
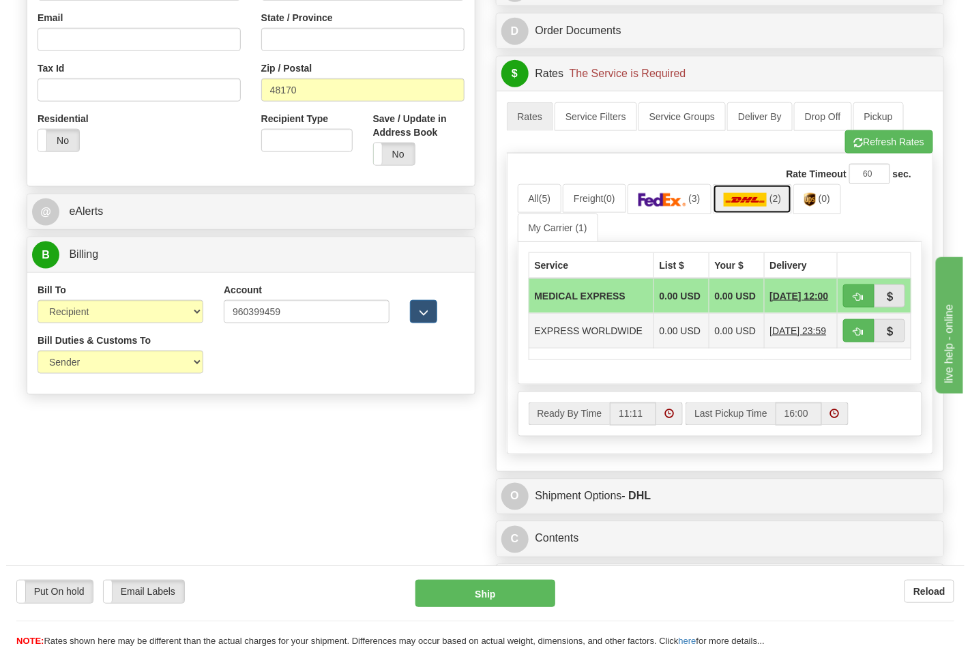
scroll to position [530, 0]
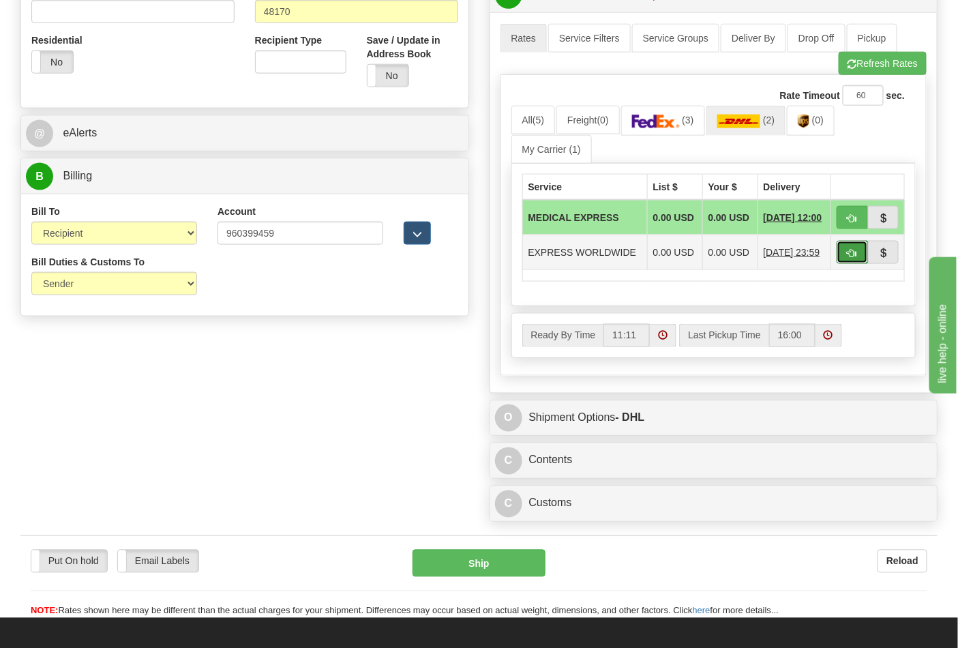
click at [846, 257] on button "button" at bounding box center [852, 252] width 31 height 23
type input "P"
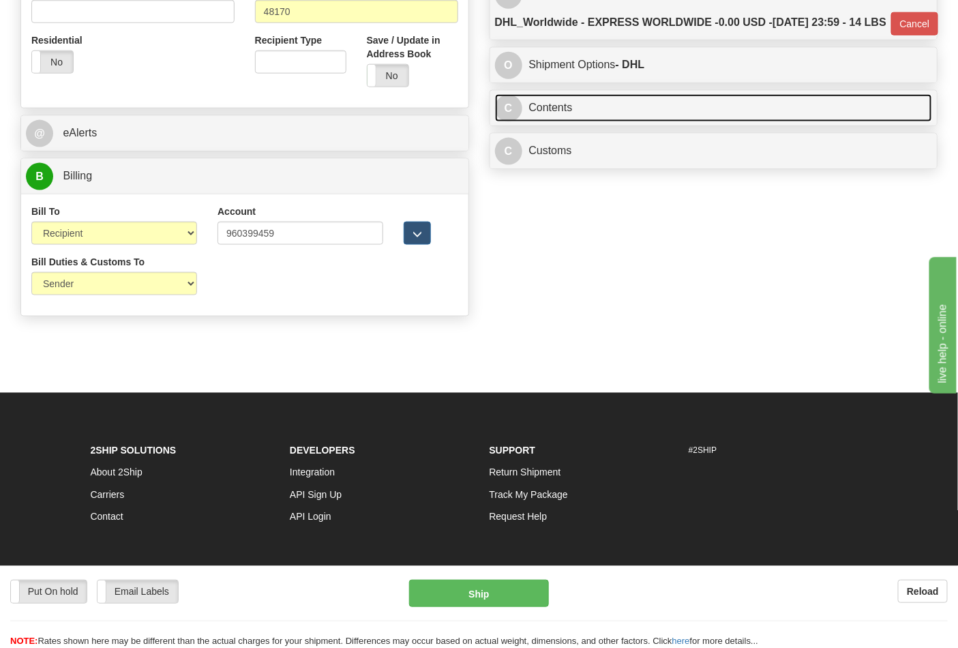
click at [649, 122] on link "C Contents" at bounding box center [714, 108] width 438 height 28
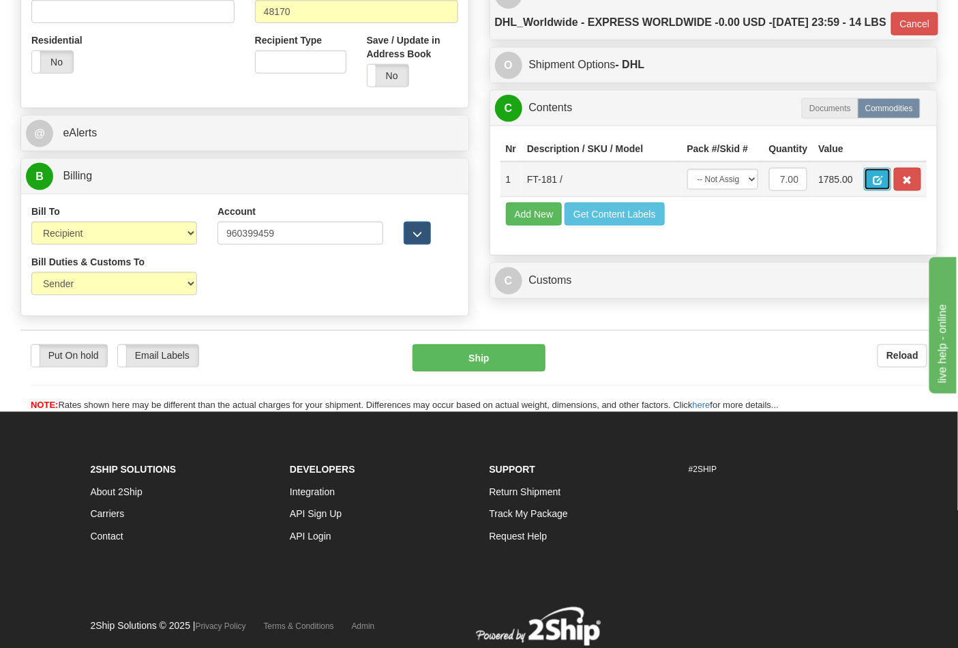
click at [892, 191] on button "button" at bounding box center [877, 179] width 27 height 23
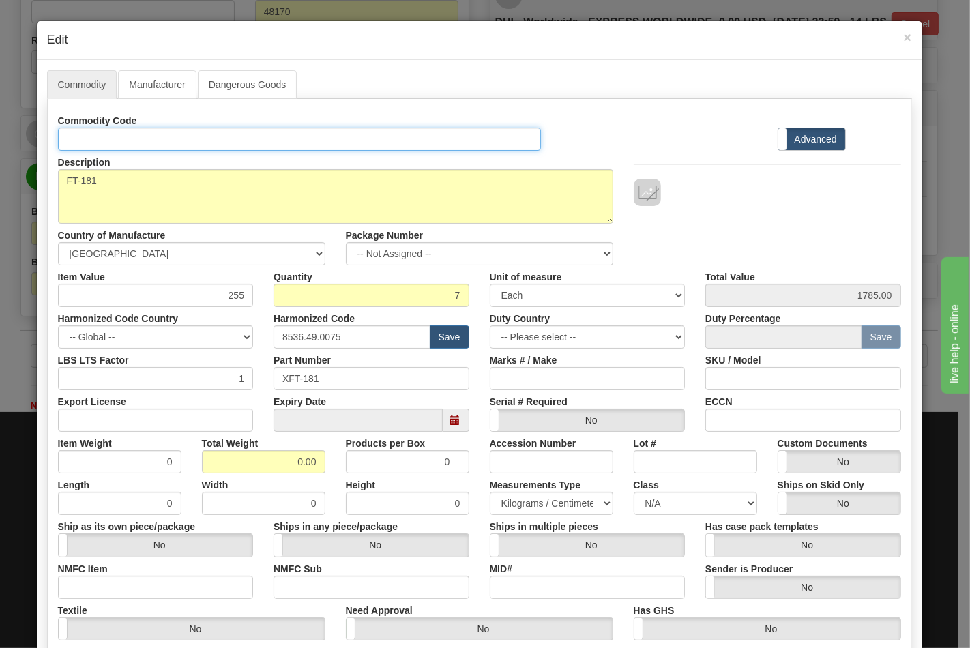
click at [120, 135] on input "Id" at bounding box center [300, 139] width 484 height 23
type input "TRANSFORMERS"
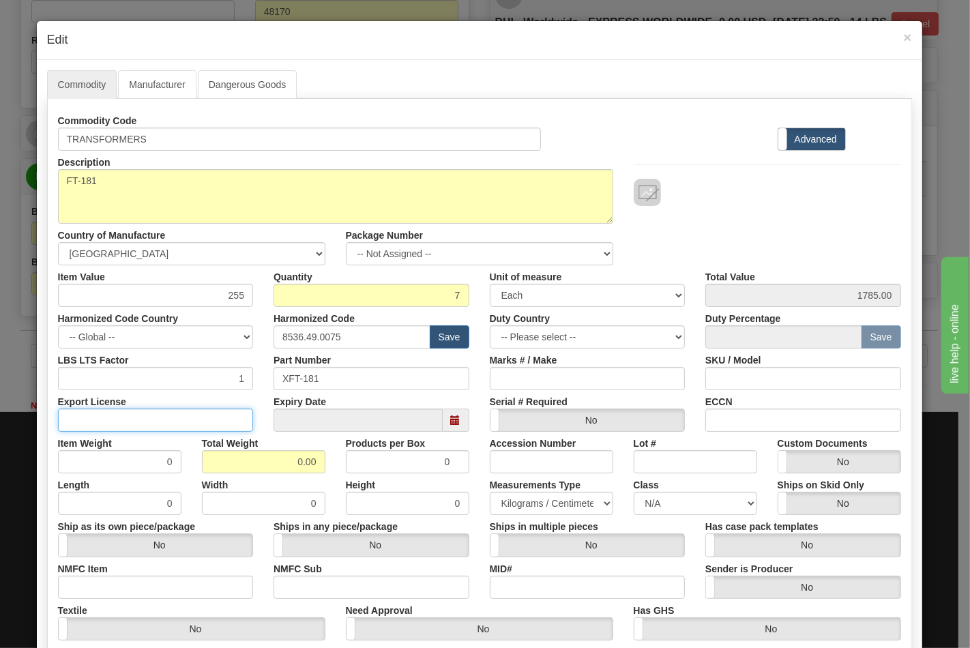
click at [209, 420] on input "Export License" at bounding box center [156, 420] width 196 height 23
type input "N/A"
drag, startPoint x: 276, startPoint y: 466, endPoint x: 335, endPoint y: 460, distance: 59.0
click at [335, 460] on div "Item Weight 0 Total Weight 0.00 Products per Box 0 Accession Number Lot # Custo…" at bounding box center [480, 453] width 864 height 42
type input "14"
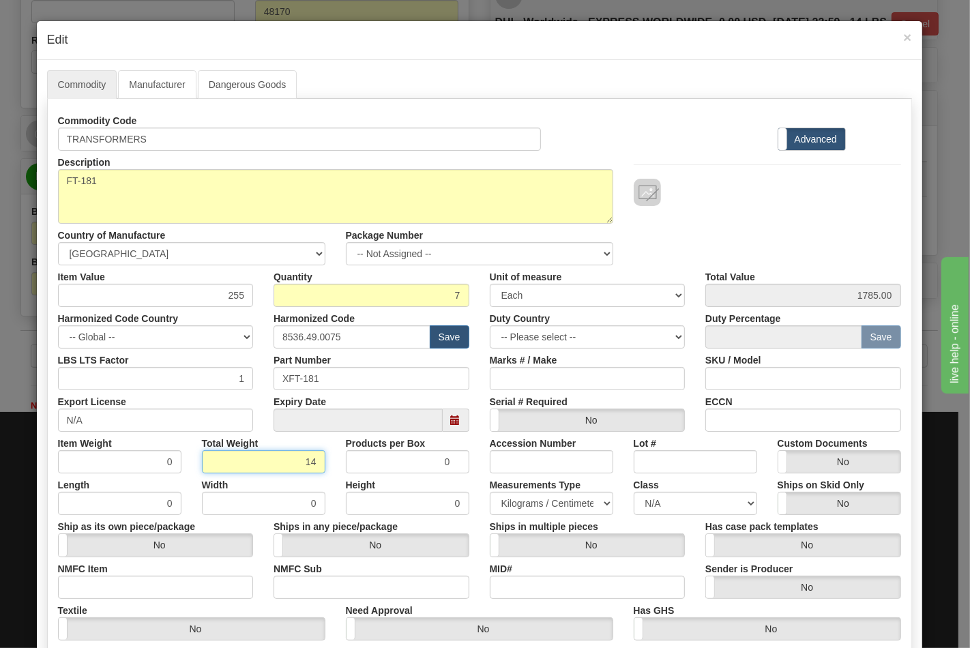
type input "2.0000"
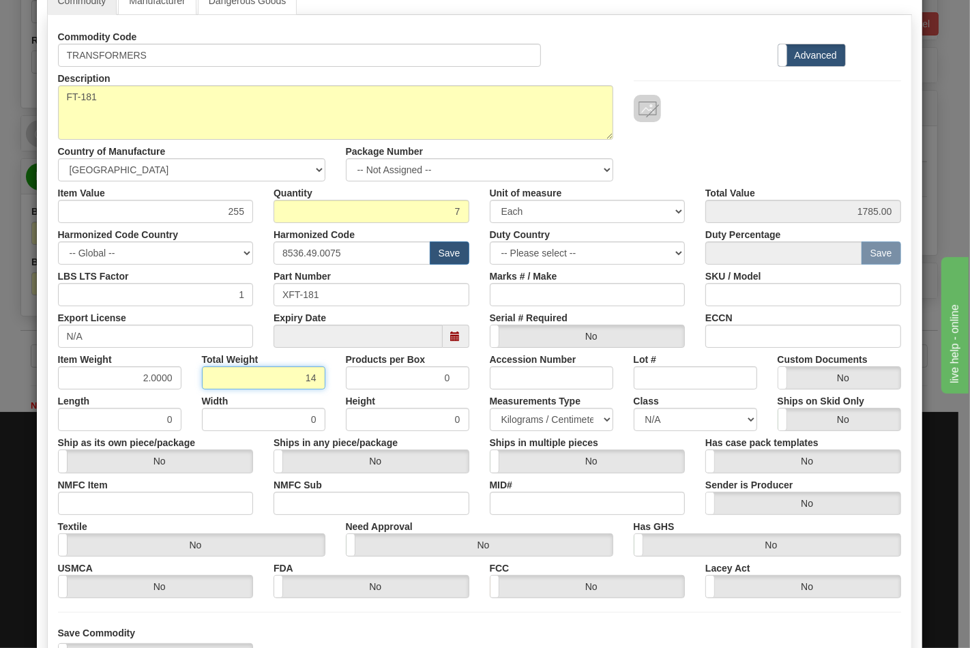
scroll to position [151, 0]
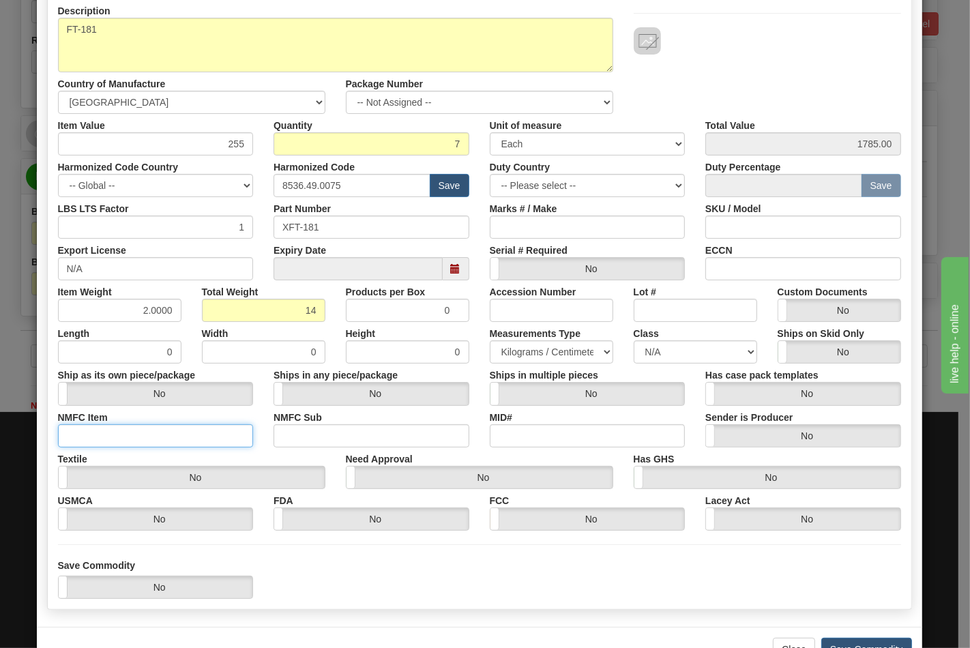
click at [114, 441] on input "NMFC Item" at bounding box center [156, 435] width 196 height 23
type input "63170"
click at [284, 439] on input "NMFC Sub" at bounding box center [372, 435] width 196 height 23
type input "4"
click at [672, 353] on select "N/A 50.0 55.0 60.0 65.0 70.0 85.0 92.5 100.0 125.0 175.0 250.0 300.0 400.0" at bounding box center [695, 351] width 123 height 23
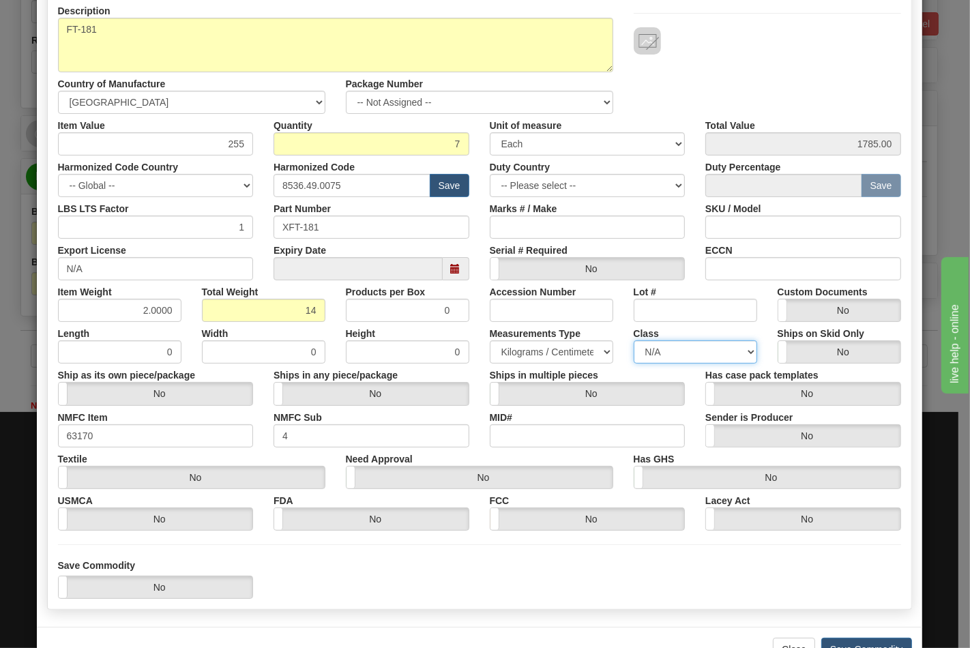
select select "70.0"
click at [634, 340] on select "N/A 50.0 55.0 60.0 65.0 70.0 85.0 92.5 100.0 125.0 175.0 250.0 300.0 400.0" at bounding box center [695, 351] width 123 height 23
click at [744, 254] on div "ECCN" at bounding box center [803, 260] width 216 height 42
click at [751, 263] on input "ECCN" at bounding box center [803, 268] width 196 height 23
type input "EAR99"
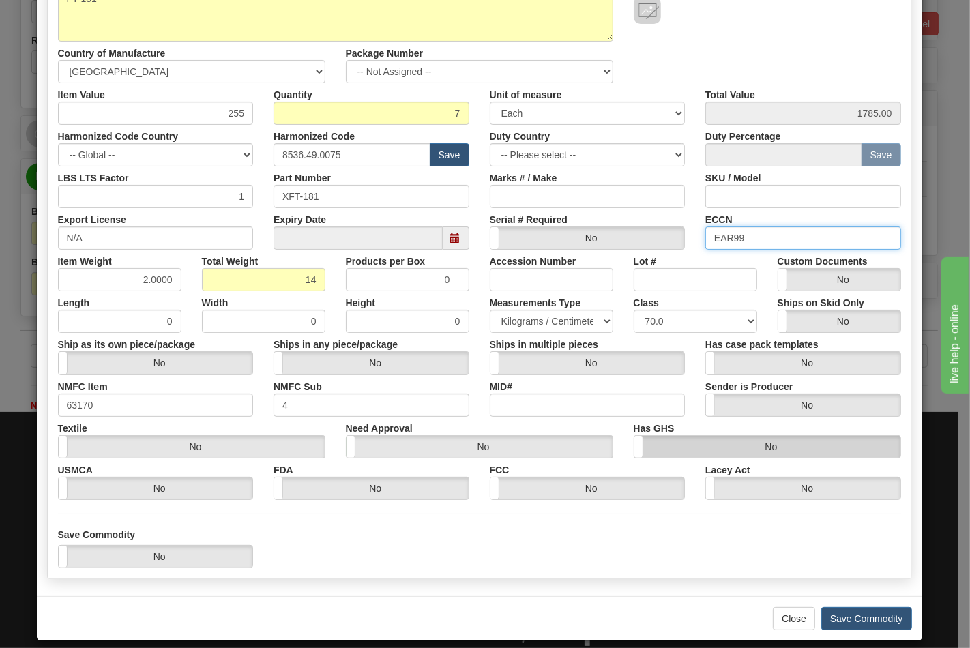
scroll to position [196, 0]
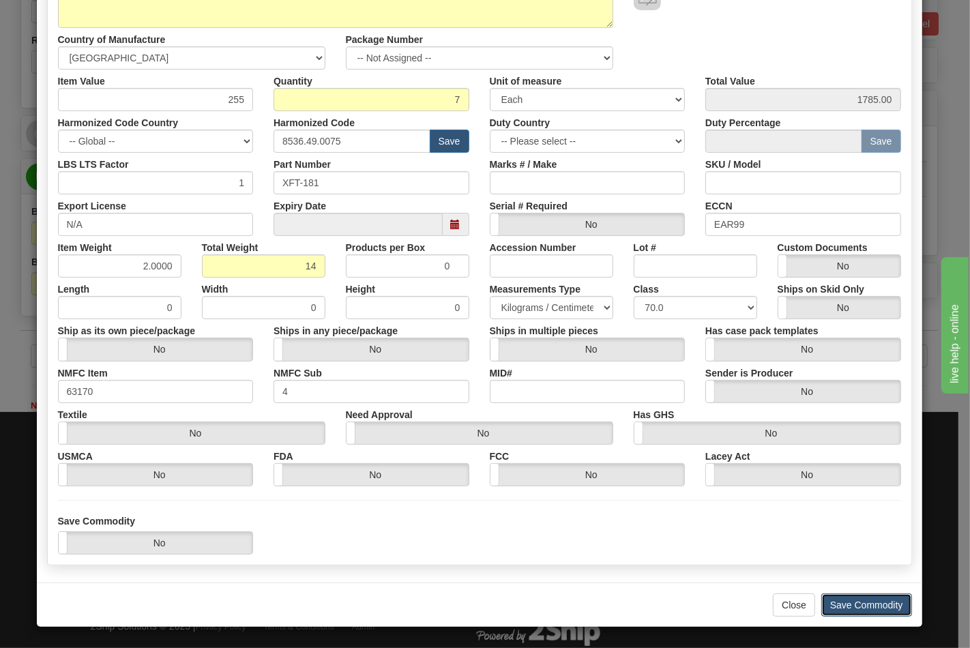
click at [860, 604] on button "Save Commodity" at bounding box center [866, 605] width 91 height 23
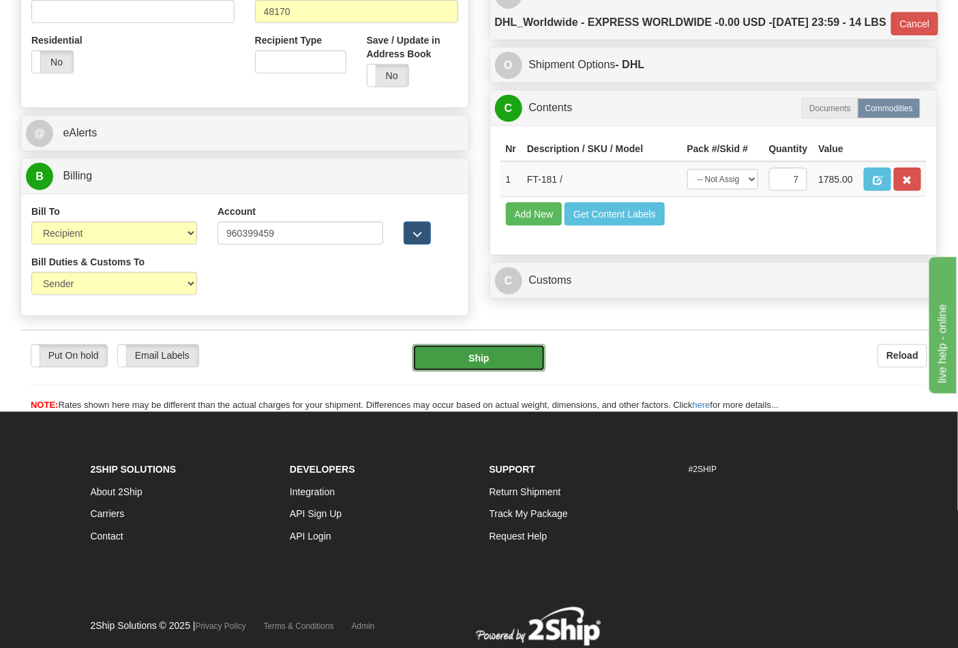
click at [484, 372] on button "Ship" at bounding box center [479, 358] width 132 height 27
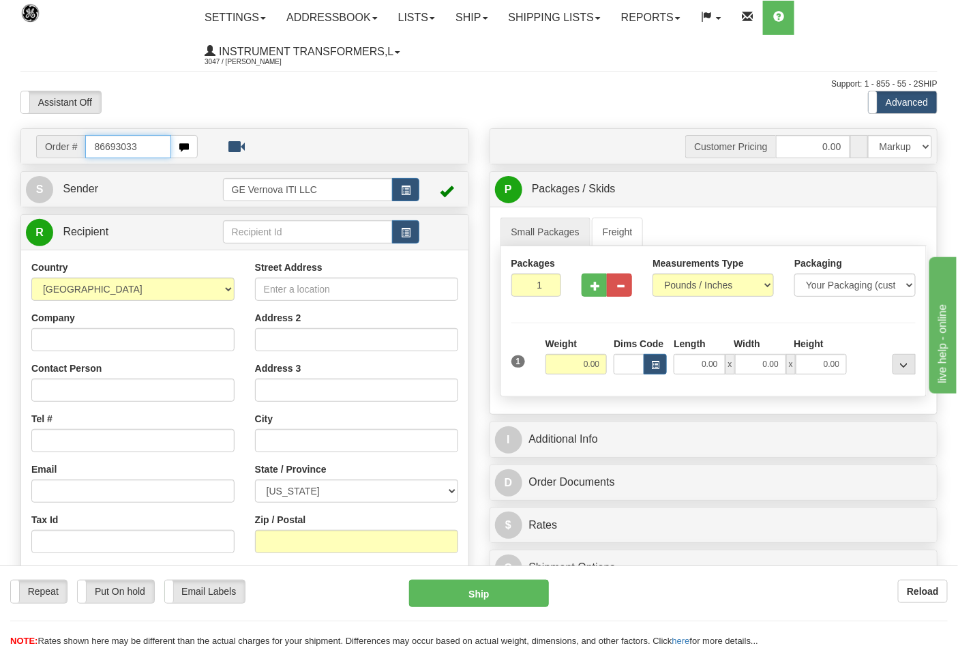
type input "86693033"
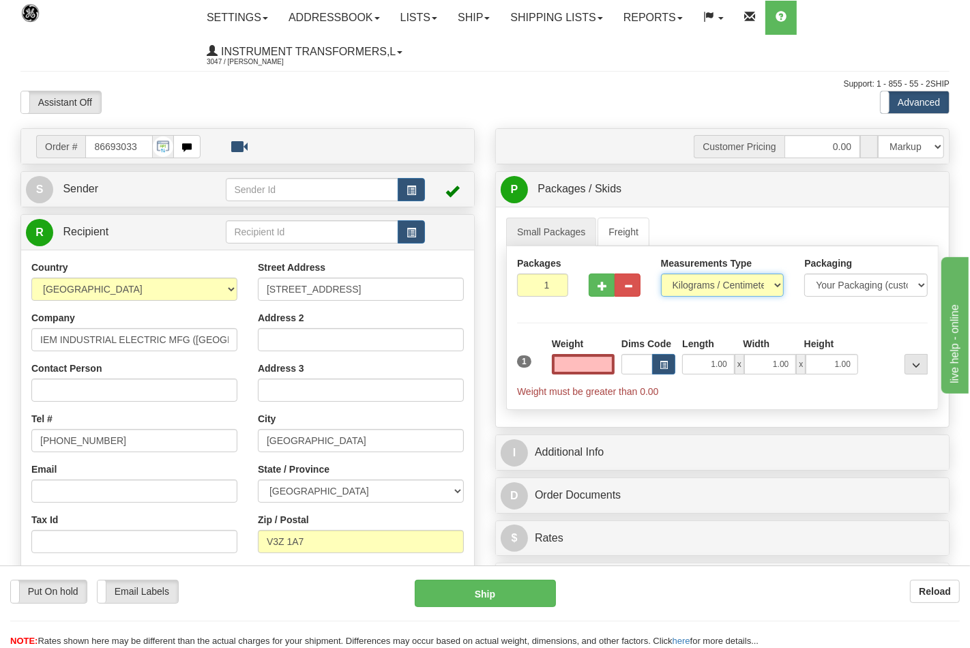
type input "0.00"
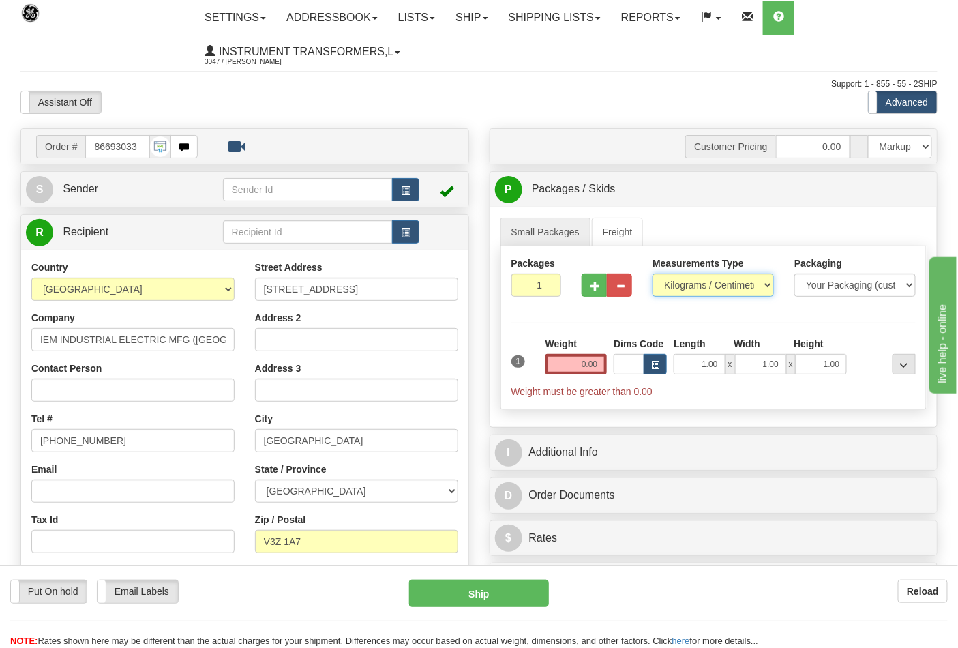
click at [677, 289] on select "Pounds / Inches Kilograms / Centimeters" at bounding box center [713, 285] width 121 height 23
select select "0"
click at [653, 274] on select "Pounds / Inches Kilograms / Centimeters" at bounding box center [713, 285] width 121 height 23
click at [603, 362] on input "0.00" at bounding box center [577, 364] width 62 height 20
click button "Delete" at bounding box center [0, 0] width 0 height 0
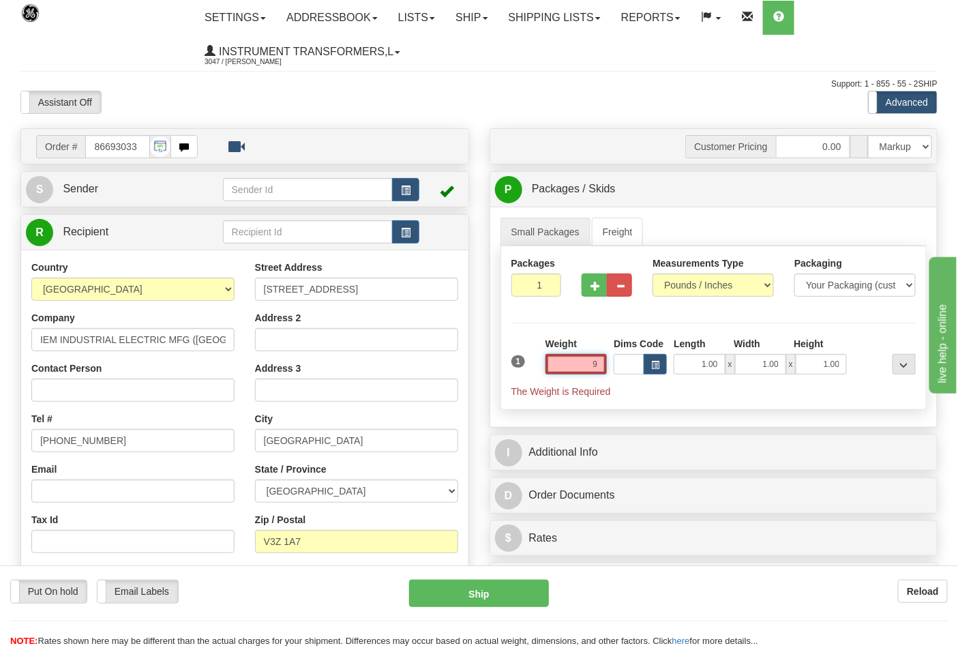
type input "9.00"
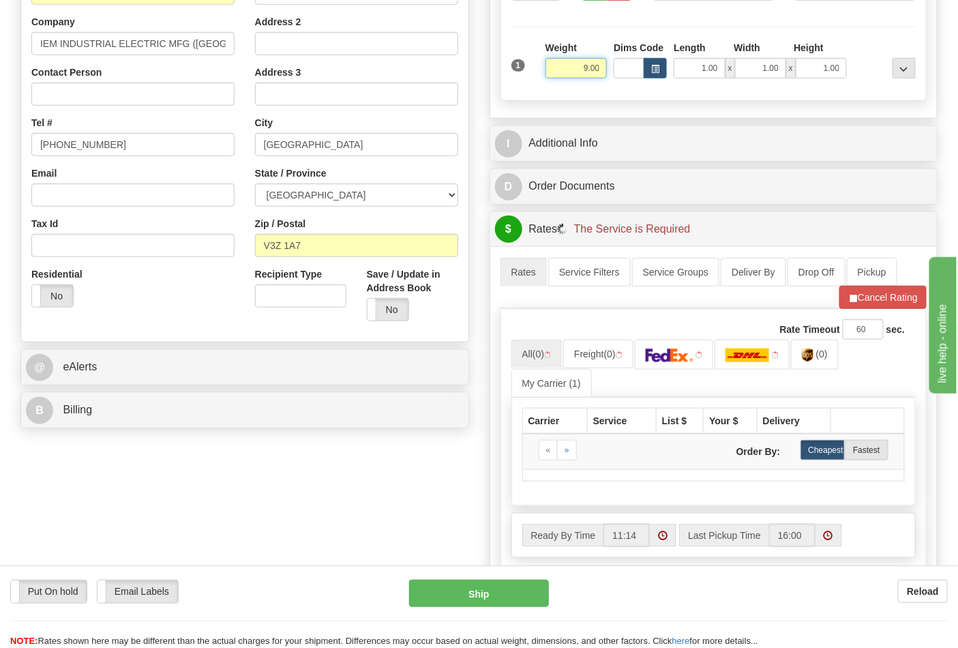
scroll to position [303, 0]
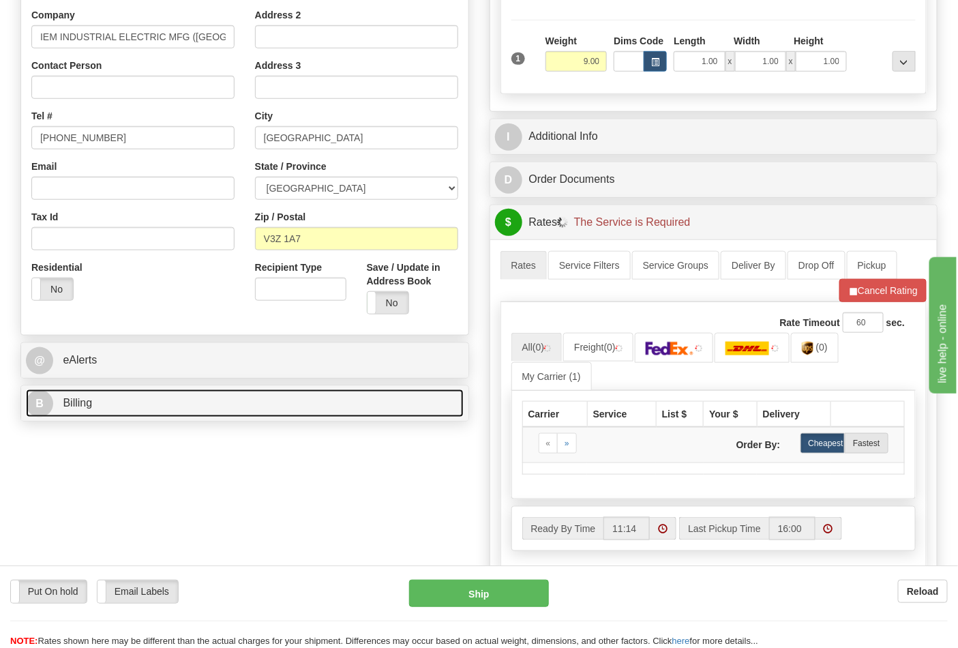
click at [165, 396] on link "B Billing" at bounding box center [245, 404] width 438 height 28
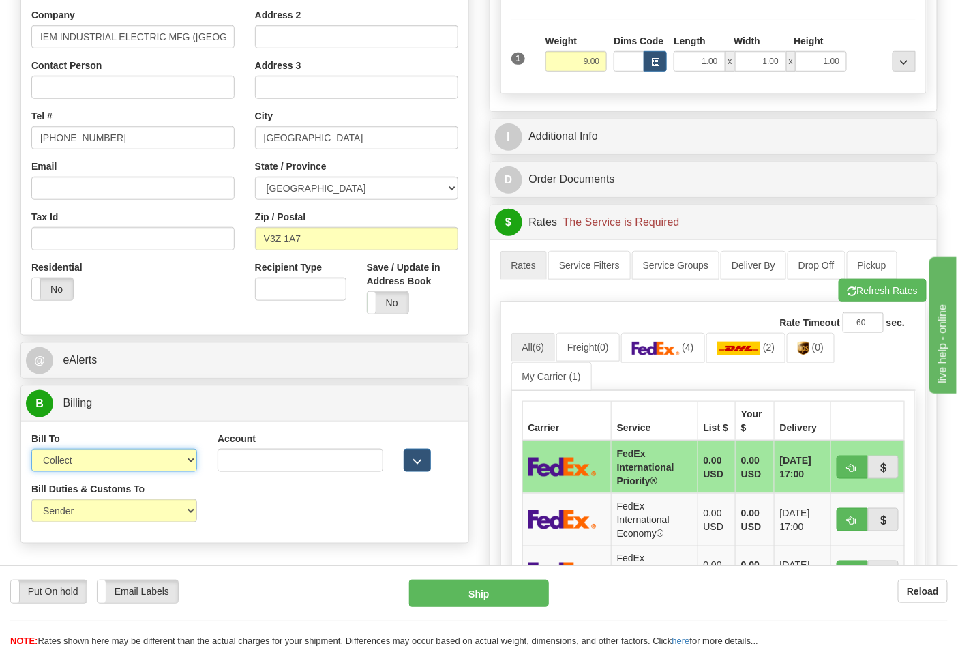
click at [117, 459] on select "Sender Recipient Third Party Collect" at bounding box center [114, 460] width 166 height 23
select select "2"
click at [31, 450] on select "Sender Recipient Third Party Collect" at bounding box center [114, 460] width 166 height 23
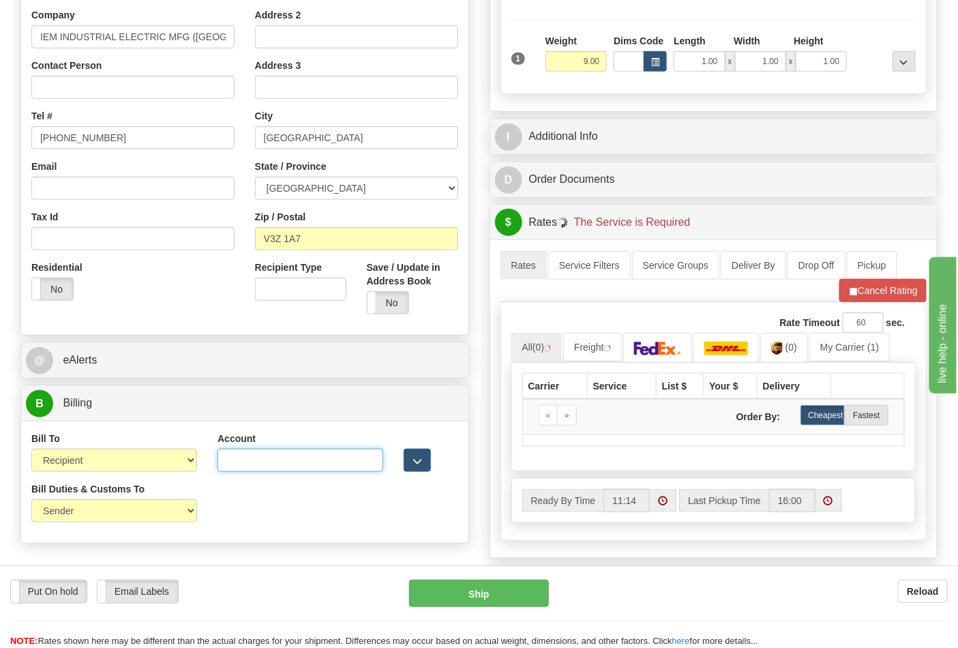
click at [243, 467] on input "Account" at bounding box center [301, 460] width 166 height 23
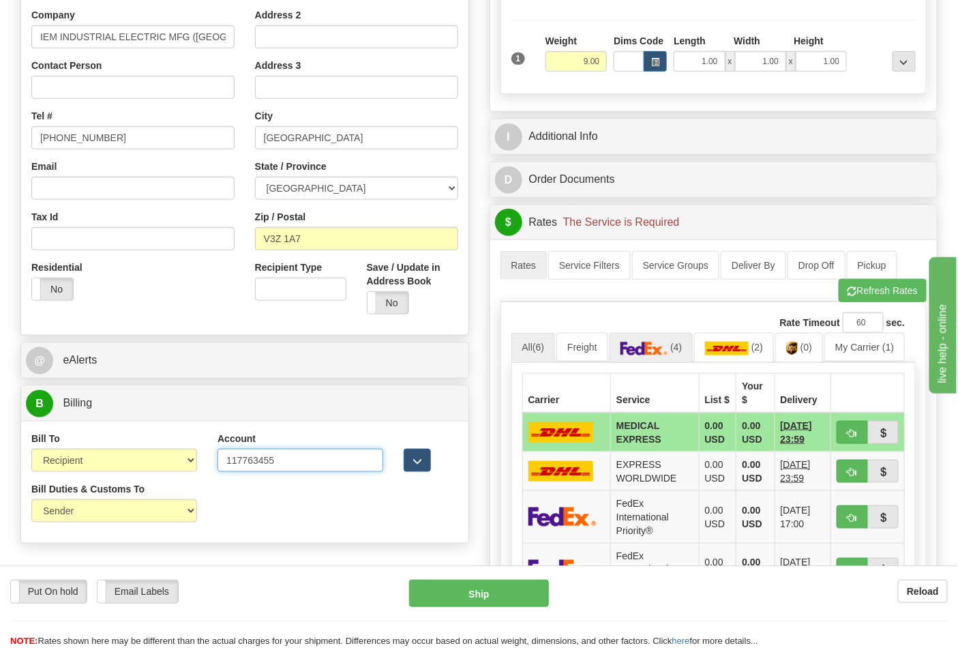
type input "117763455"
click at [677, 353] on span "(4)" at bounding box center [677, 347] width 12 height 11
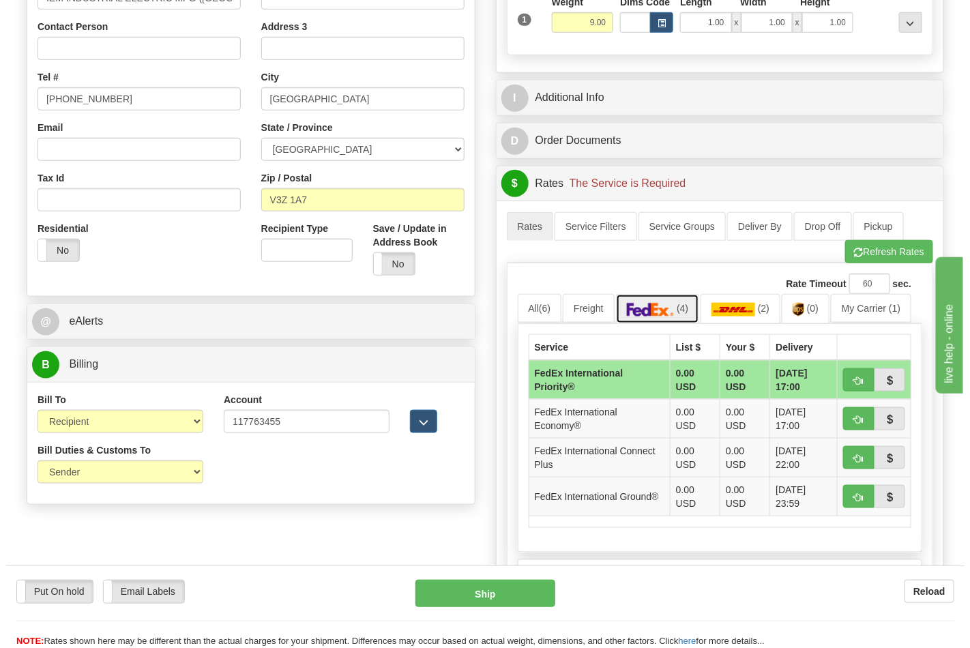
scroll to position [379, 0]
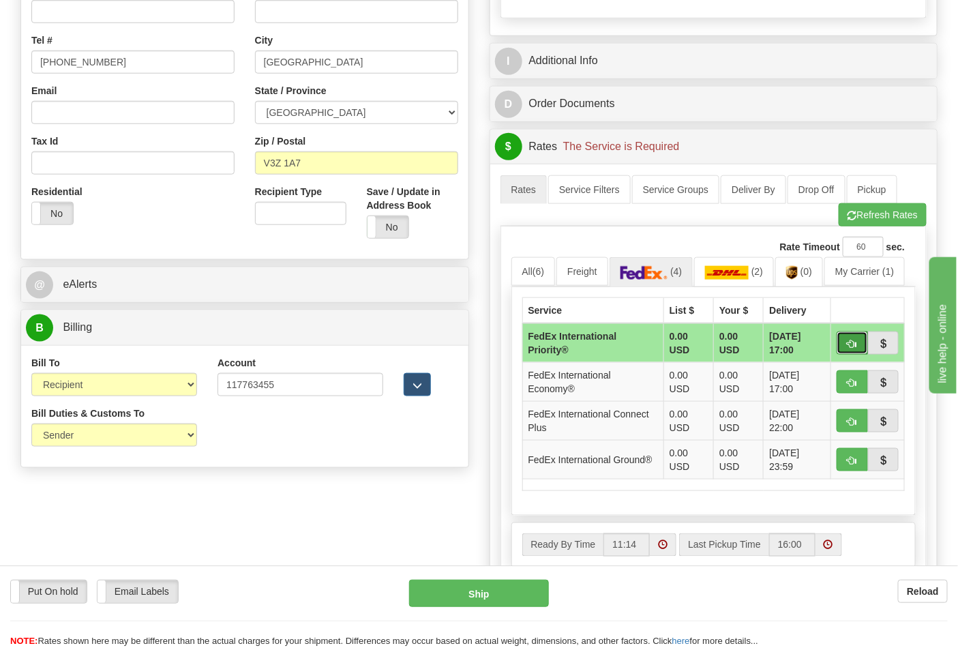
click at [848, 348] on span "button" at bounding box center [853, 344] width 10 height 9
type input "01"
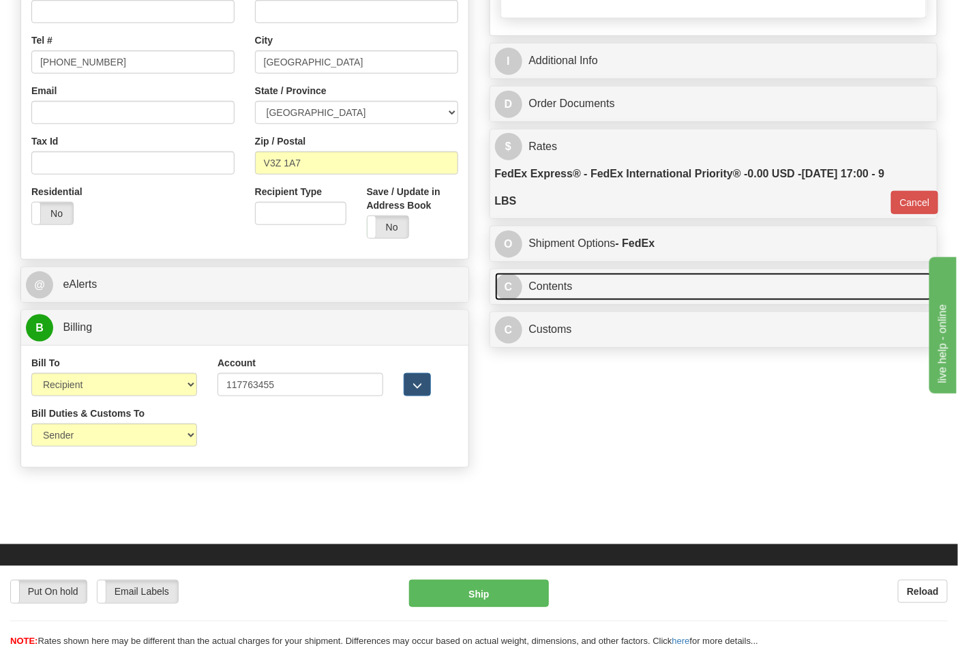
click at [557, 291] on link "C Contents" at bounding box center [714, 287] width 438 height 28
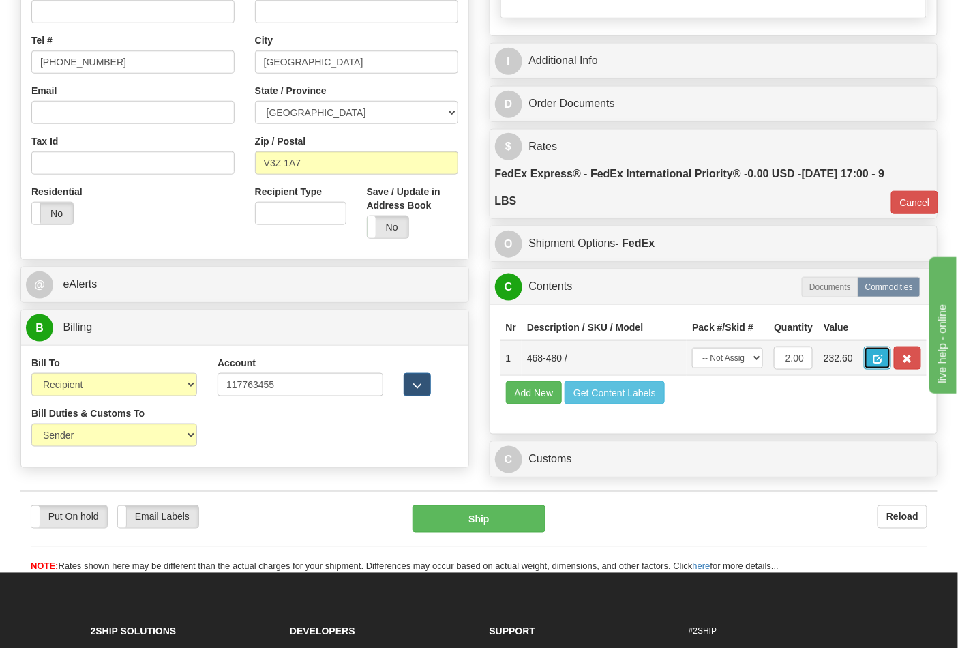
click at [883, 359] on span "button" at bounding box center [878, 359] width 10 height 9
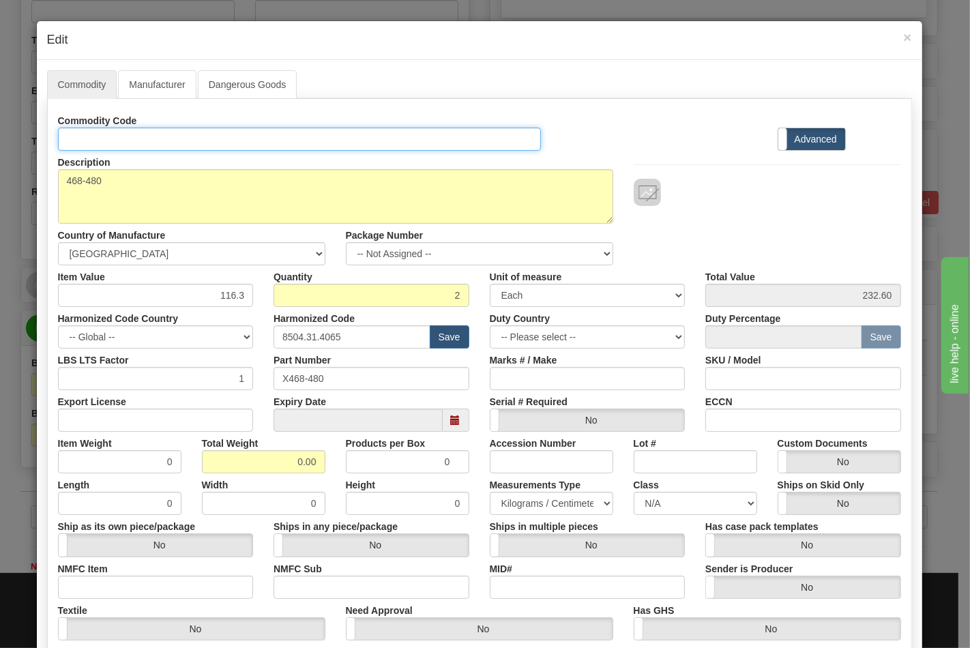
click at [207, 140] on input "Id" at bounding box center [300, 139] width 484 height 23
type input "TRANSFORMERS"
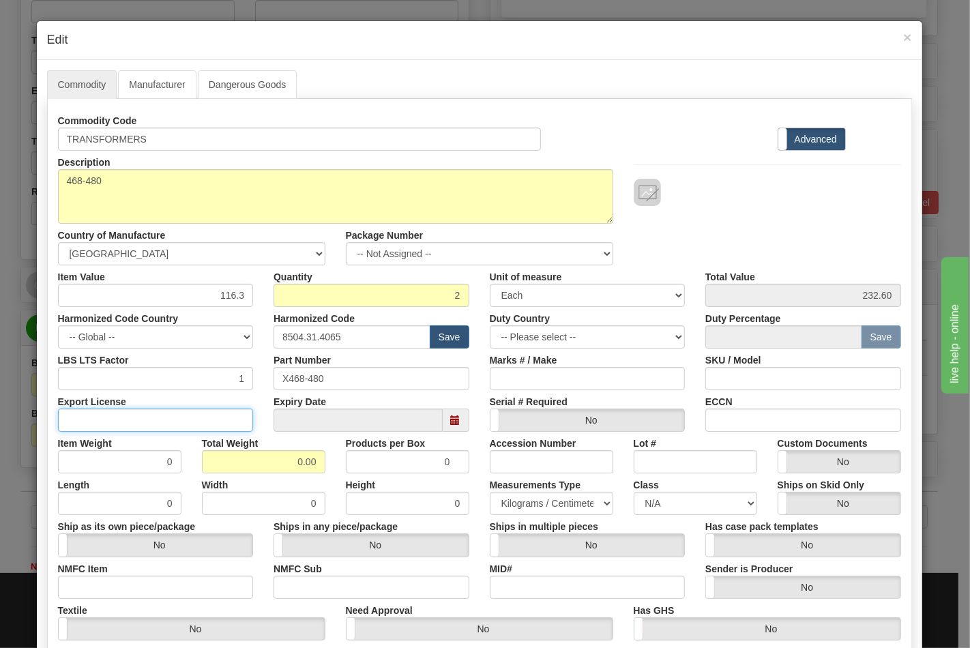
click at [190, 416] on input "Export License" at bounding box center [156, 420] width 196 height 23
type input "N/A"
drag, startPoint x: 252, startPoint y: 455, endPoint x: 332, endPoint y: 461, distance: 80.1
click at [332, 461] on div "Item Weight 0 Total Weight 0.00 Products per Box 0 Accession Number Lot # Custo…" at bounding box center [480, 453] width 864 height 42
type input "9"
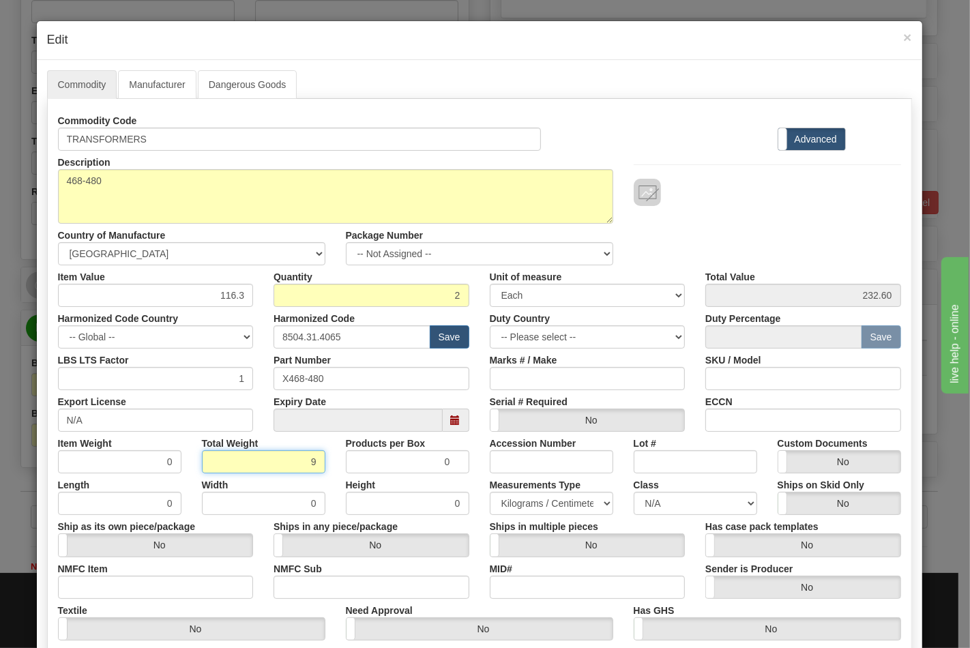
type input "4.5000"
click at [106, 585] on input "NMFC Item" at bounding box center [156, 587] width 196 height 23
type input "63170"
click at [287, 589] on input "NMFC Sub" at bounding box center [372, 587] width 196 height 23
type input "4"
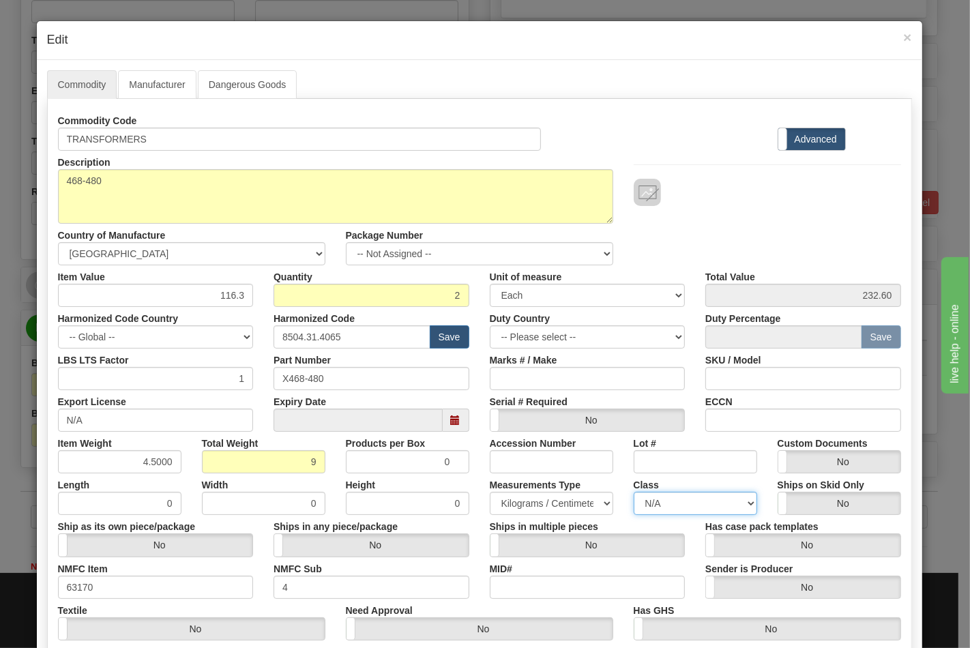
click at [657, 501] on select "N/A 50.0 55.0 60.0 65.0 70.0 85.0 92.5 100.0 125.0 175.0 250.0 300.0 400.0" at bounding box center [695, 503] width 123 height 23
select select "70.0"
click at [634, 492] on select "N/A 50.0 55.0 60.0 65.0 70.0 85.0 92.5 100.0 125.0 175.0 250.0 300.0 400.0" at bounding box center [695, 503] width 123 height 23
drag, startPoint x: 742, startPoint y: 419, endPoint x: 755, endPoint y: 428, distance: 15.7
click at [742, 419] on input "ECCN" at bounding box center [803, 420] width 196 height 23
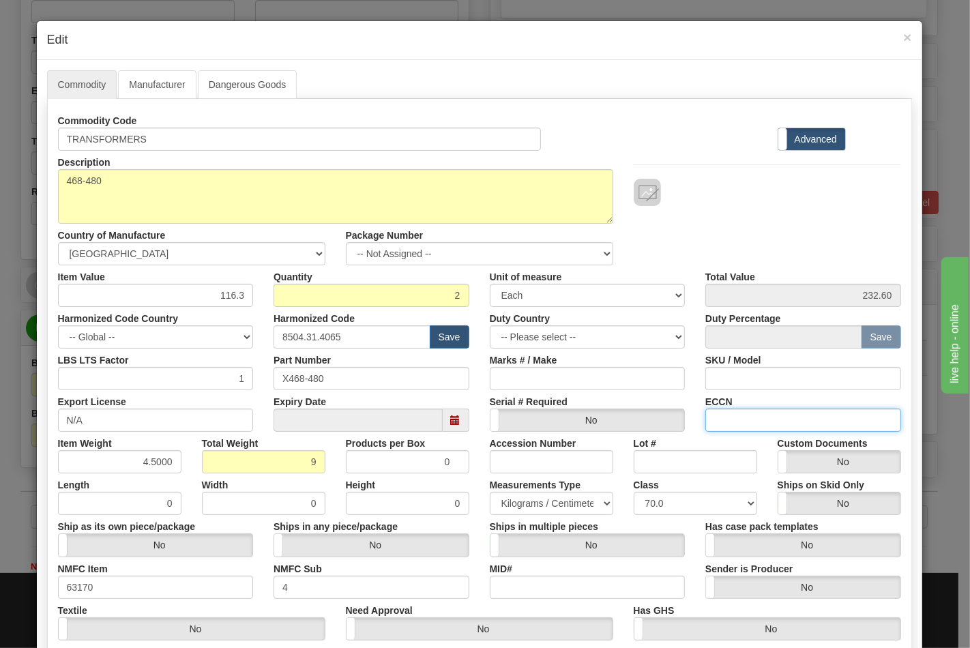
type input "EAR99"
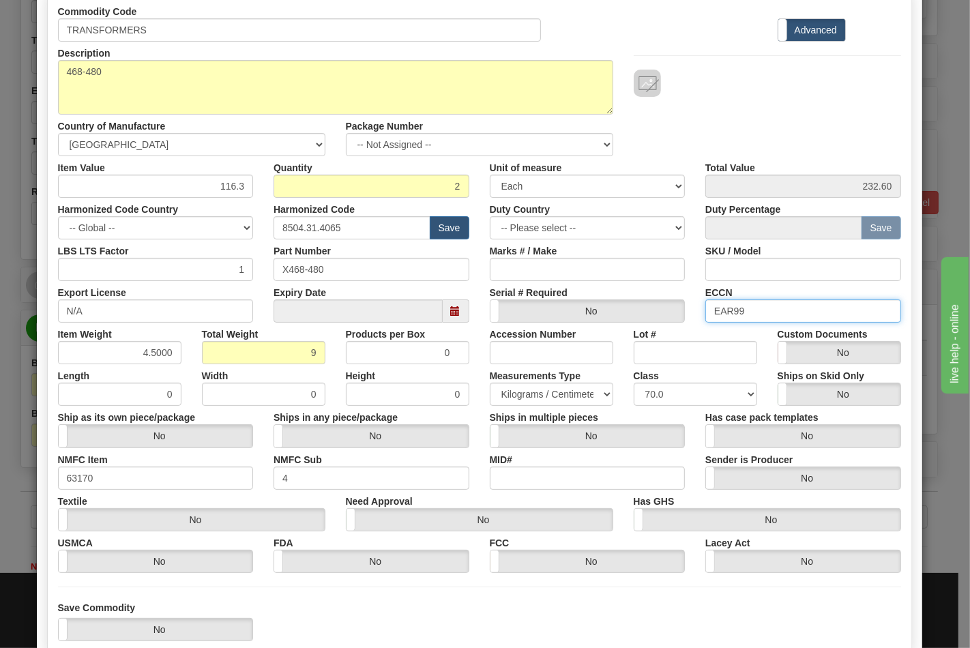
scroll to position [196, 0]
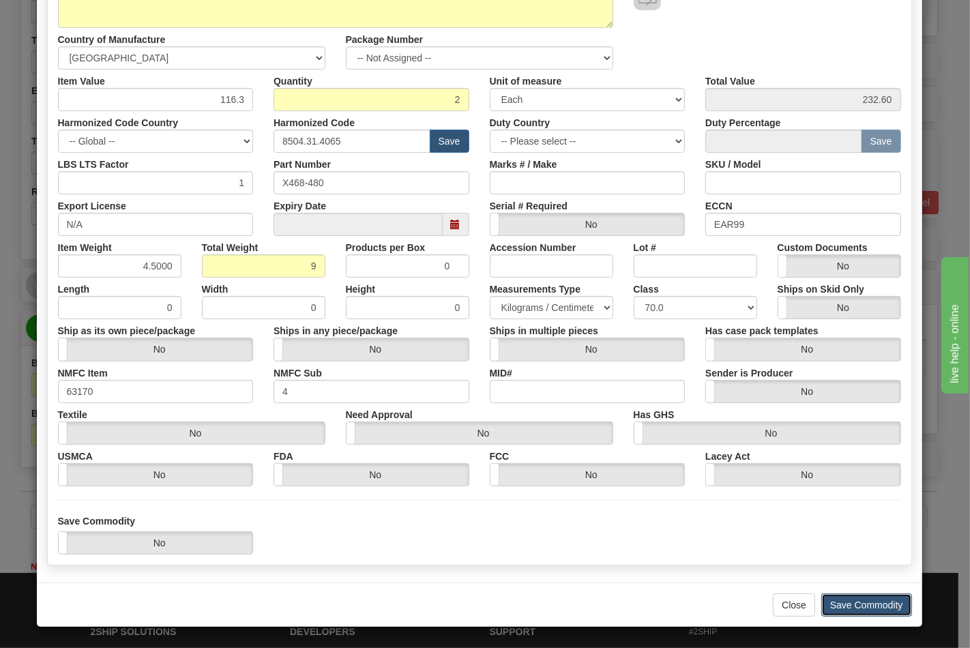
click at [863, 612] on button "Save Commodity" at bounding box center [866, 605] width 91 height 23
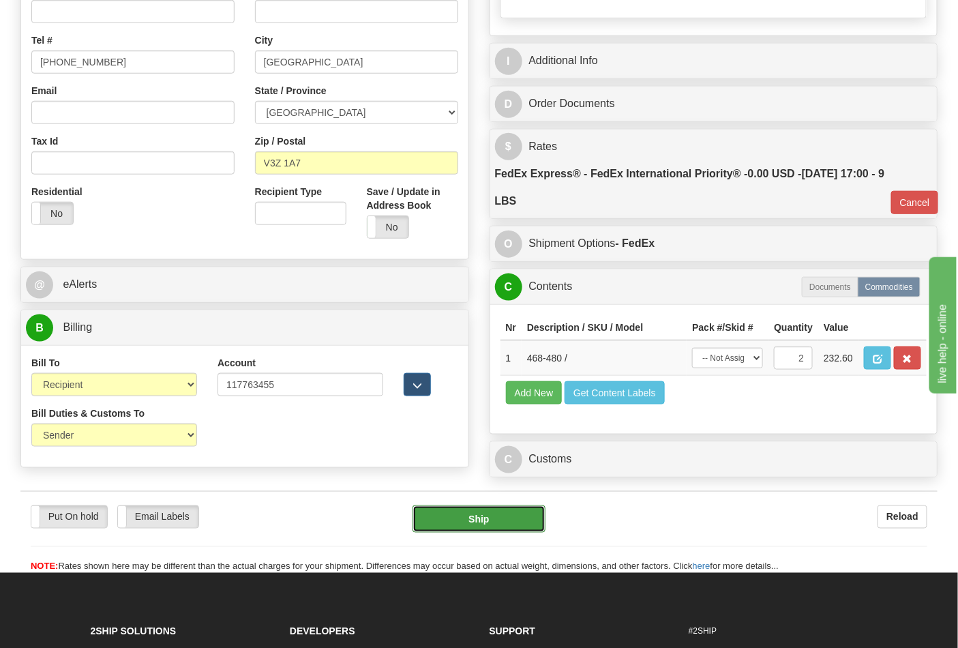
click at [497, 533] on button "Ship" at bounding box center [479, 519] width 132 height 27
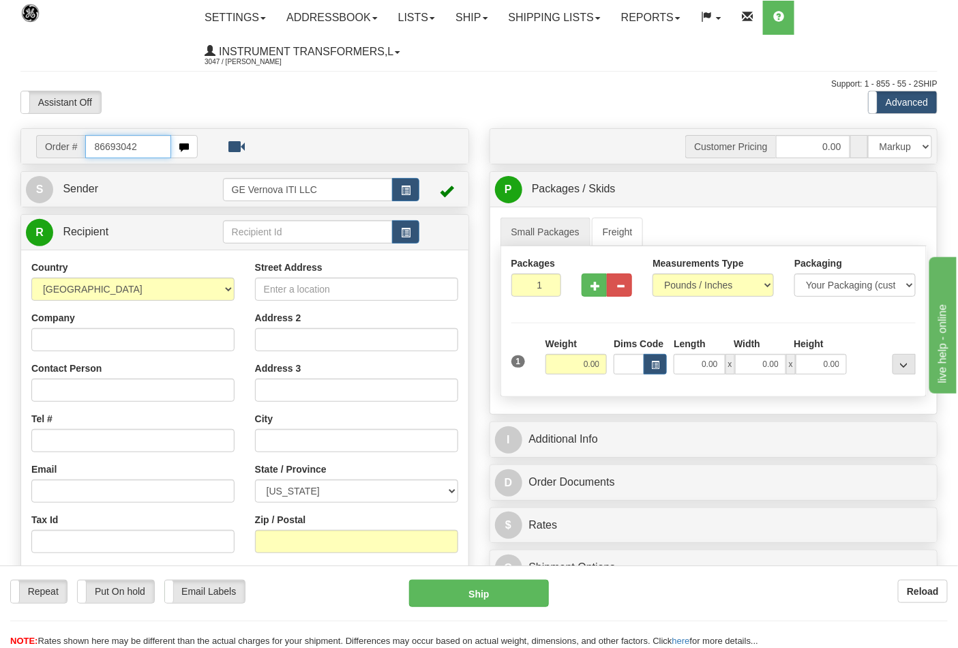
type input "86693042"
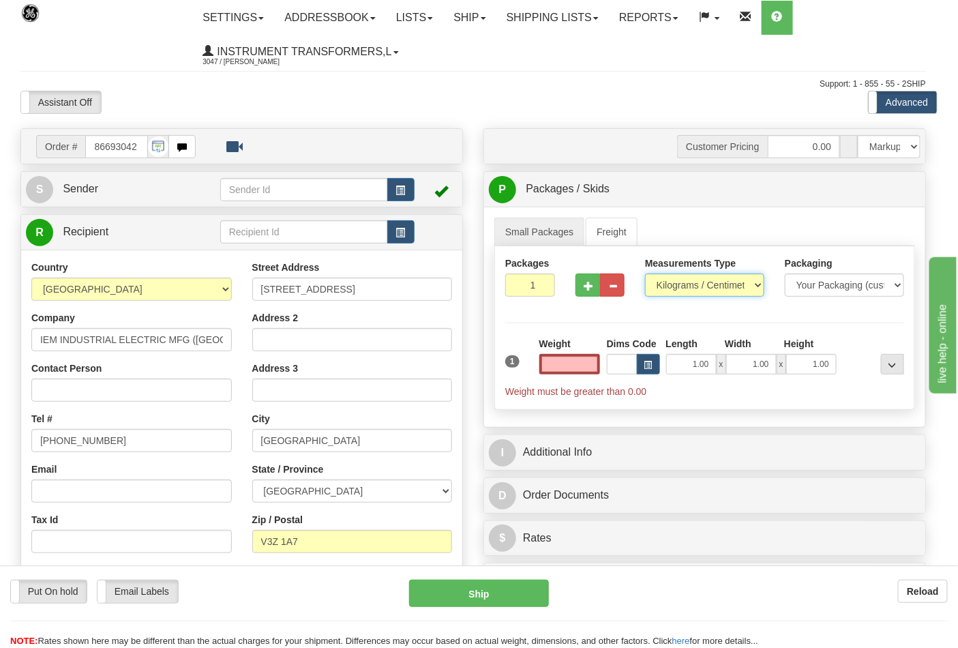
type input "0.00"
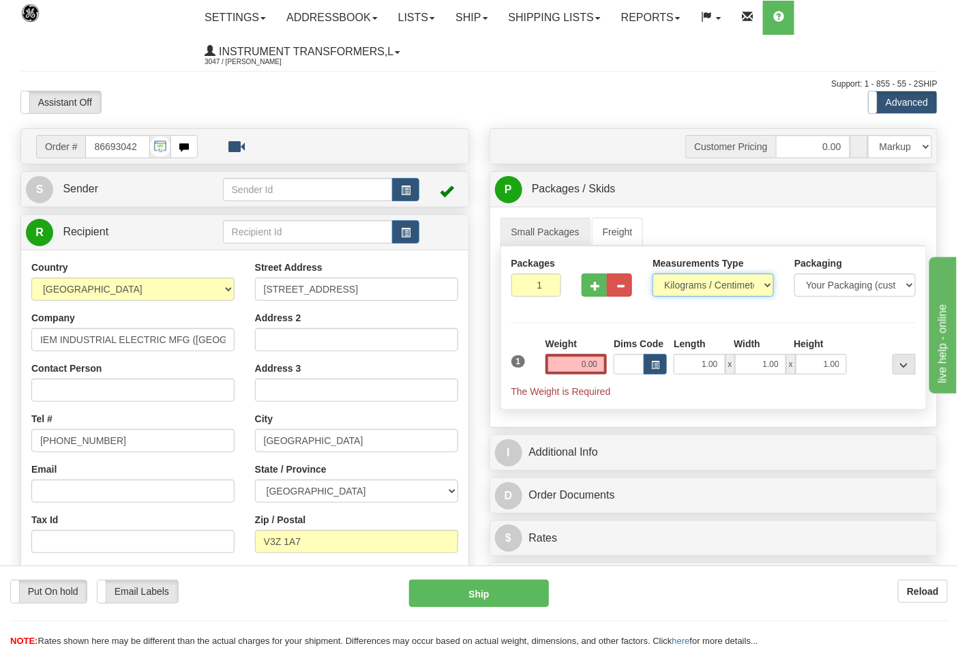
click at [684, 289] on select "Pounds / Inches Kilograms / Centimeters" at bounding box center [713, 285] width 121 height 23
select select "0"
click at [653, 274] on select "Pounds / Inches Kilograms / Centimeters" at bounding box center [713, 285] width 121 height 23
click at [600, 370] on input "0.00" at bounding box center [577, 364] width 62 height 20
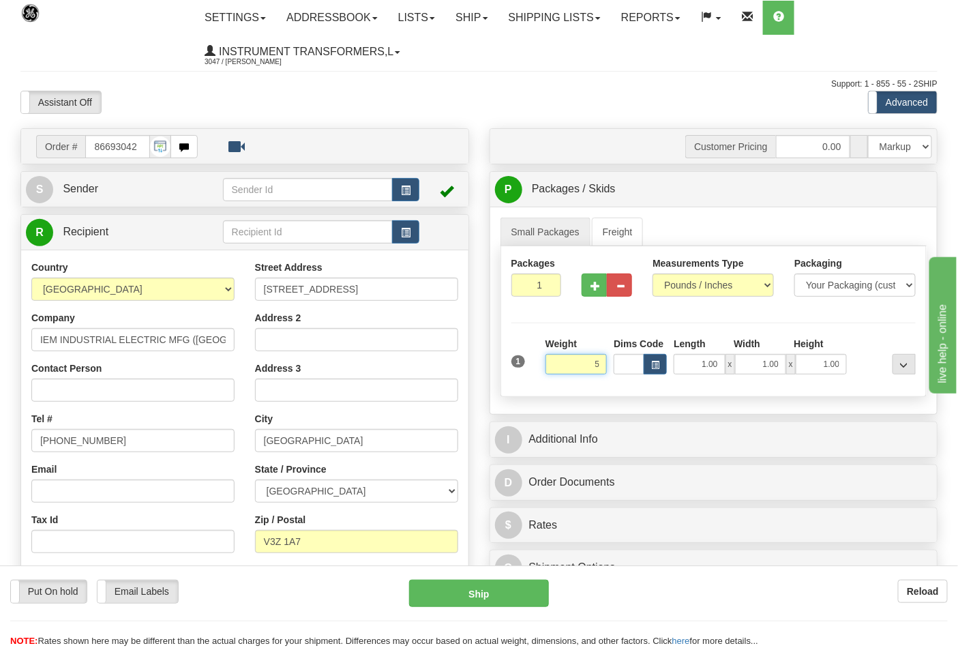
click button "Delete" at bounding box center [0, 0] width 0 height 0
type input "5.00"
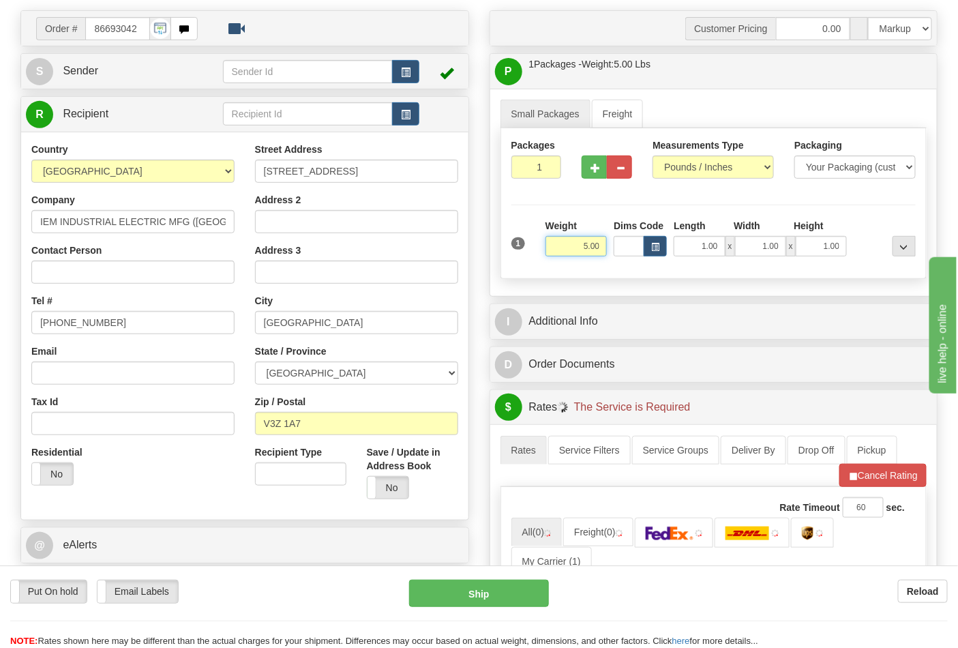
scroll to position [227, 0]
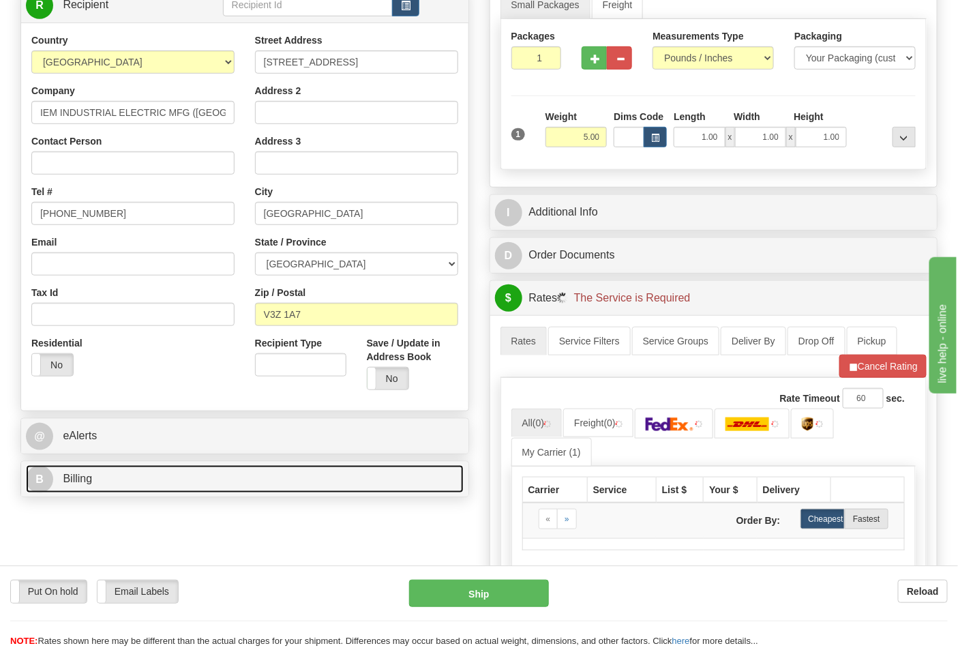
click at [158, 486] on link "B Billing" at bounding box center [245, 479] width 438 height 28
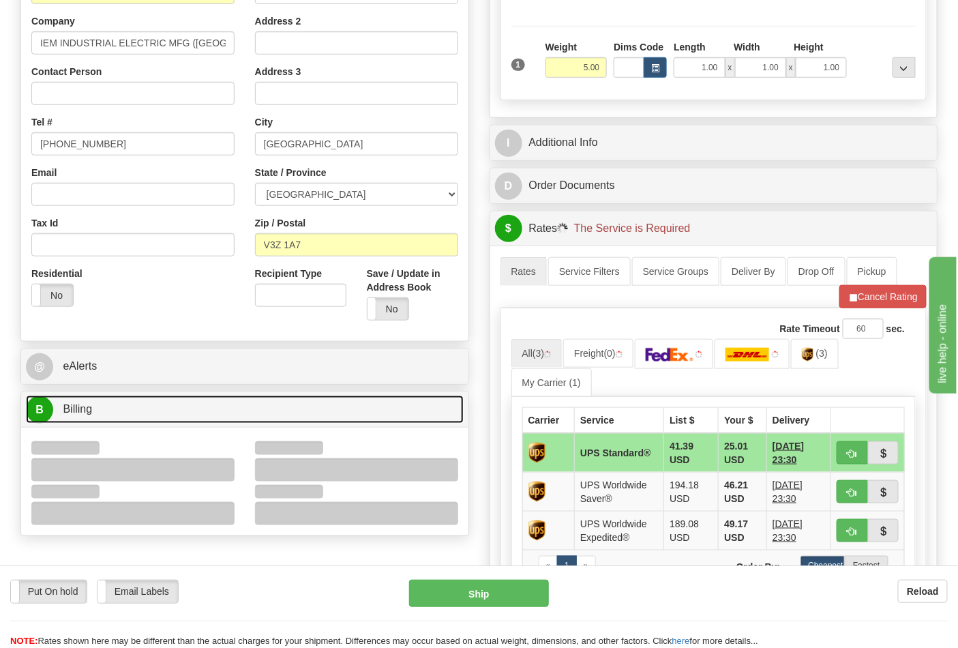
scroll to position [379, 0]
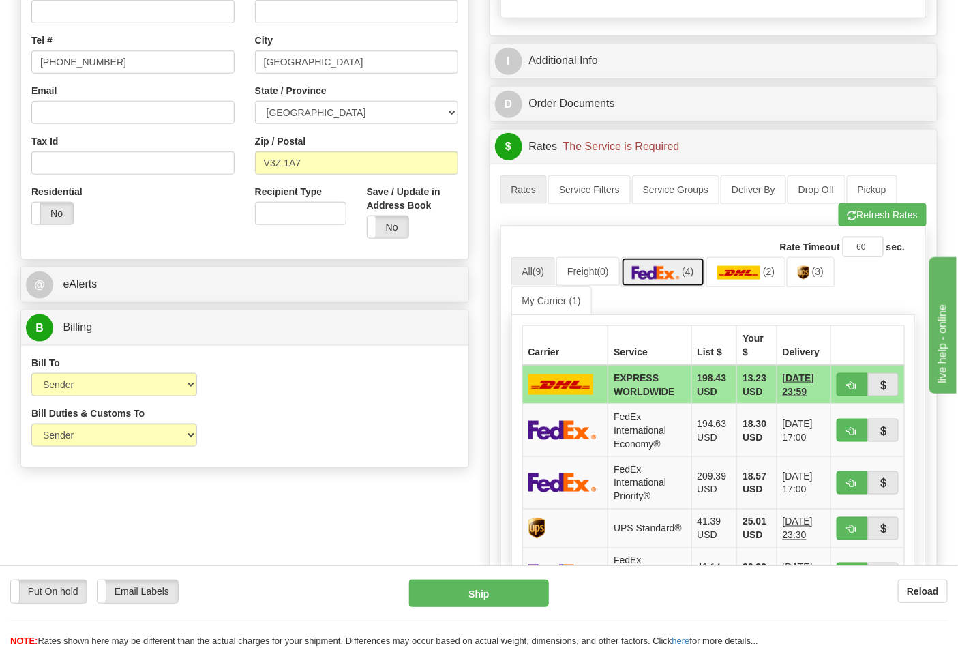
click at [676, 267] on img at bounding box center [656, 273] width 48 height 14
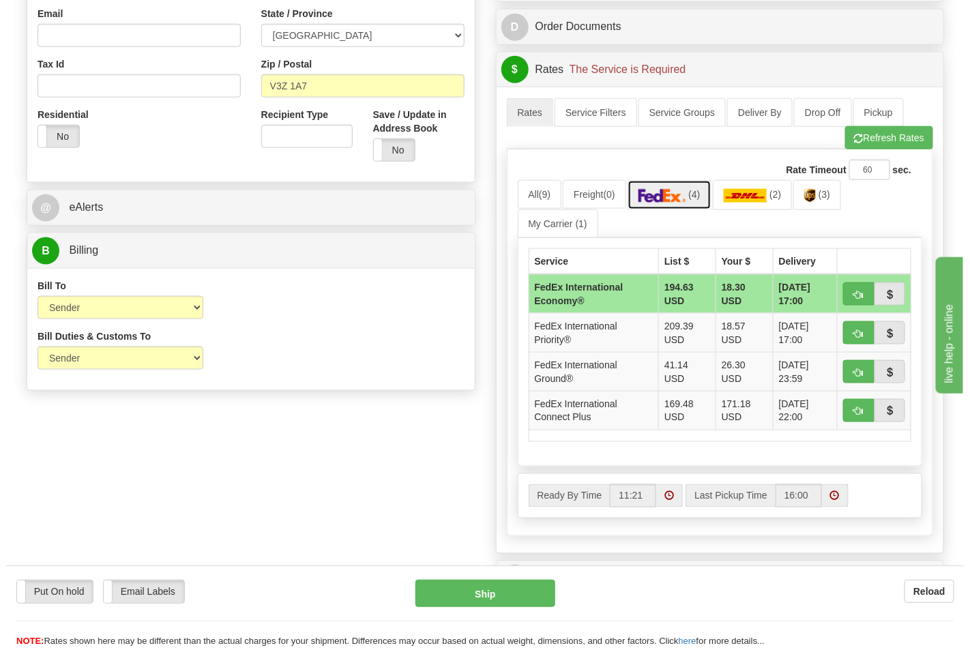
scroll to position [530, 0]
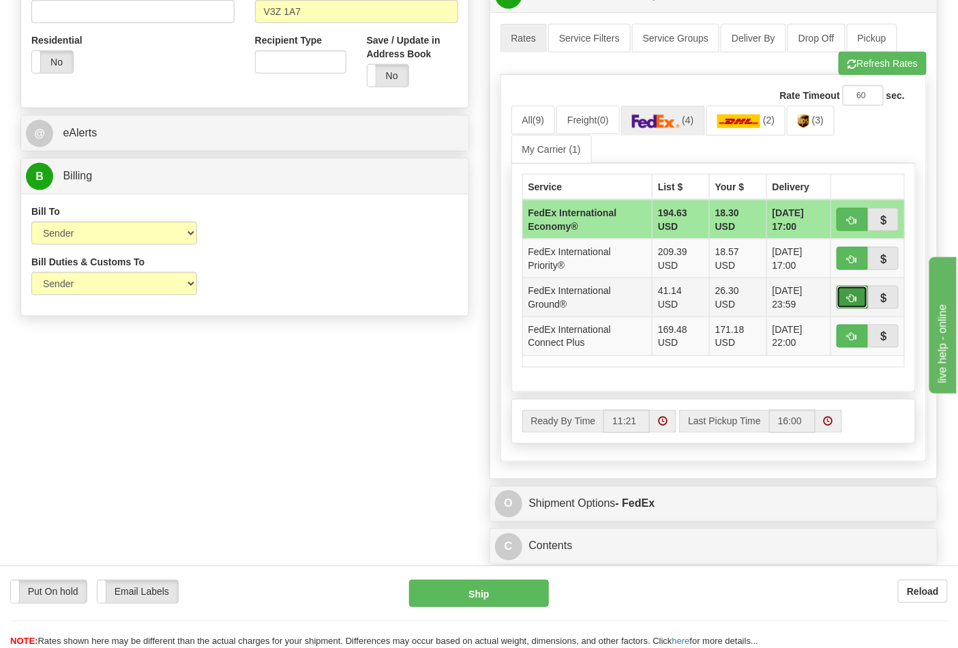
click at [851, 298] on span "button" at bounding box center [853, 298] width 10 height 9
type input "92"
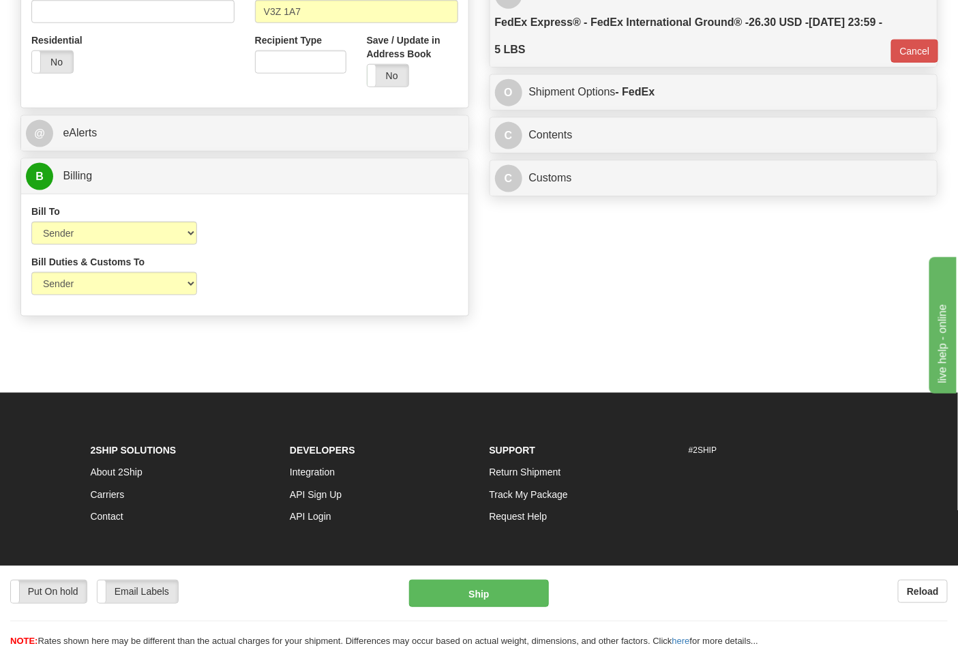
click at [726, 152] on div "C Contents Documents Commodities" at bounding box center [714, 135] width 448 height 35
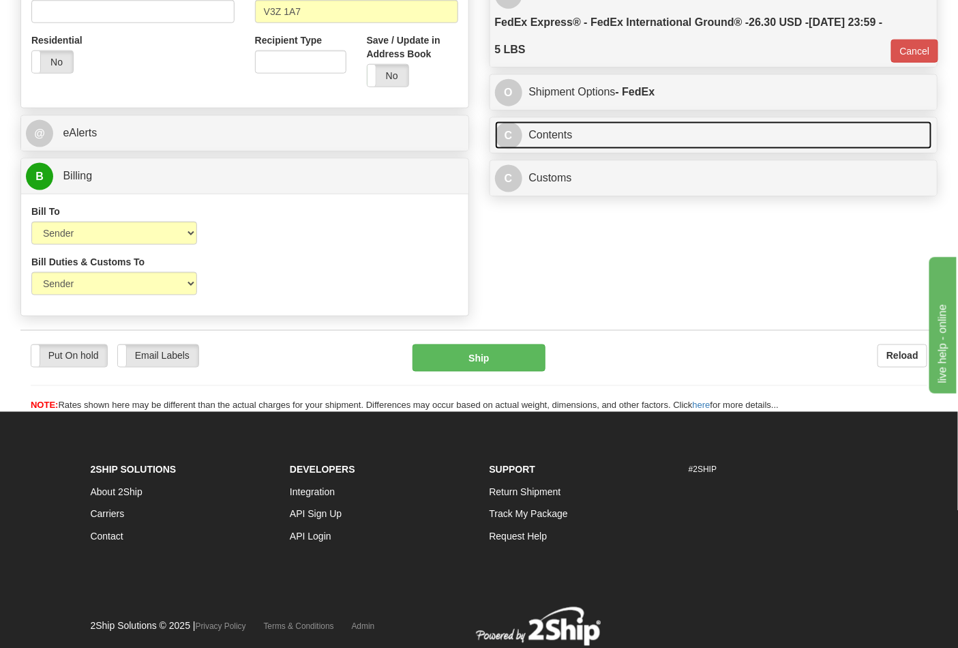
click at [807, 136] on link "C Contents" at bounding box center [714, 135] width 438 height 28
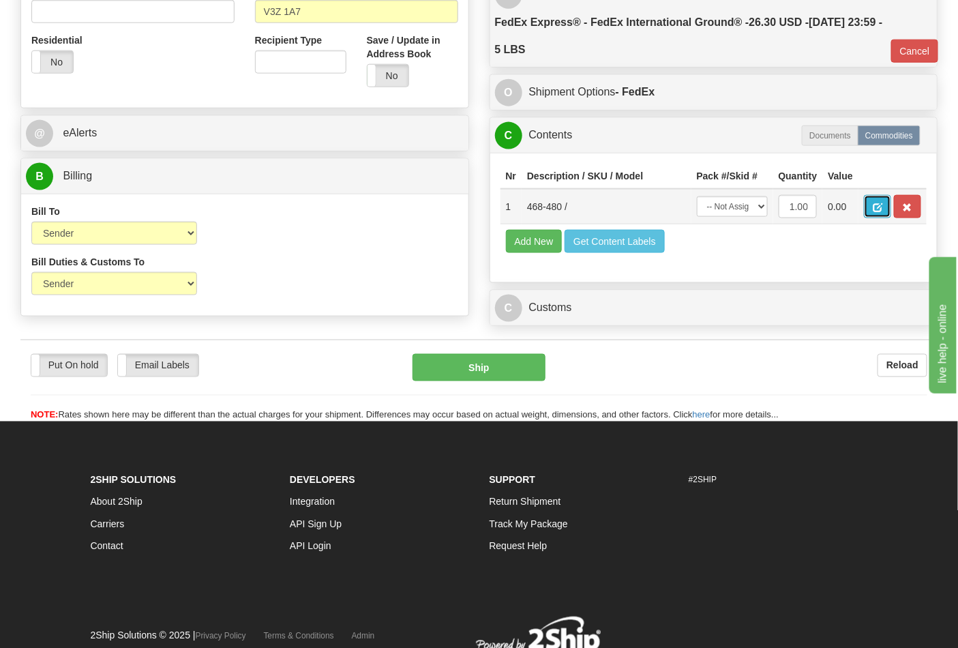
click at [883, 205] on span "button" at bounding box center [878, 207] width 10 height 9
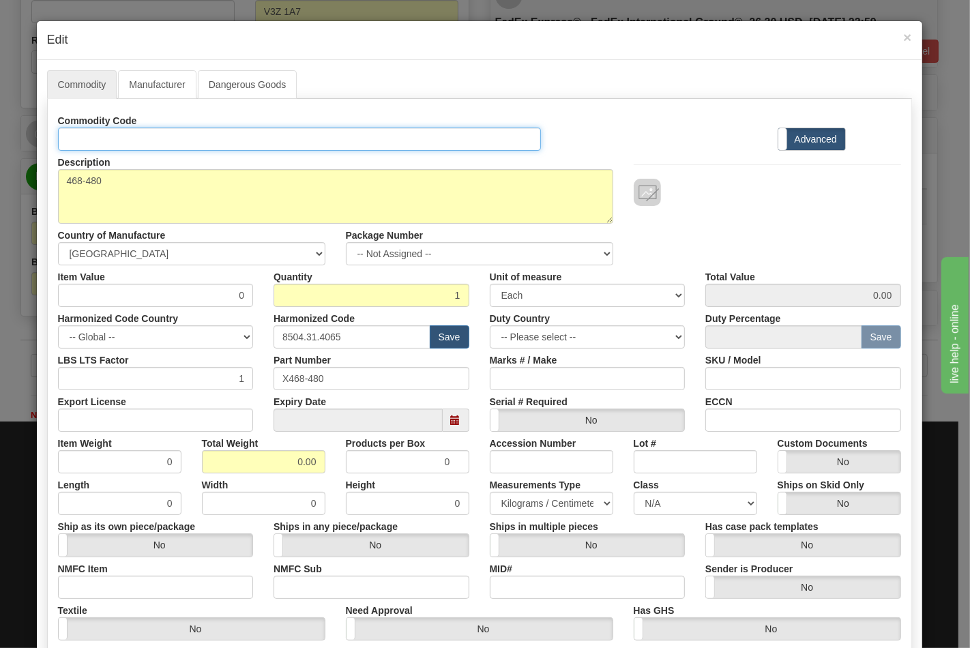
click at [89, 141] on input "Id" at bounding box center [300, 139] width 484 height 23
type input "140.91"
drag, startPoint x: 106, startPoint y: 141, endPoint x: 0, endPoint y: 141, distance: 106.4
click at [0, 141] on div "× Edit Commodity Manufacturer Dangerous Goods Commodity Code 140.91 Standard Ad…" at bounding box center [485, 324] width 970 height 648
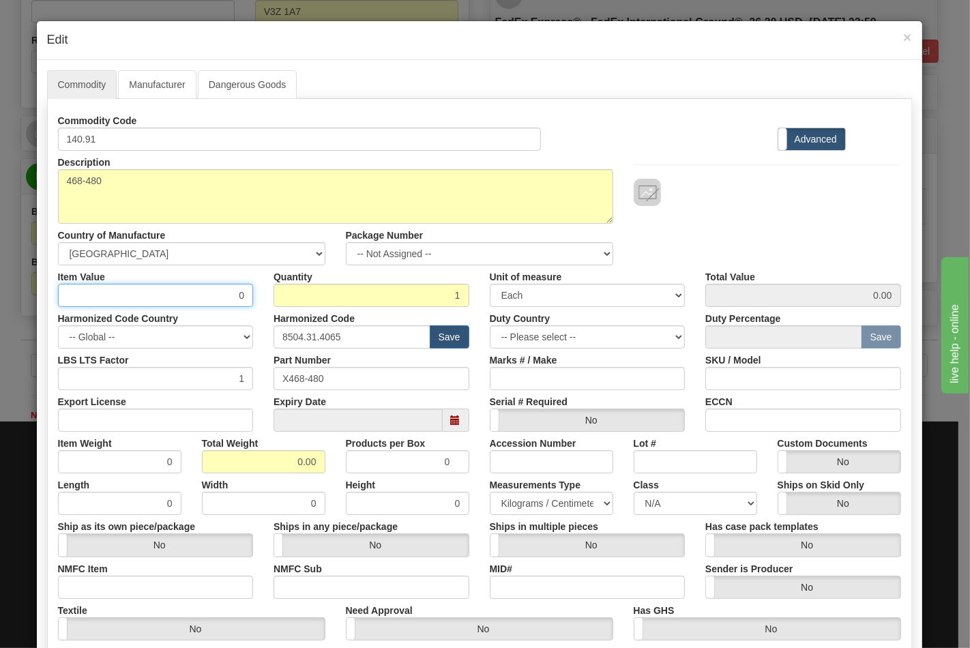
drag, startPoint x: 148, startPoint y: 291, endPoint x: 276, endPoint y: 289, distance: 128.3
click at [276, 289] on div "Item Value 0 Quantity 1 Unit of measure 3 Thousand Square Inches Adjustments 56…" at bounding box center [480, 286] width 864 height 42
paste input "140.91"
type input "140.91"
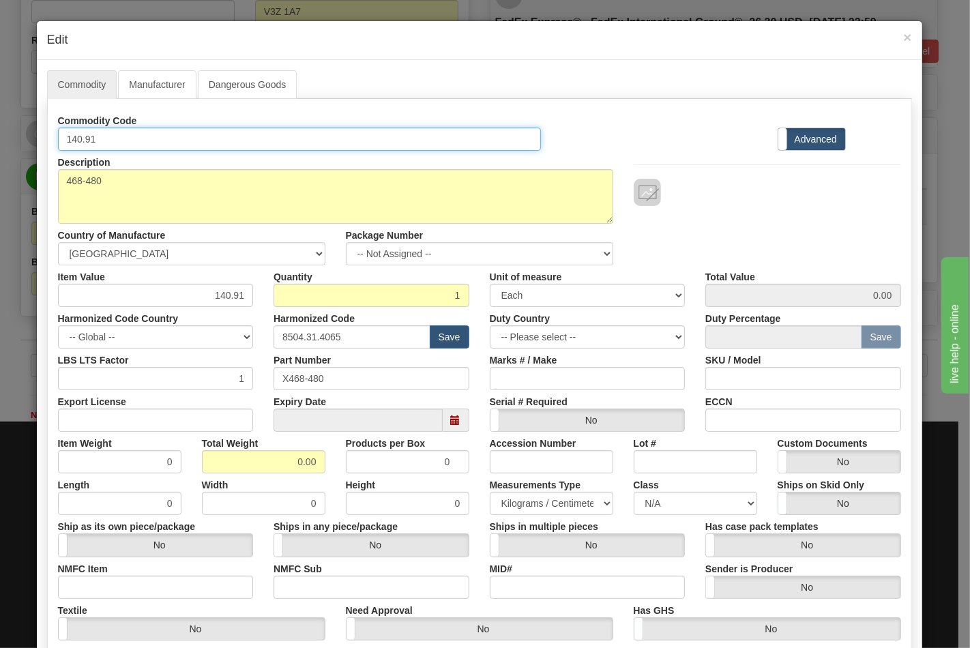
type input "140.91"
drag, startPoint x: 123, startPoint y: 137, endPoint x: 38, endPoint y: 138, distance: 86.0
click at [38, 138] on div "Commodity Manufacturer Dangerous Goods Commodity Code 140.91 Standard Advanced …" at bounding box center [479, 419] width 885 height 719
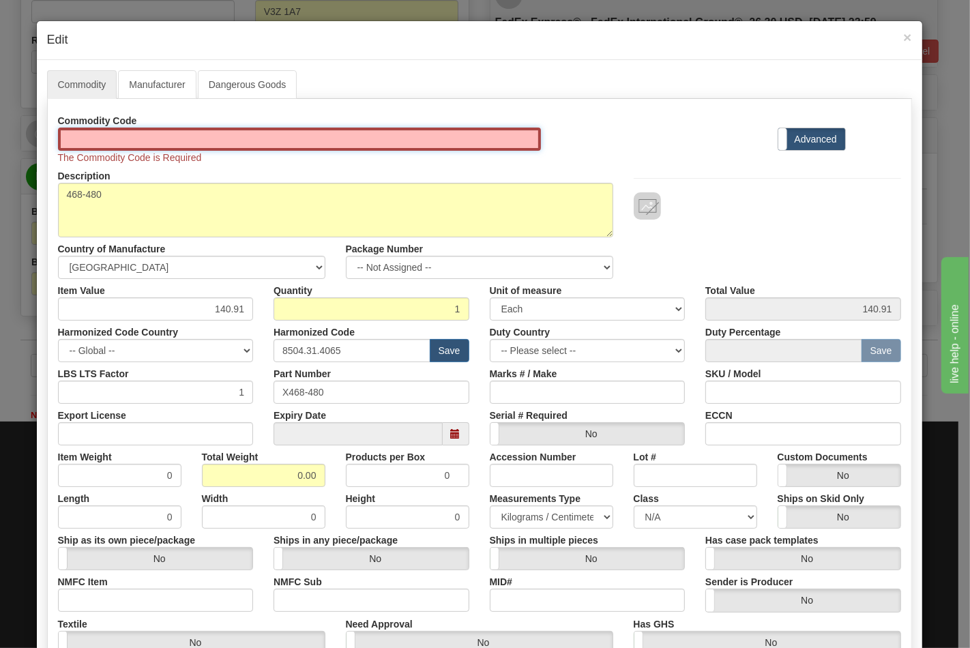
drag, startPoint x: 74, startPoint y: 143, endPoint x: 104, endPoint y: 150, distance: 30.8
click at [74, 143] on input "Id" at bounding box center [300, 139] width 484 height 23
type input "TRANSFORMERS"
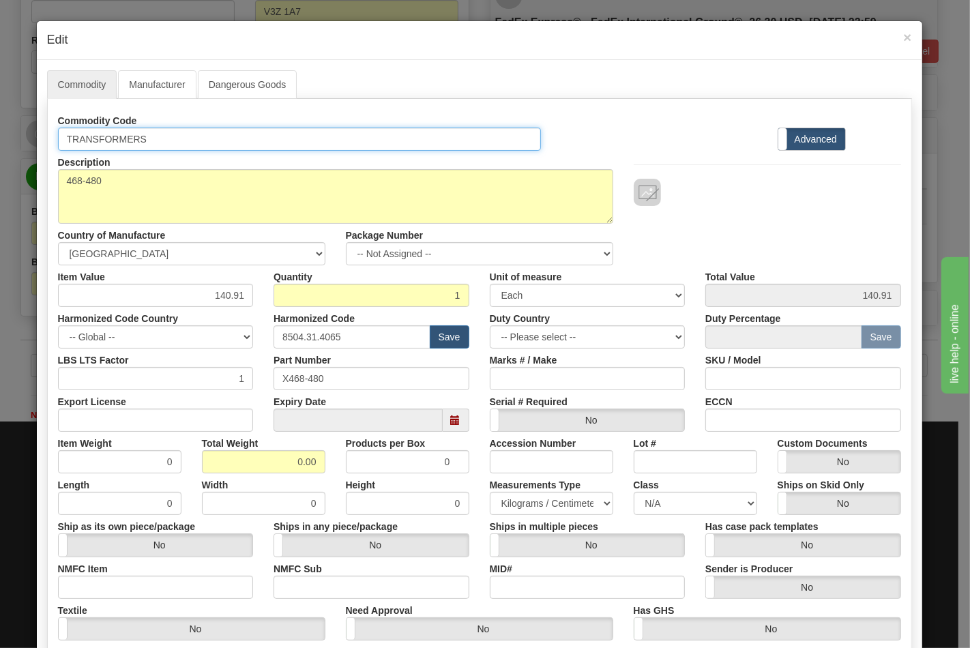
scroll to position [151, 0]
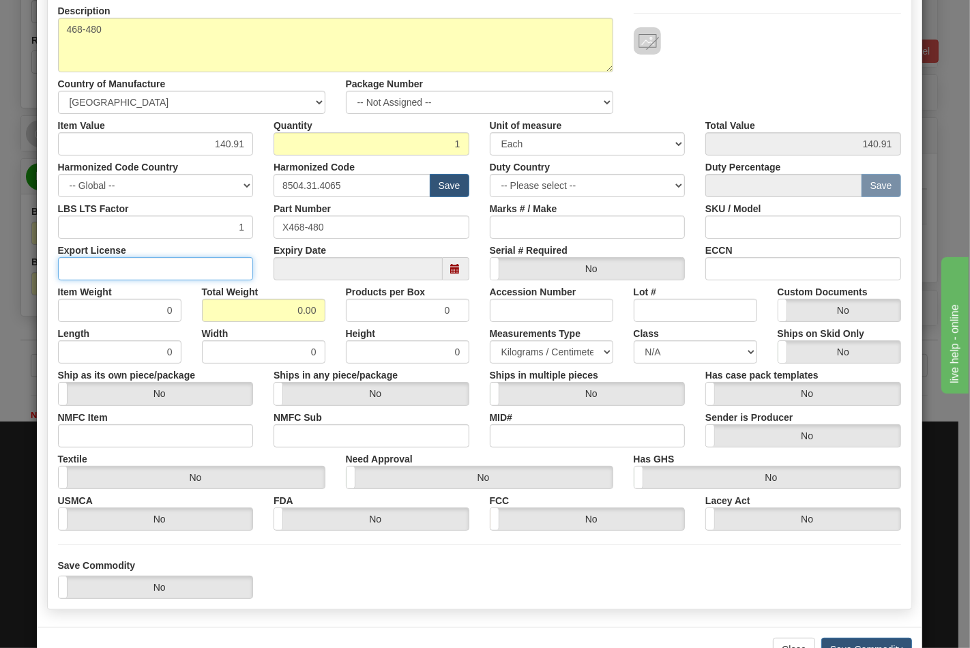
click at [171, 274] on input "Export License" at bounding box center [156, 268] width 196 height 23
type input "N/A"
drag, startPoint x: 337, startPoint y: 310, endPoint x: 345, endPoint y: 310, distance: 7.5
click at [345, 310] on div "Item Weight 0 Total Weight 0.00 Products per Box 0 Accession Number Lot # Custo…" at bounding box center [480, 301] width 864 height 42
type input "5"
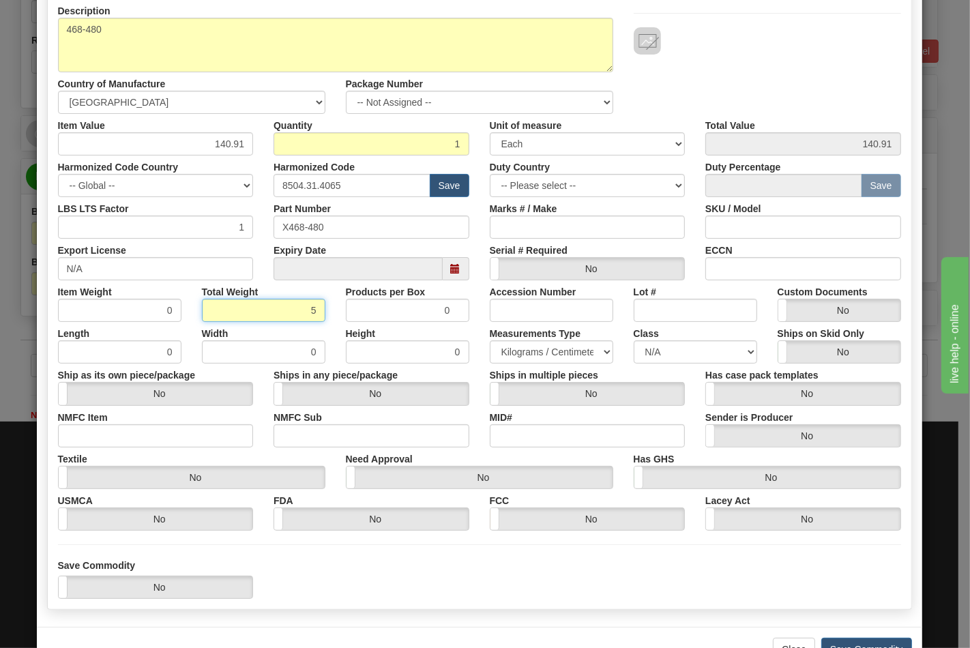
type input "5.0000"
click at [119, 441] on input "NMFC Item" at bounding box center [156, 435] width 196 height 23
type input "63170"
drag, startPoint x: 269, startPoint y: 441, endPoint x: 294, endPoint y: 440, distance: 24.6
click at [291, 441] on input "NMFC Sub" at bounding box center [372, 435] width 196 height 23
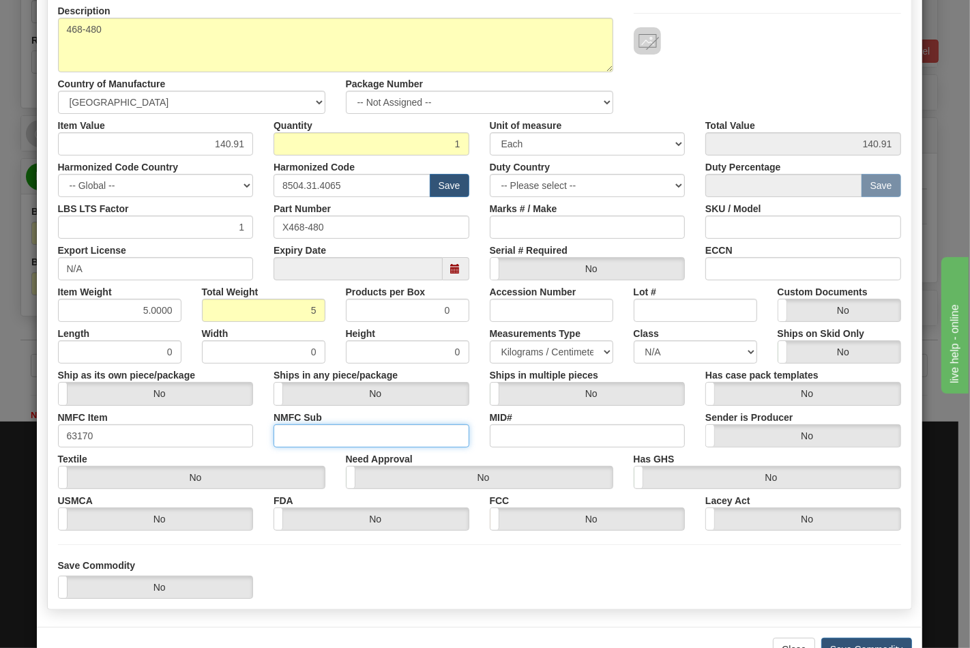
type input "4"
click at [686, 345] on select "N/A 50.0 55.0 60.0 65.0 70.0 85.0 92.5 100.0 125.0 175.0 250.0 300.0 400.0" at bounding box center [695, 351] width 123 height 23
select select "70.0"
click at [634, 340] on select "N/A 50.0 55.0 60.0 65.0 70.0 85.0 92.5 100.0 125.0 175.0 250.0 300.0 400.0" at bounding box center [695, 351] width 123 height 23
drag, startPoint x: 742, startPoint y: 267, endPoint x: 772, endPoint y: 280, distance: 32.1
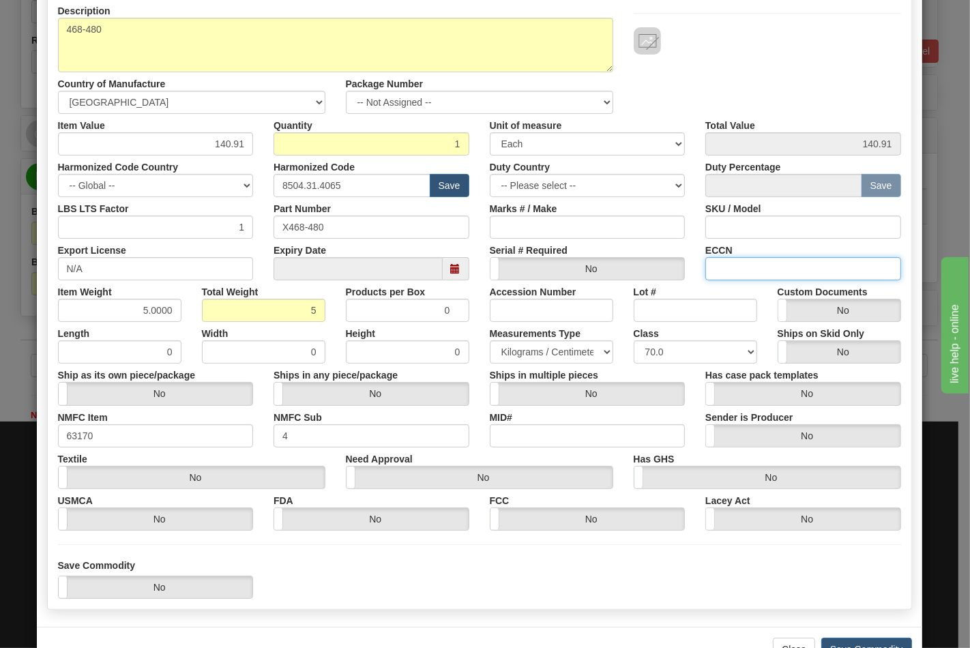
click at [742, 267] on input "ECCN" at bounding box center [803, 268] width 196 height 23
type input "EAR99"
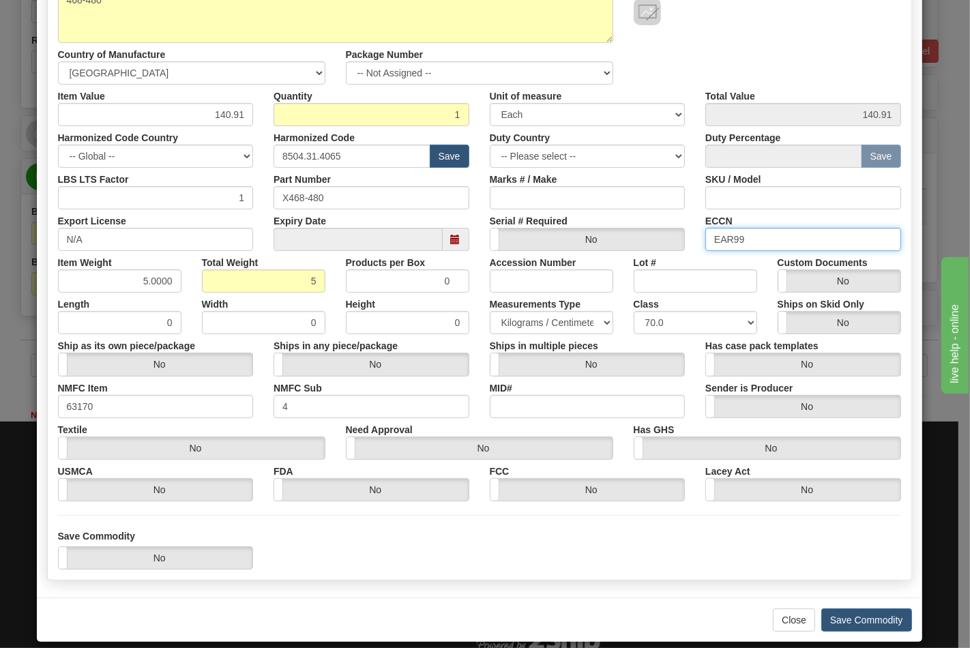
scroll to position [196, 0]
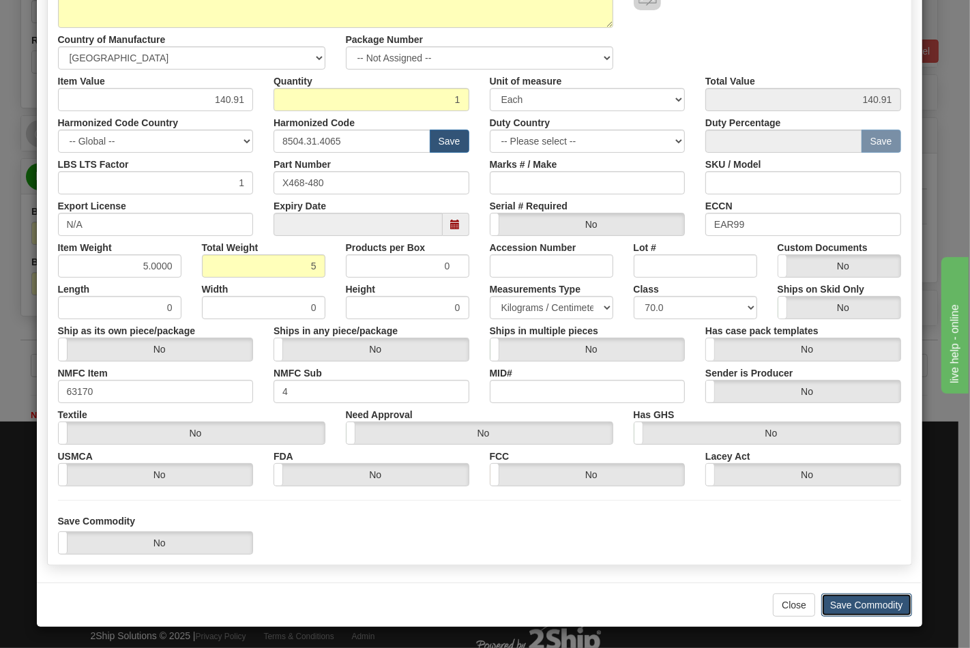
click at [858, 601] on button "Save Commodity" at bounding box center [866, 605] width 91 height 23
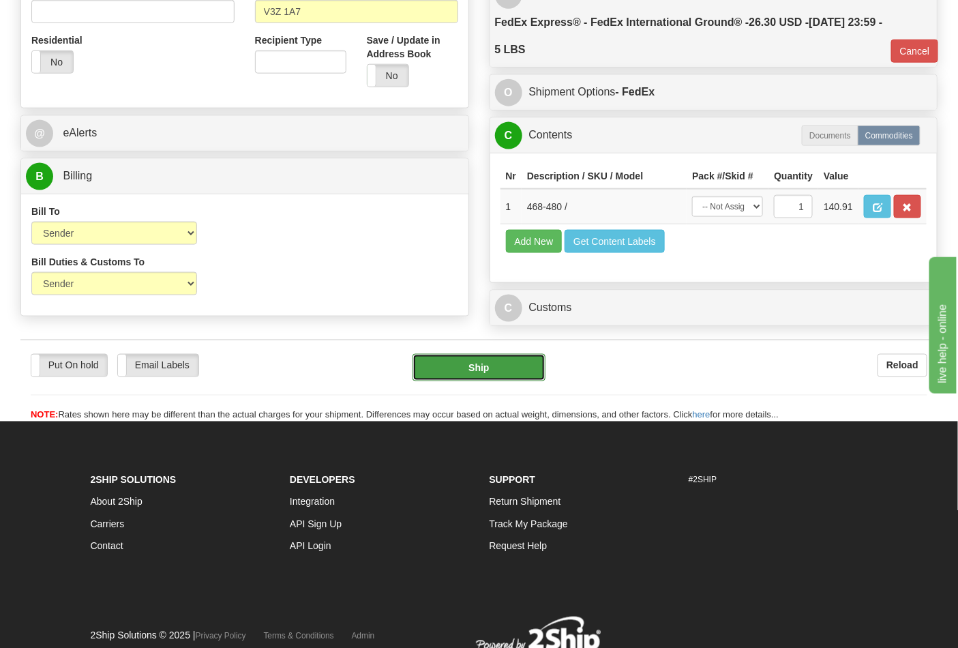
click at [471, 381] on button "Ship" at bounding box center [479, 367] width 132 height 27
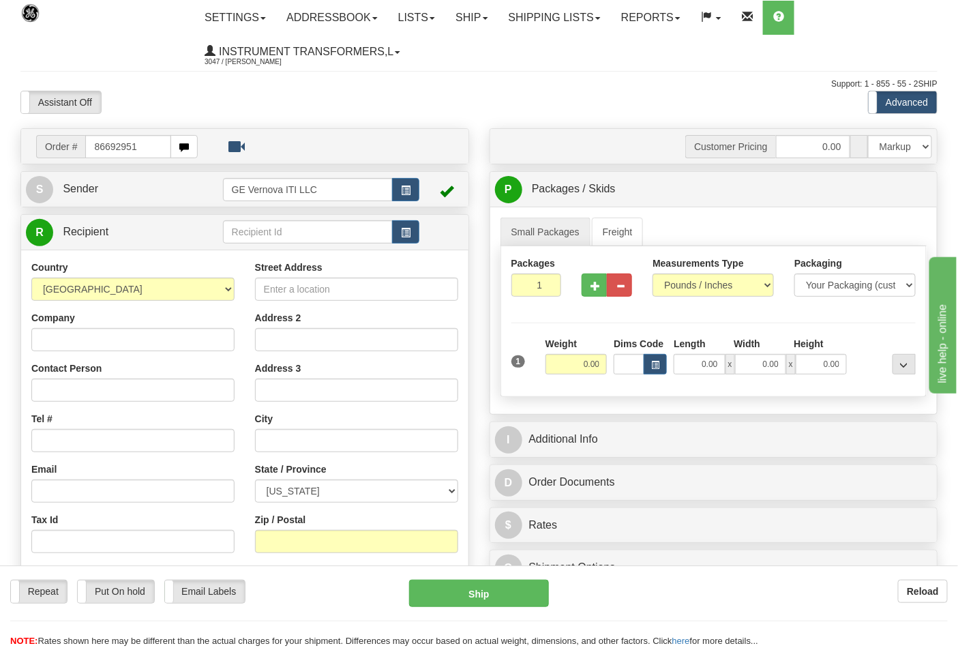
type input "86692951"
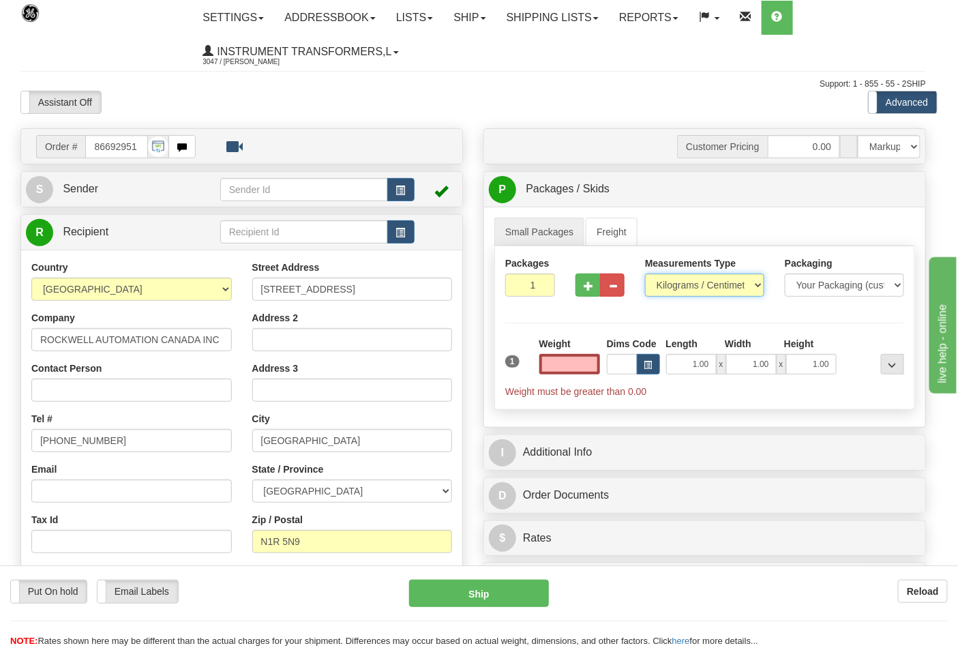
type input "0.00"
drag, startPoint x: 682, startPoint y: 282, endPoint x: 680, endPoint y: 297, distance: 15.1
click at [682, 282] on select "Pounds / Inches Kilograms / Centimeters" at bounding box center [704, 285] width 119 height 23
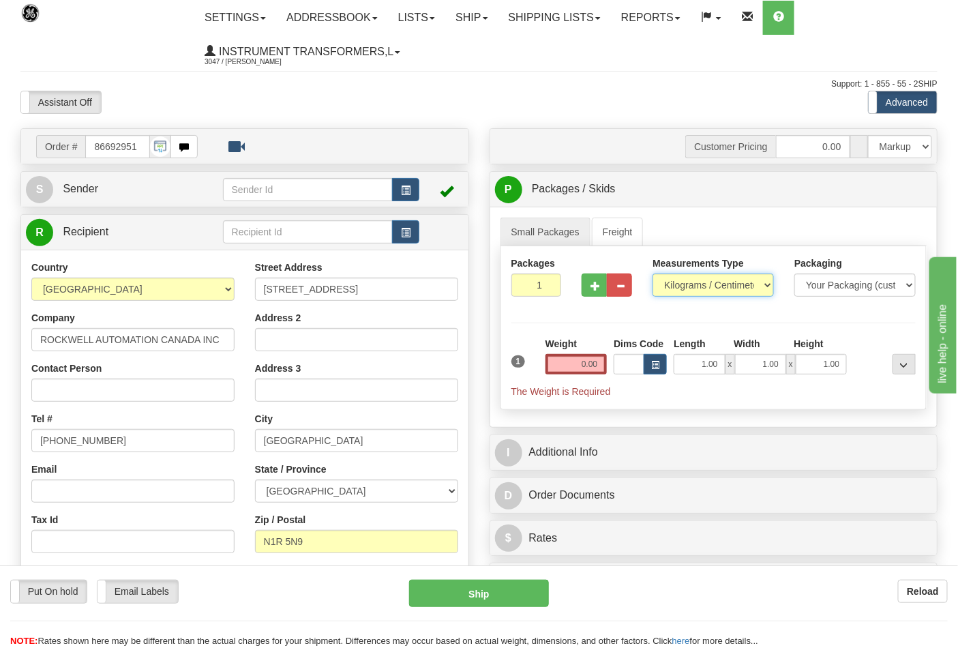
select select "0"
click at [653, 274] on select "Pounds / Inches Kilograms / Centimeters" at bounding box center [713, 285] width 121 height 23
click at [589, 285] on button "button" at bounding box center [594, 285] width 25 height 23
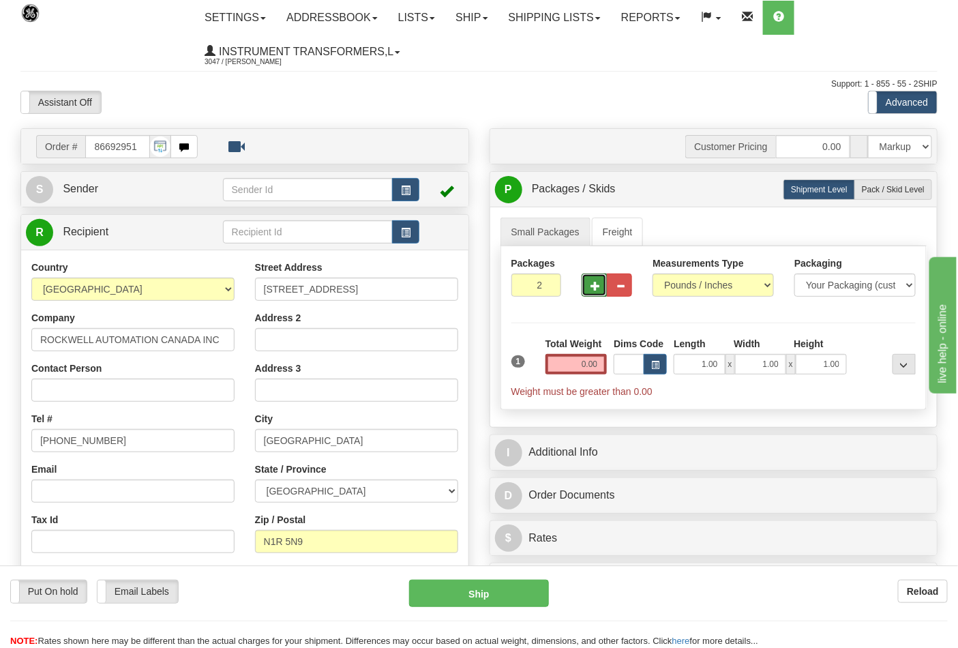
click at [595, 285] on span "button" at bounding box center [596, 286] width 10 height 9
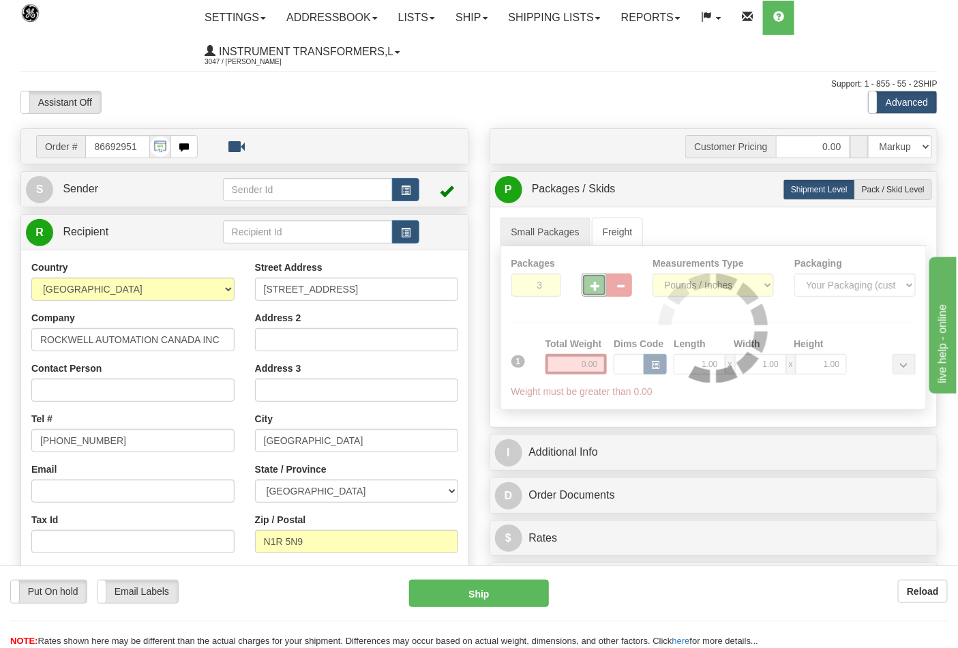
click at [595, 285] on div at bounding box center [714, 327] width 426 height 163
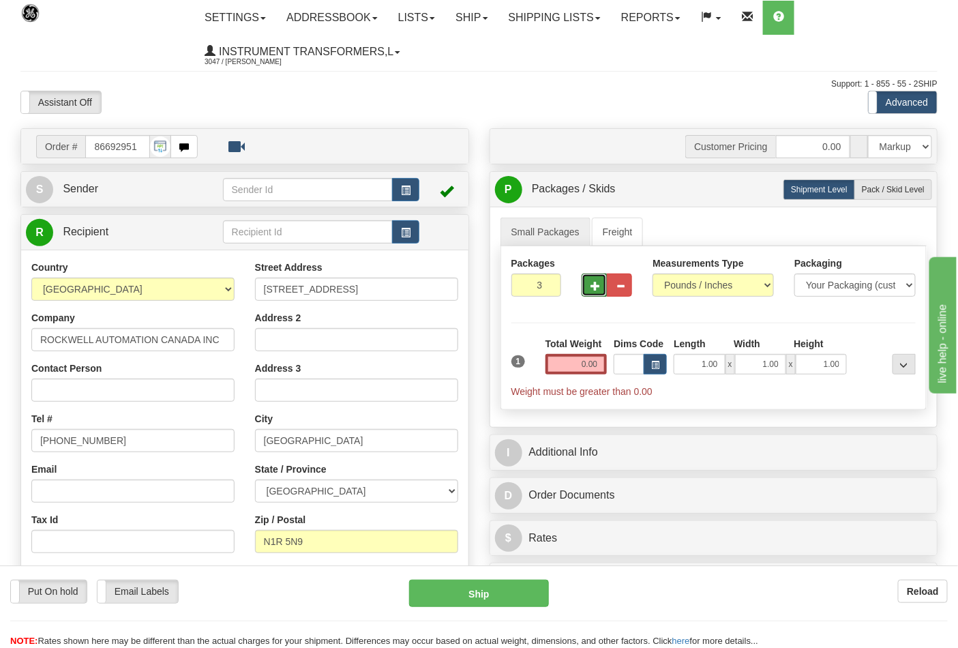
click at [595, 285] on span "button" at bounding box center [596, 286] width 10 height 9
type input "4"
click at [891, 194] on span "Pack / Skid Level" at bounding box center [893, 190] width 63 height 10
radio input "true"
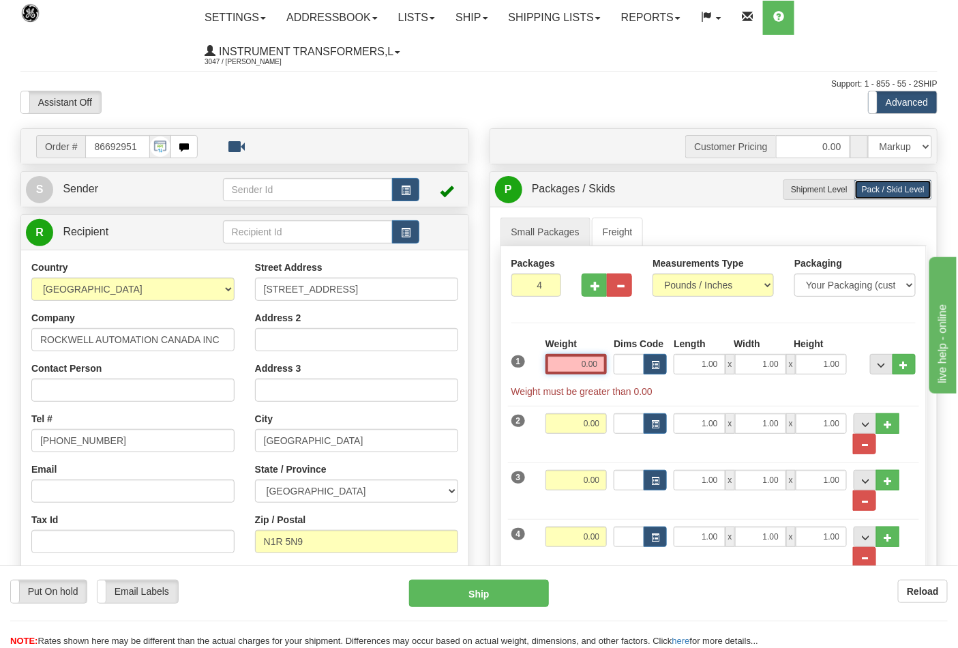
click at [604, 368] on input "0.00" at bounding box center [577, 364] width 62 height 20
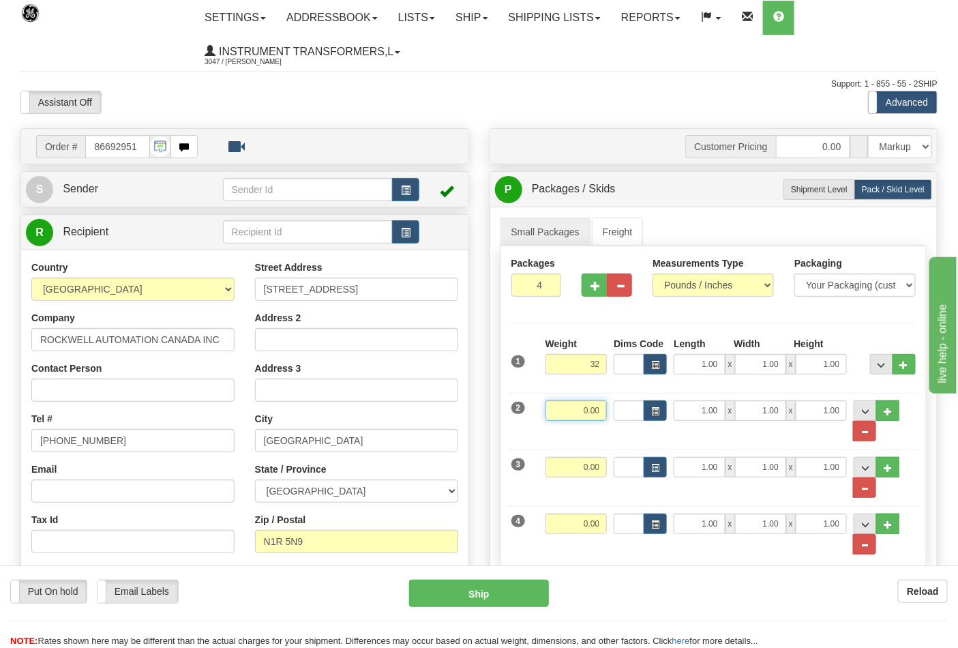
type input "32.00"
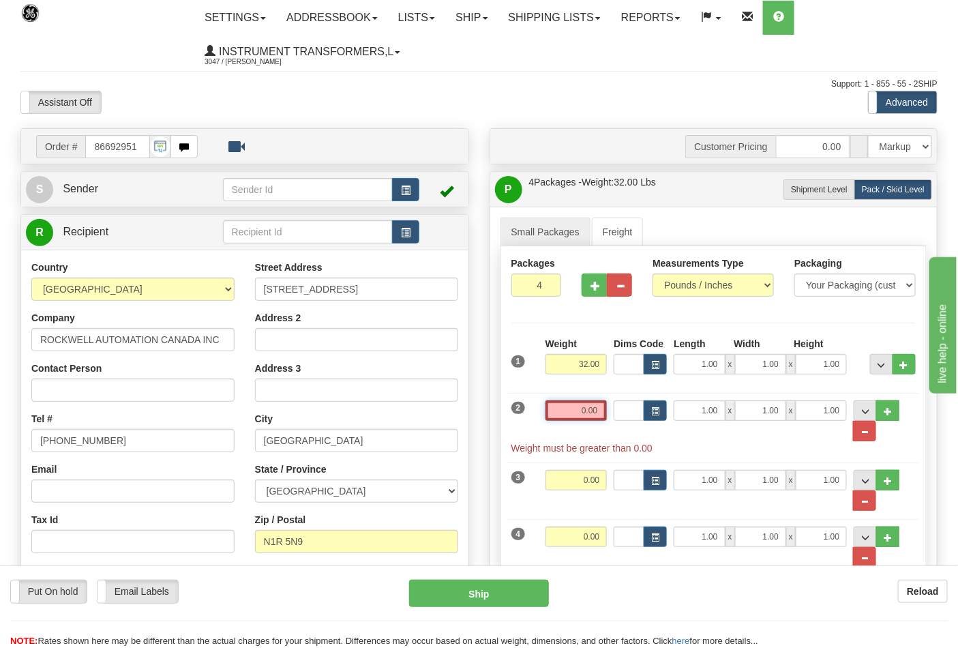
click at [605, 405] on input "0.00" at bounding box center [577, 410] width 62 height 20
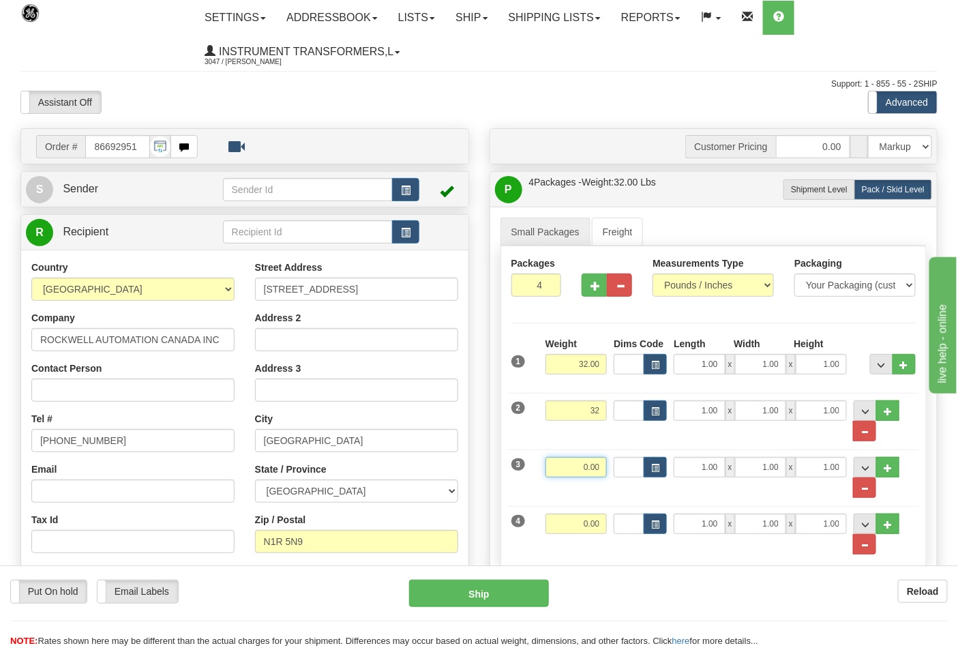
type input "32.00"
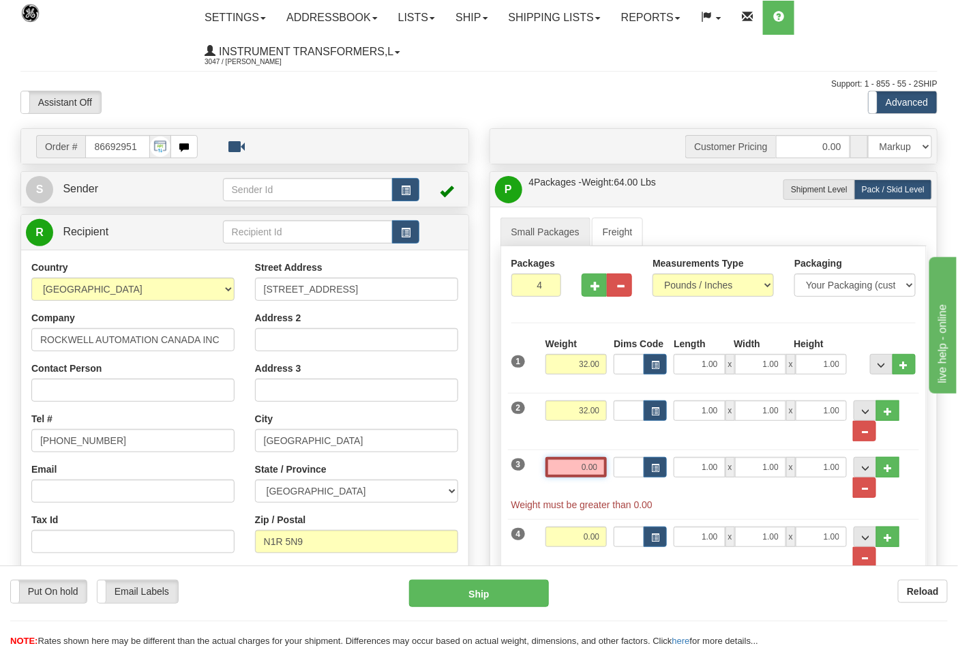
click at [603, 474] on input "0.00" at bounding box center [577, 467] width 62 height 20
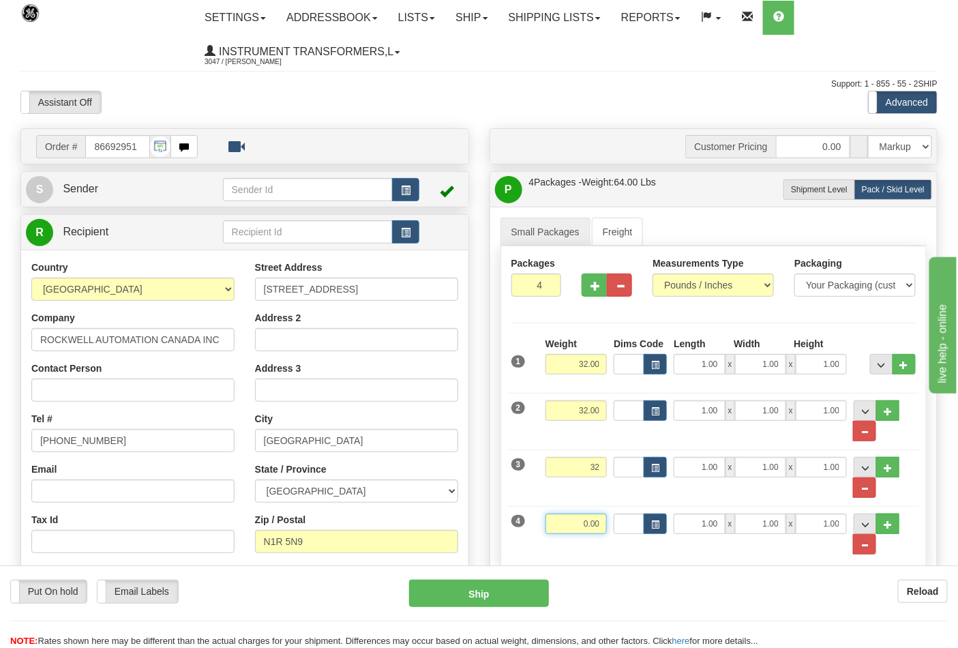
type input "32.00"
click at [600, 527] on input "0.00" at bounding box center [577, 524] width 62 height 20
click button "Delete" at bounding box center [0, 0] width 0 height 0
type input "38.00"
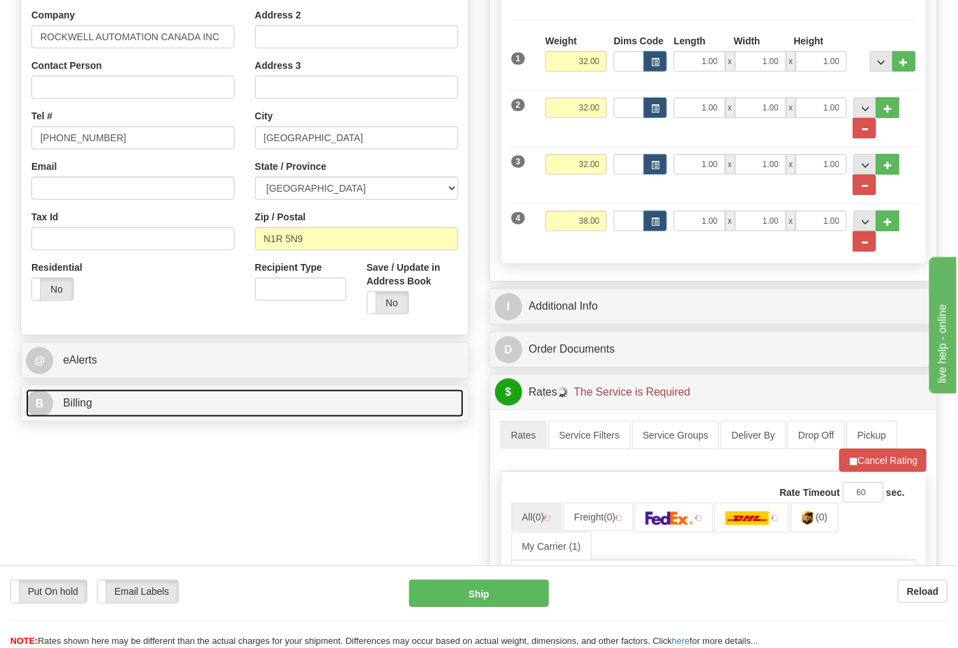
click at [167, 404] on link "B Billing" at bounding box center [245, 404] width 438 height 28
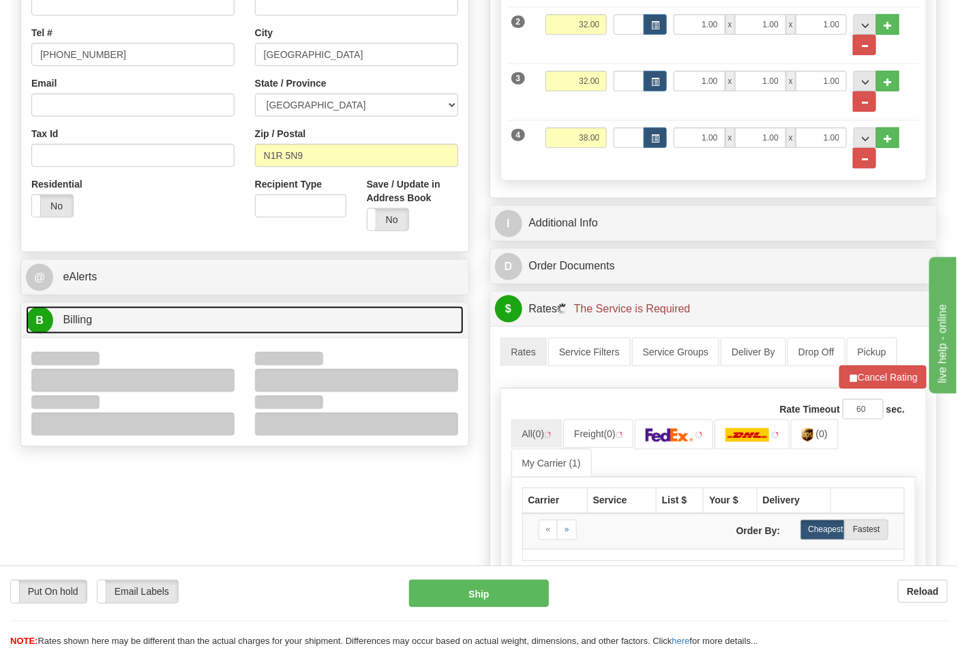
scroll to position [454, 0]
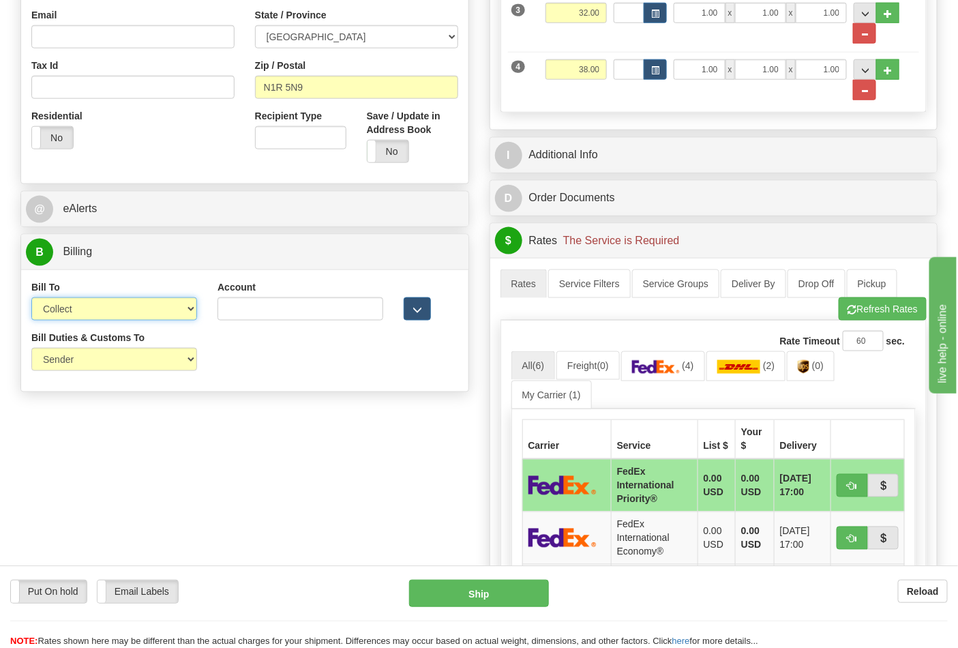
click at [85, 319] on select "Sender Recipient Third Party Collect" at bounding box center [114, 308] width 166 height 23
select select "2"
click at [31, 299] on select "Sender Recipient Third Party Collect" at bounding box center [114, 308] width 166 height 23
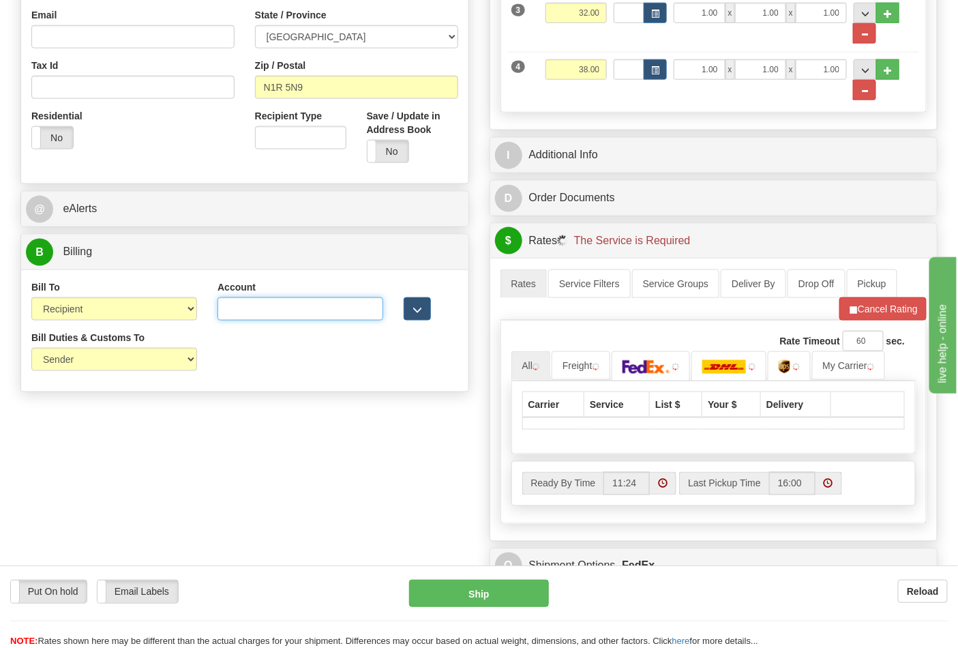
click at [231, 314] on input "Account" at bounding box center [301, 308] width 166 height 23
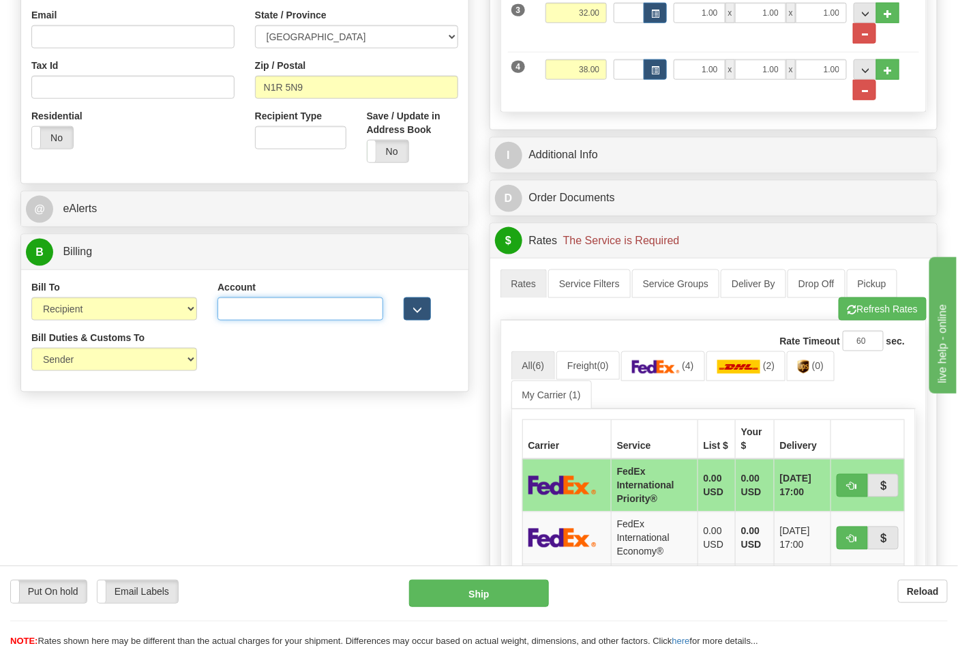
paste input "950380623"
type input "950380623"
click at [767, 373] on link "(2)" at bounding box center [747, 365] width 80 height 29
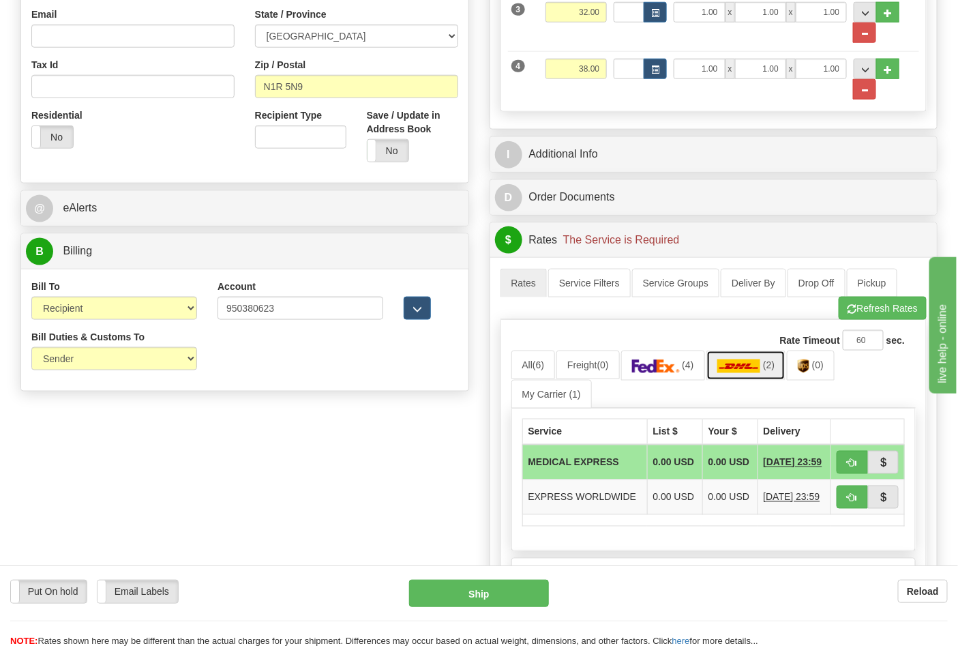
scroll to position [682, 0]
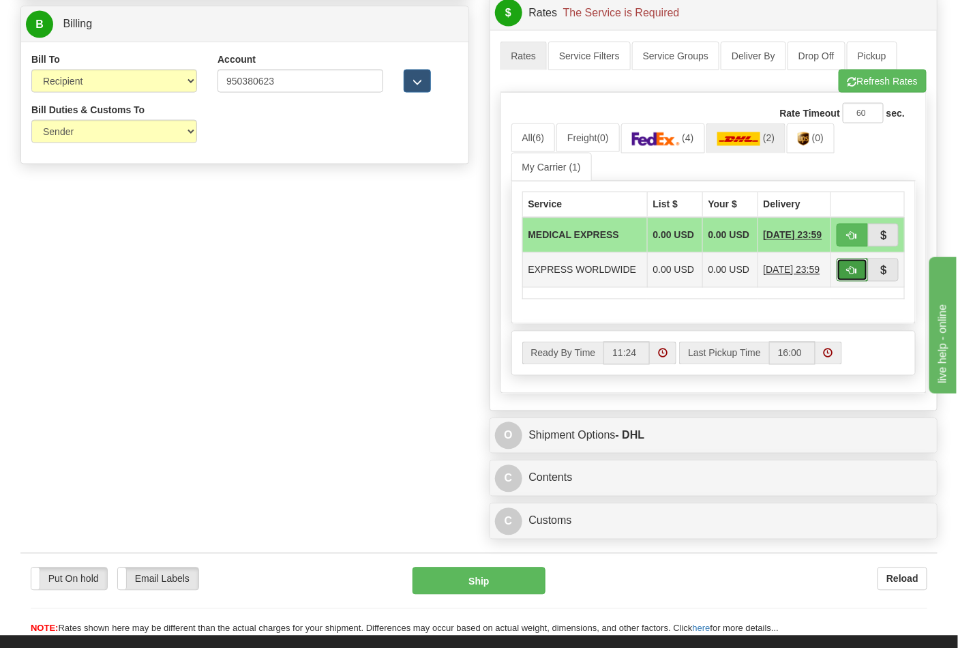
click at [850, 275] on span "button" at bounding box center [853, 271] width 10 height 9
type input "P"
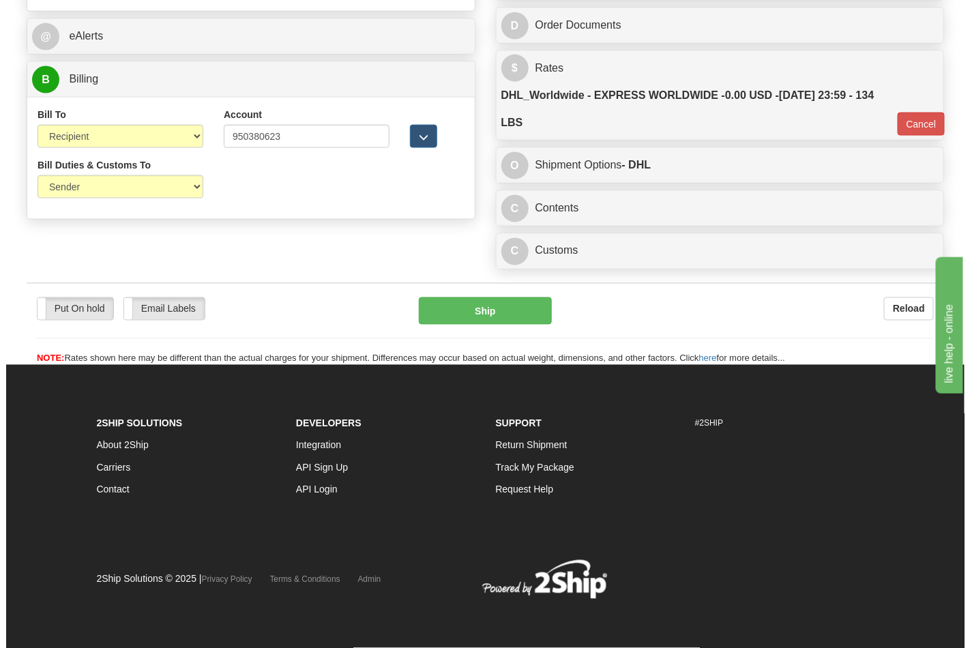
scroll to position [632, 0]
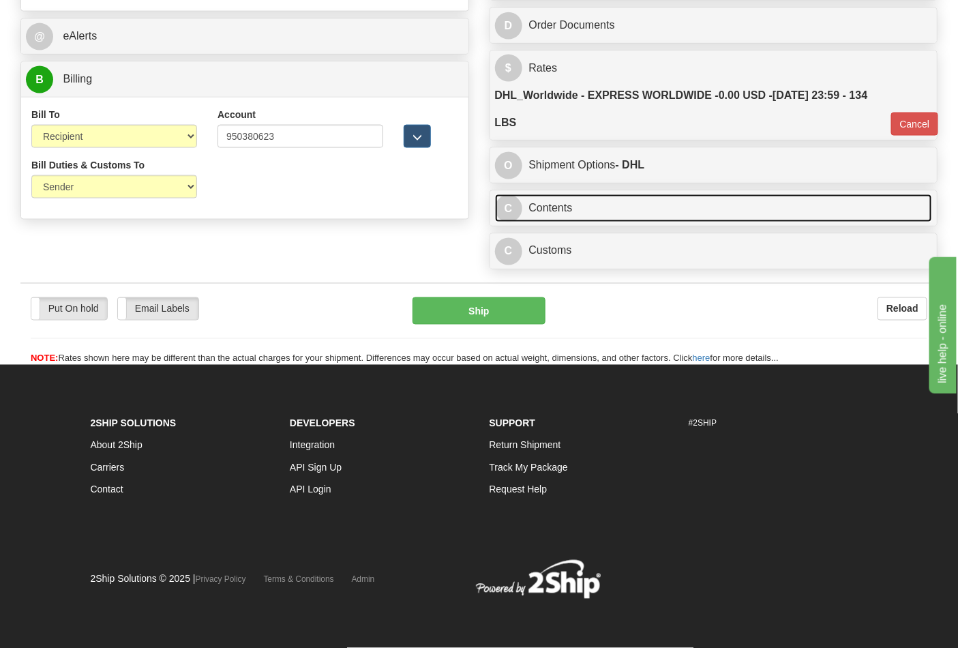
click at [603, 219] on link "C Contents" at bounding box center [714, 208] width 438 height 28
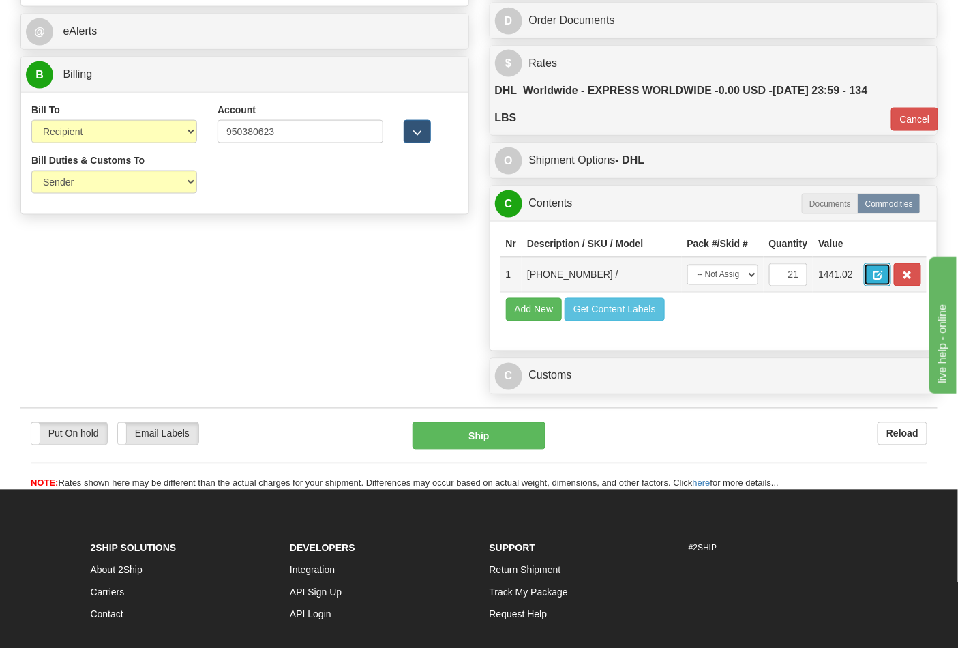
click at [883, 274] on span "button" at bounding box center [878, 276] width 10 height 9
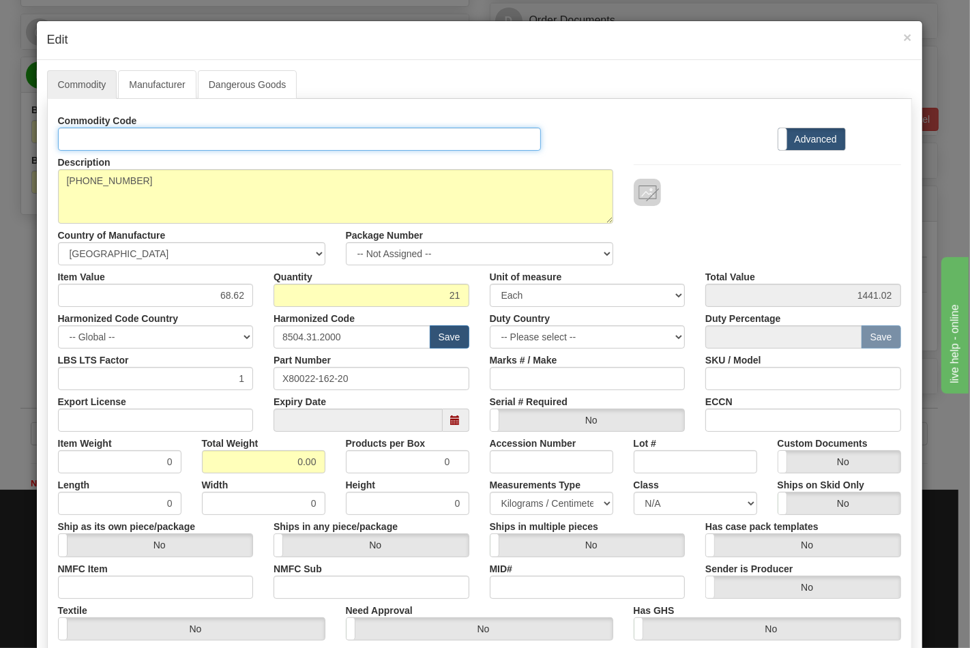
click at [130, 141] on input "Id" at bounding box center [300, 139] width 484 height 23
type input "TRANSFORMERS"
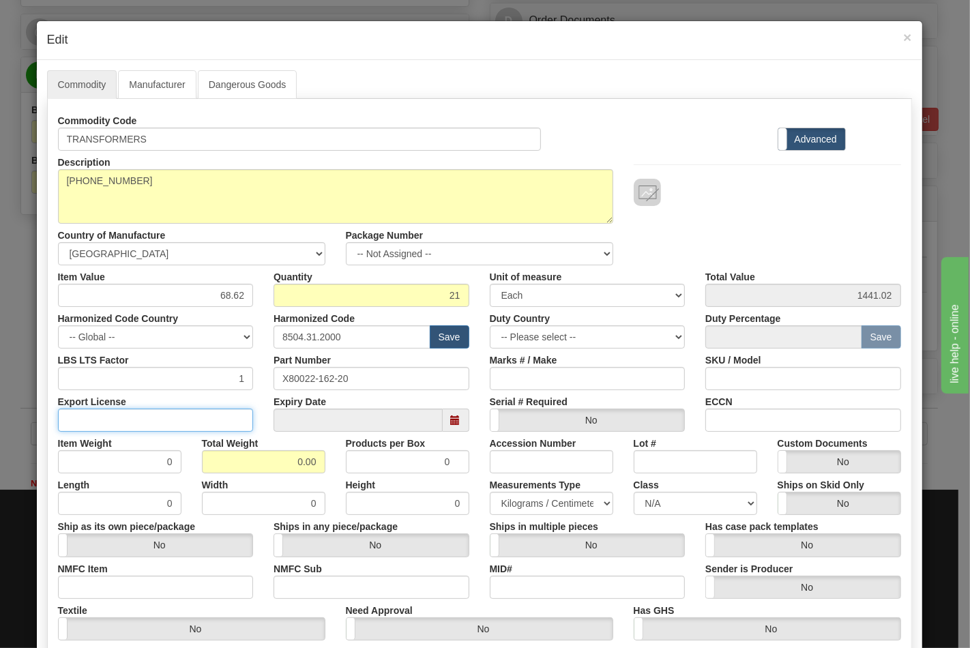
click at [191, 421] on input "Export License" at bounding box center [156, 420] width 196 height 23
type input "N/A"
drag, startPoint x: 255, startPoint y: 464, endPoint x: 344, endPoint y: 464, distance: 88.7
click at [344, 464] on div "Item Weight 0 Total Weight 0.00 Products per Box 0 Accession Number Lot # Custo…" at bounding box center [480, 453] width 864 height 42
type input "134"
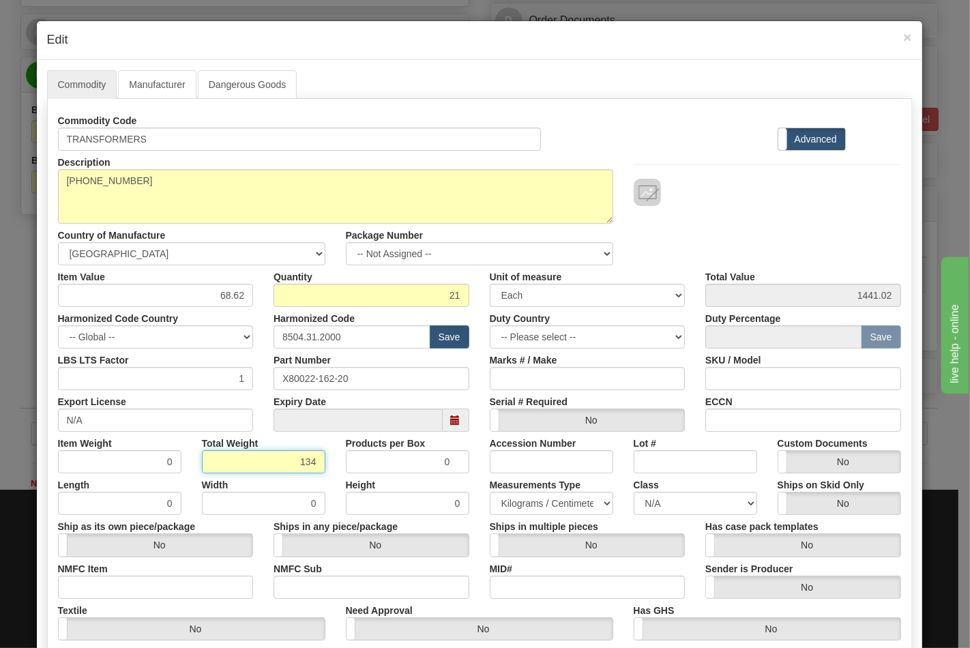
type input "6.3810"
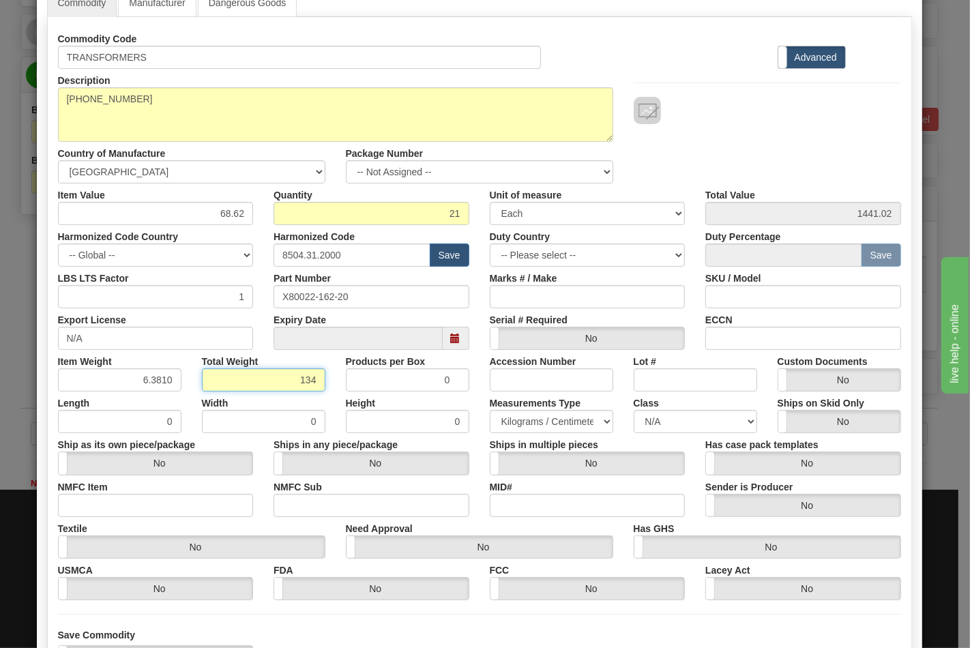
scroll to position [196, 0]
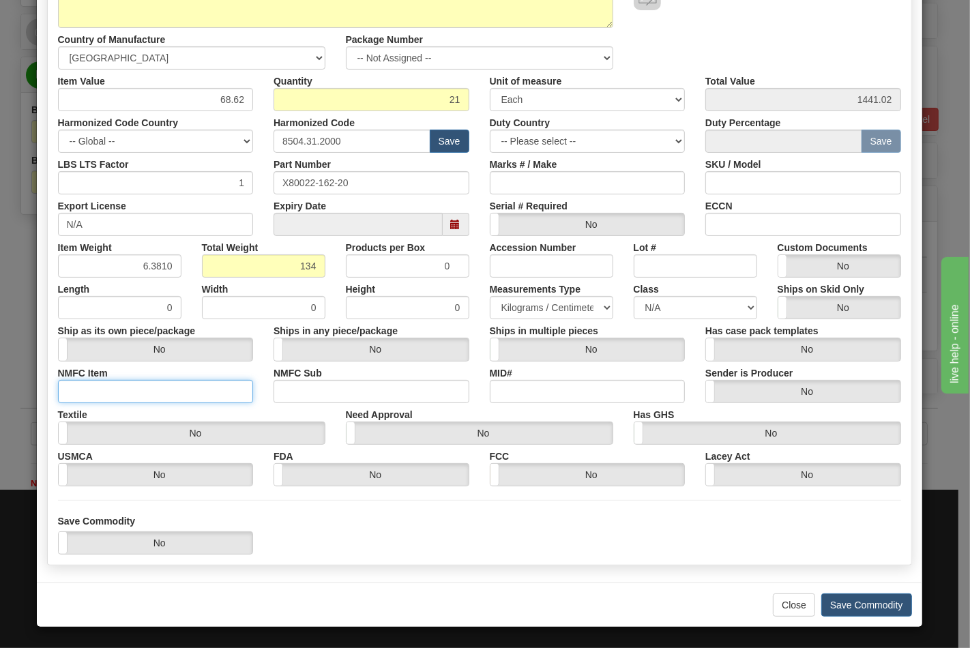
click at [185, 391] on input "NMFC Item" at bounding box center [156, 391] width 196 height 23
type input "63170"
click at [297, 391] on input "NMFC Sub" at bounding box center [372, 391] width 196 height 23
type input "4"
click at [649, 304] on select "N/A 50.0 55.0 60.0 65.0 70.0 85.0 92.5 100.0 125.0 175.0 250.0 300.0 400.0" at bounding box center [695, 307] width 123 height 23
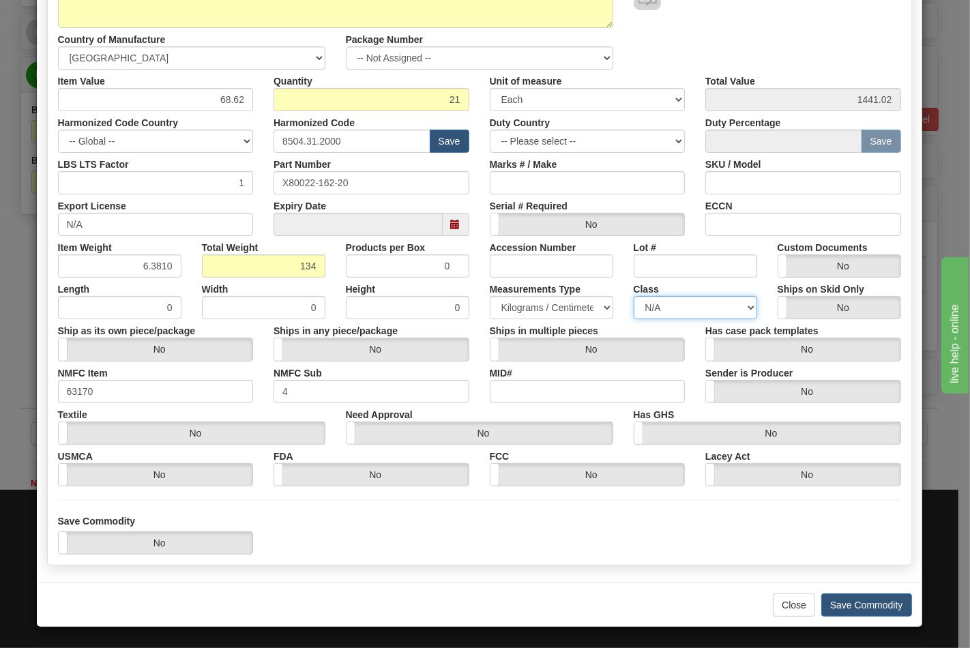
select select "70.0"
click at [634, 296] on select "N/A 50.0 55.0 60.0 65.0 70.0 85.0 92.5 100.0 125.0 175.0 250.0 300.0 400.0" at bounding box center [695, 307] width 123 height 23
click at [722, 226] on input "ECCN" at bounding box center [803, 224] width 196 height 23
type input "EAR99"
drag, startPoint x: 851, startPoint y: 610, endPoint x: 785, endPoint y: 594, distance: 67.5
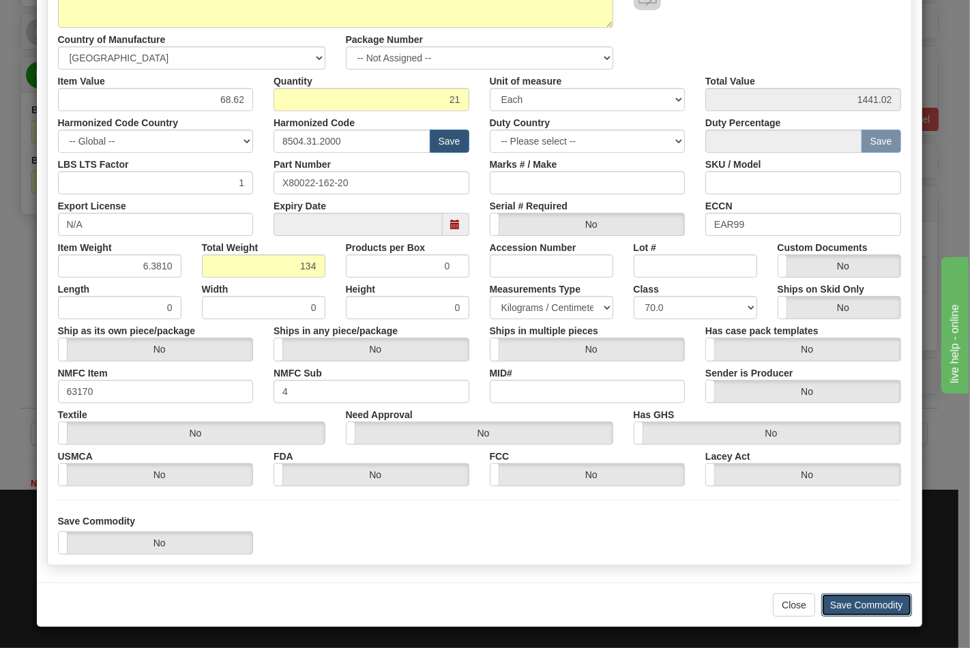
click at [850, 610] on button "Save Commodity" at bounding box center [866, 605] width 91 height 23
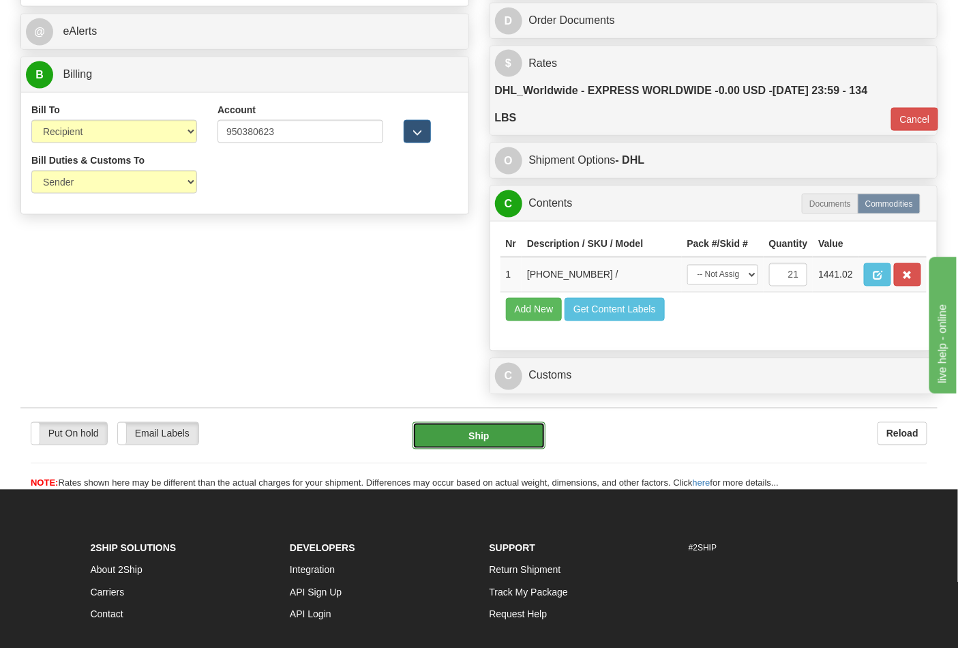
click at [499, 450] on button "Ship" at bounding box center [479, 435] width 132 height 27
